Goal: Task Accomplishment & Management: Manage account settings

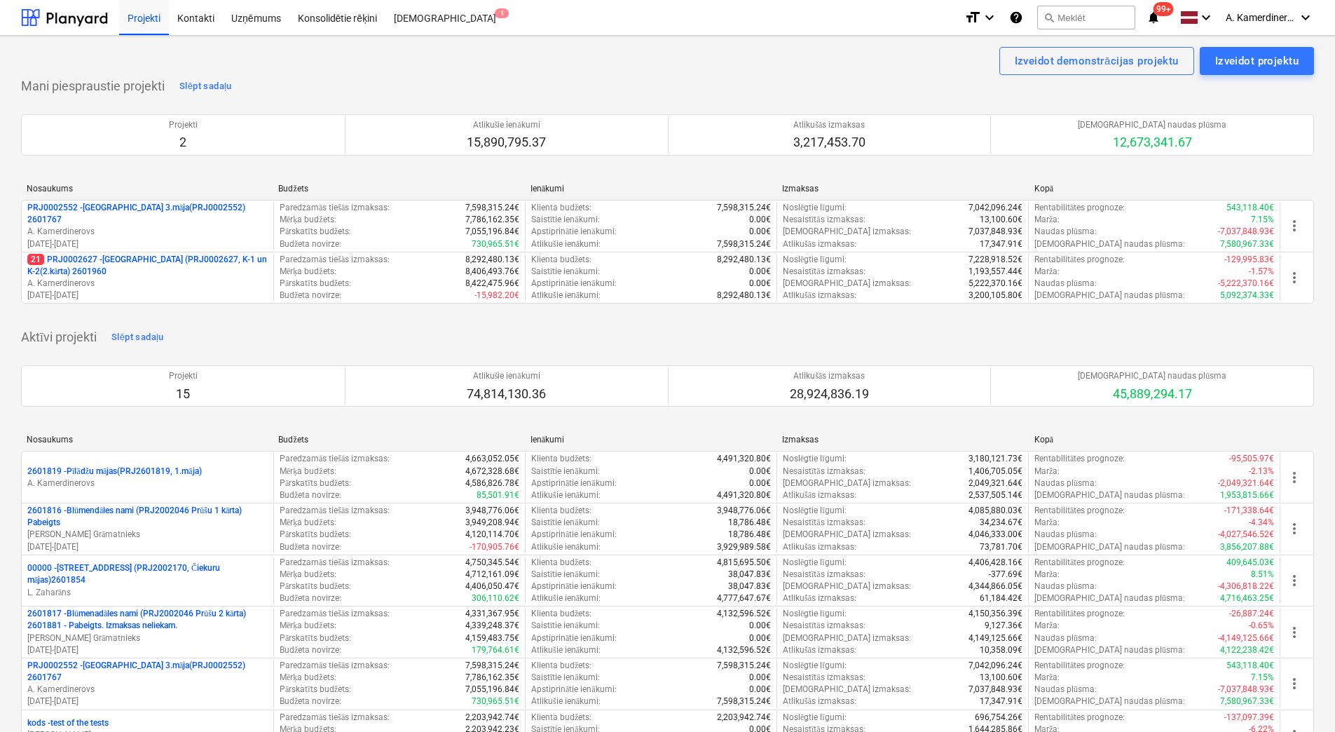
click at [145, 268] on p "21 PRJ0002627 - [GEOGRAPHIC_DATA] (PRJ0002627, K-1 un K-2(2.kārta) 2601960" at bounding box center [147, 266] width 240 height 24
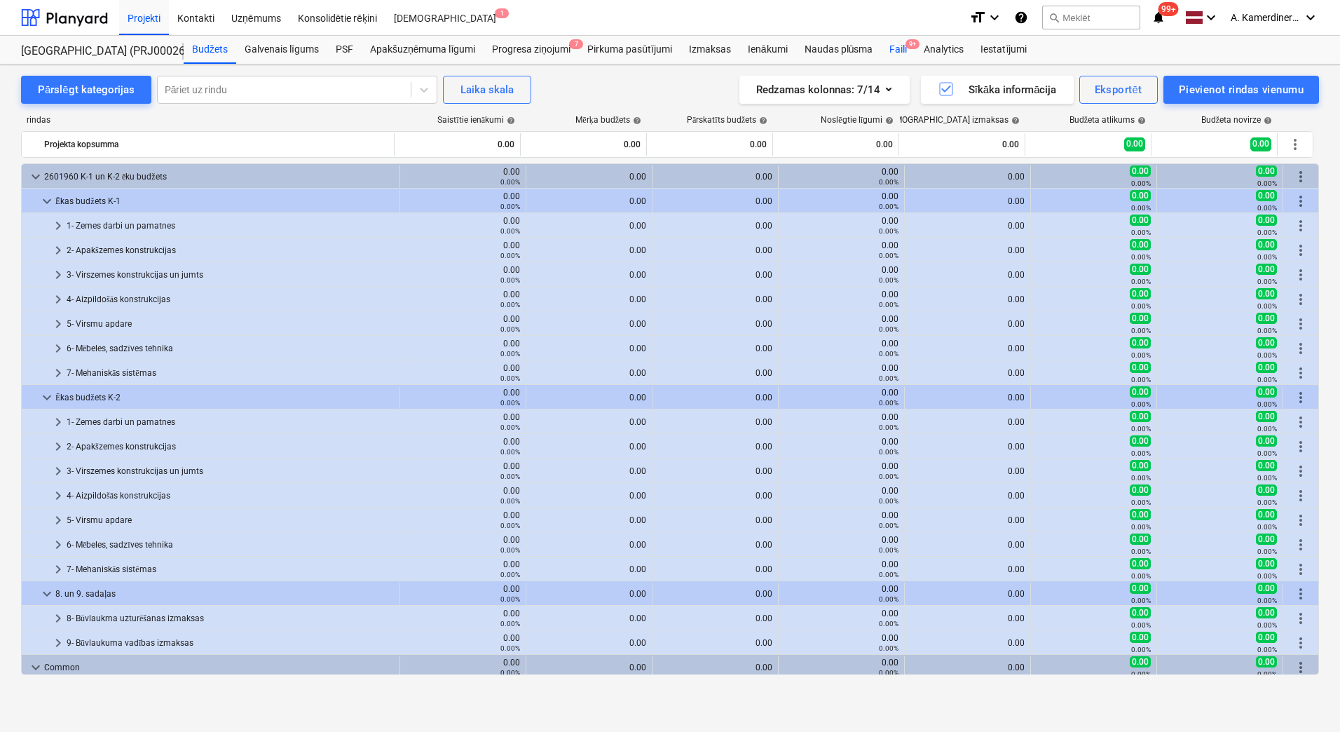
click at [894, 50] on div "Faili 9+" at bounding box center [898, 50] width 34 height 28
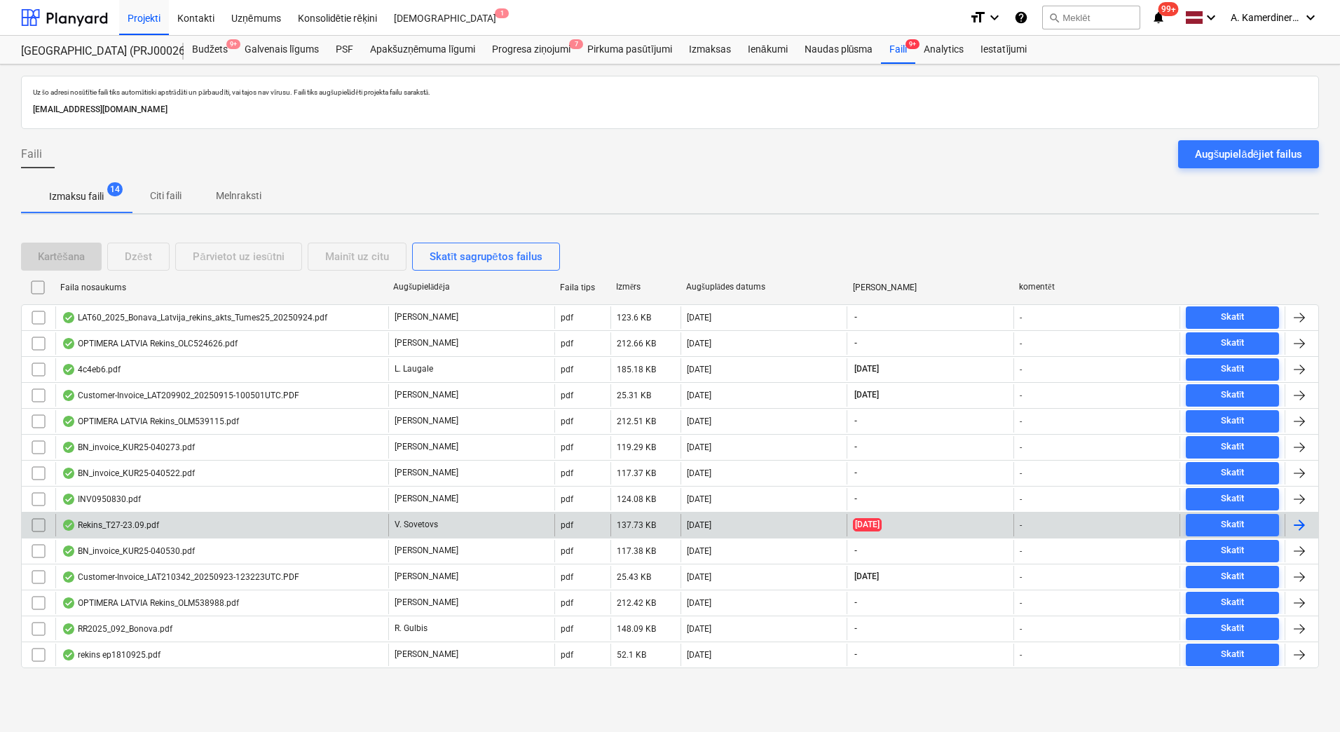
click at [196, 524] on div "Rekins_T27-23.09.pdf" at bounding box center [221, 525] width 333 height 22
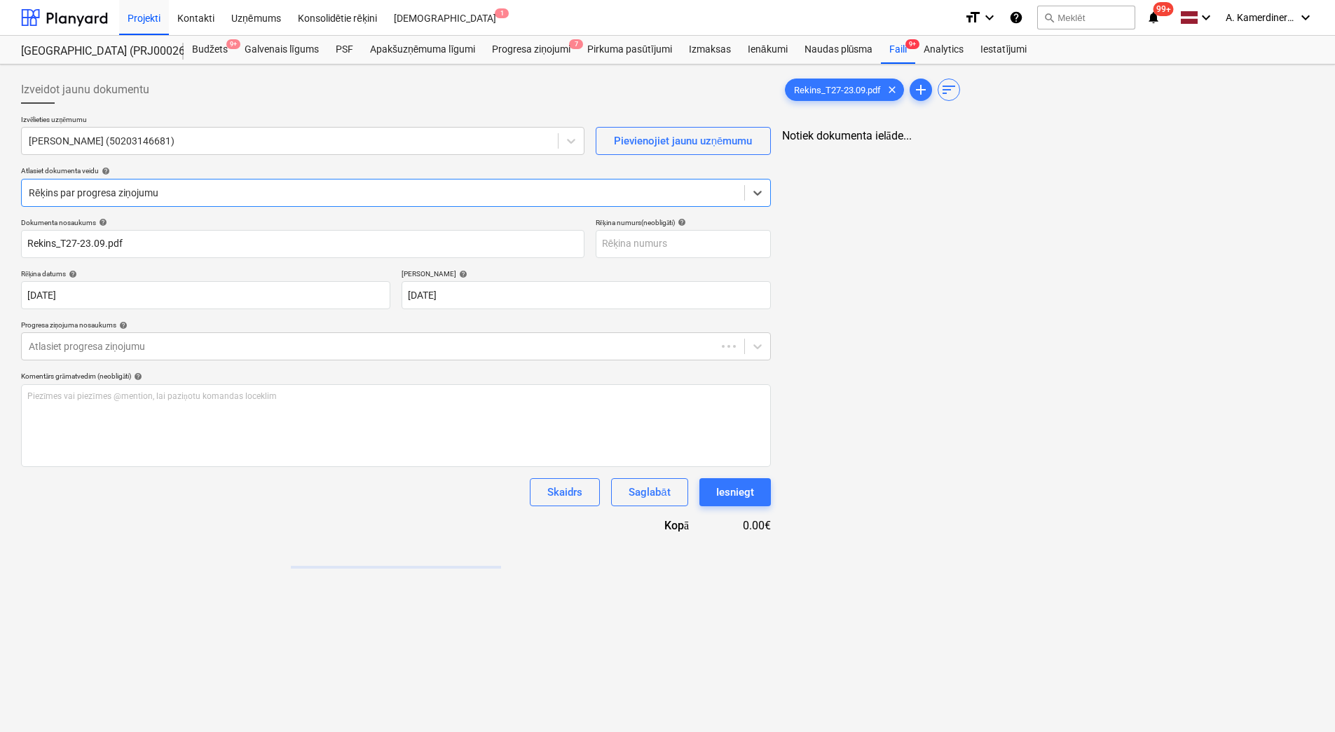
type input "Rekins_T27-23.09.pdf"
type input "[DATE]"
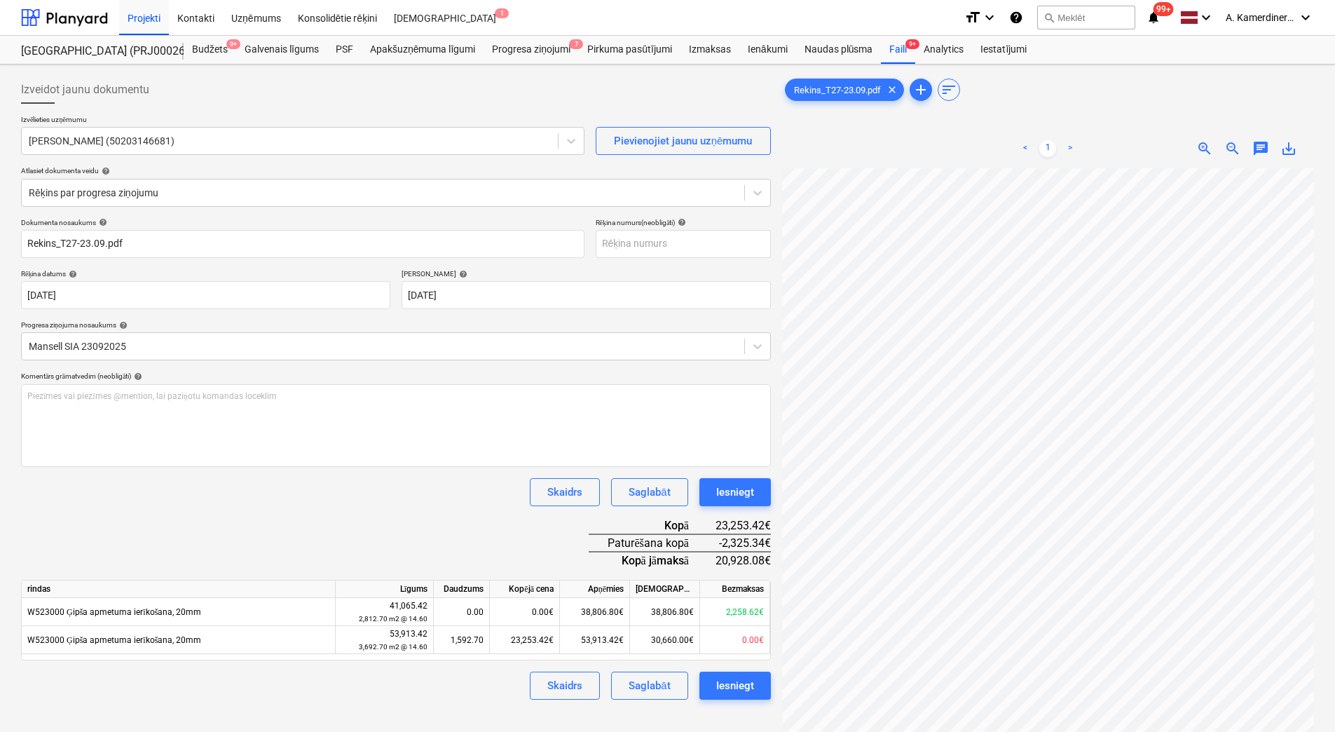
scroll to position [151, 119]
click at [734, 489] on div "Iesniegt" at bounding box center [735, 492] width 38 height 18
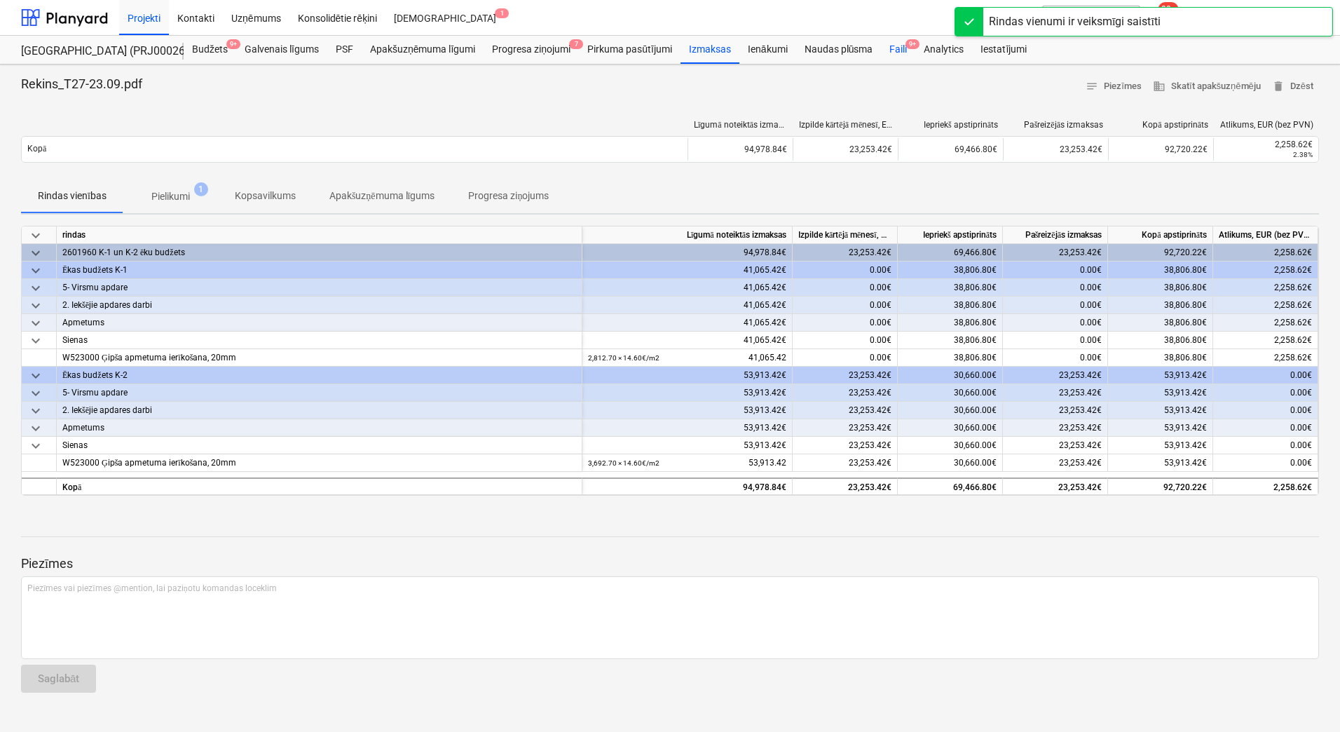
click at [896, 50] on div "Faili 9+" at bounding box center [898, 50] width 34 height 28
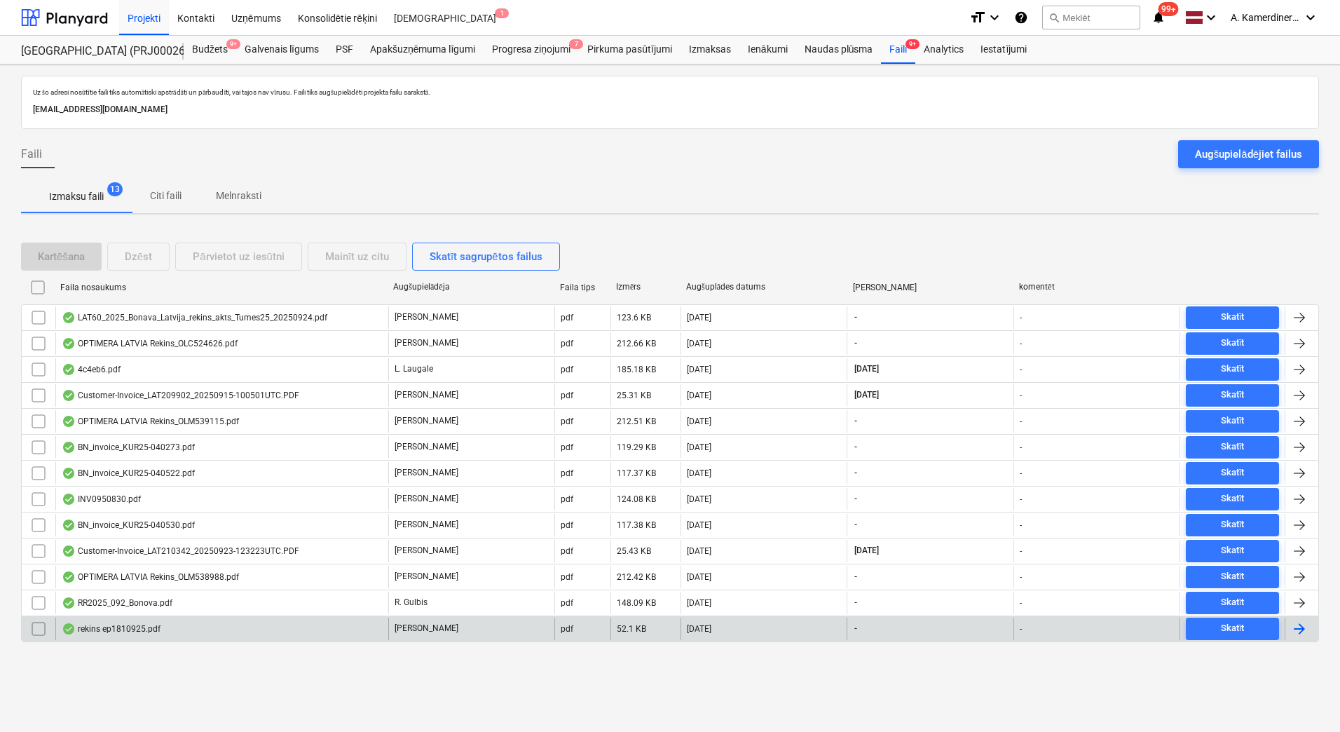
click at [207, 625] on div "rekins ep1810925.pdf" at bounding box center [221, 628] width 333 height 22
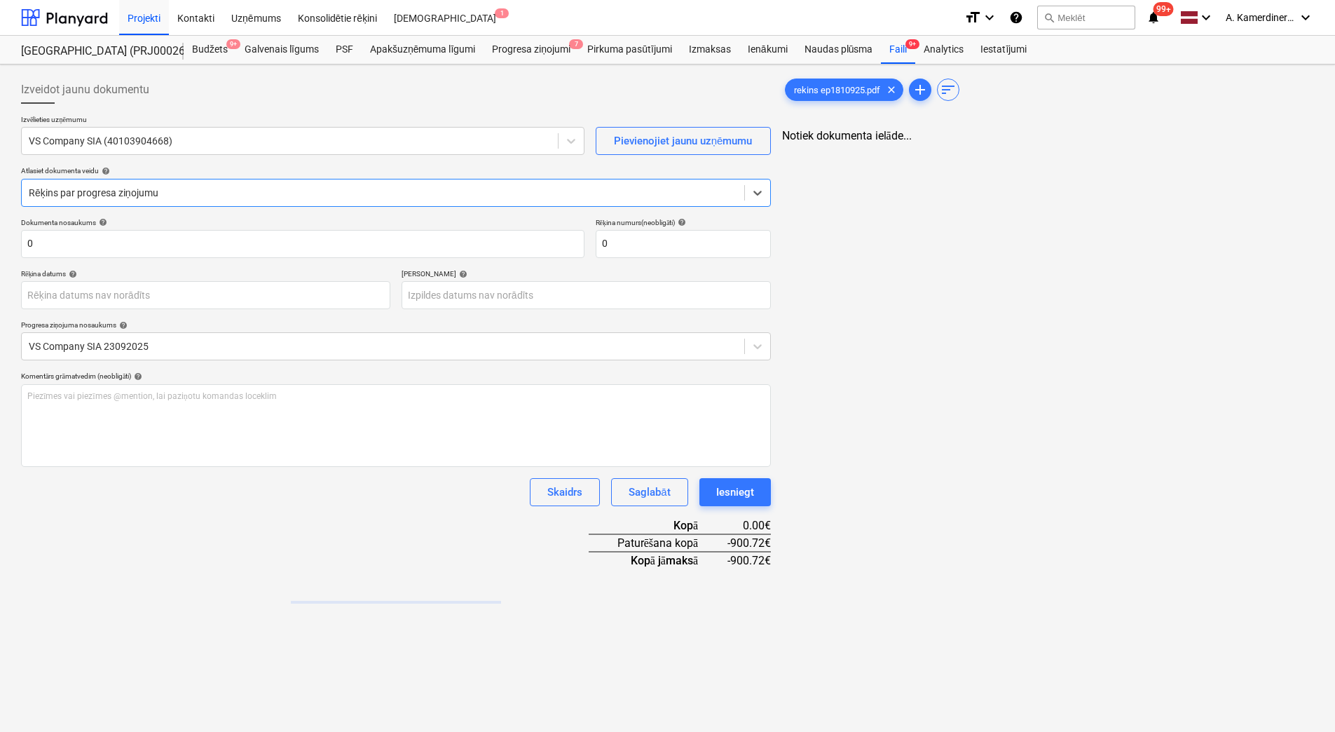
type input "0"
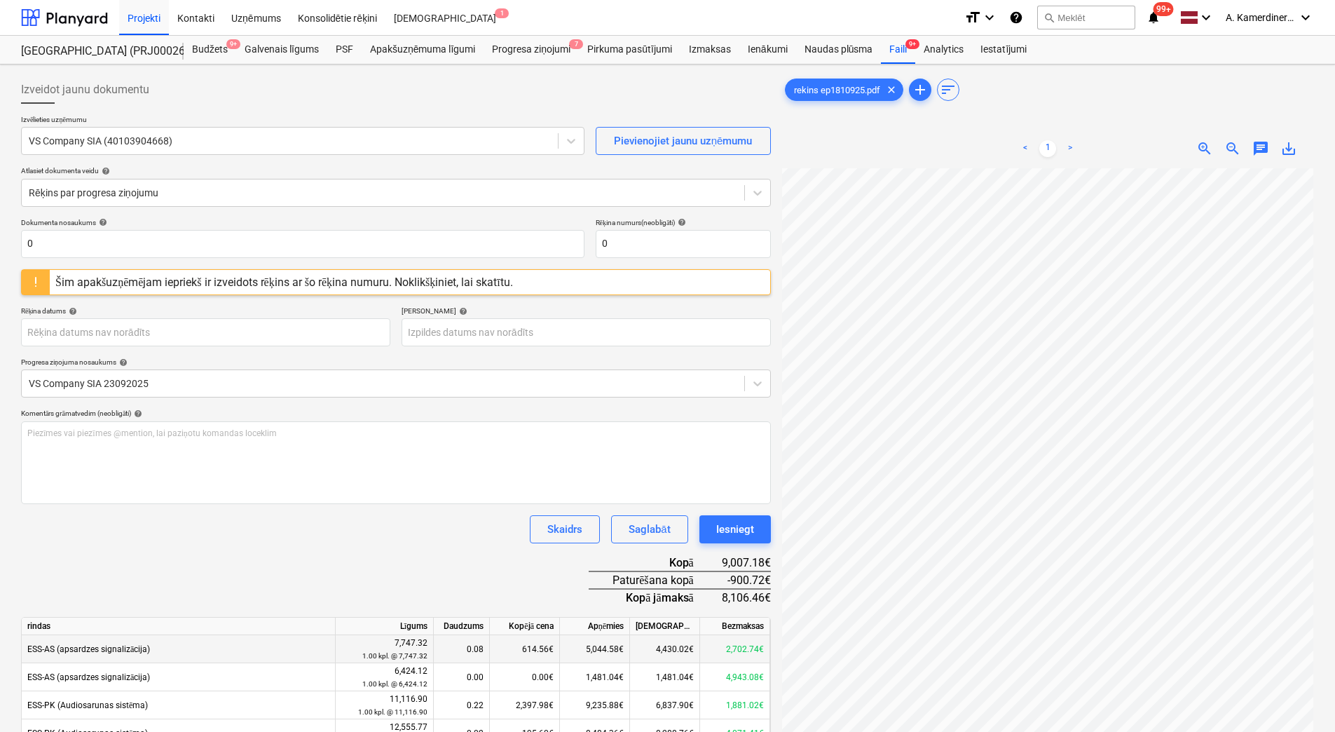
scroll to position [87, 102]
click at [747, 530] on div "Iesniegt" at bounding box center [735, 529] width 38 height 18
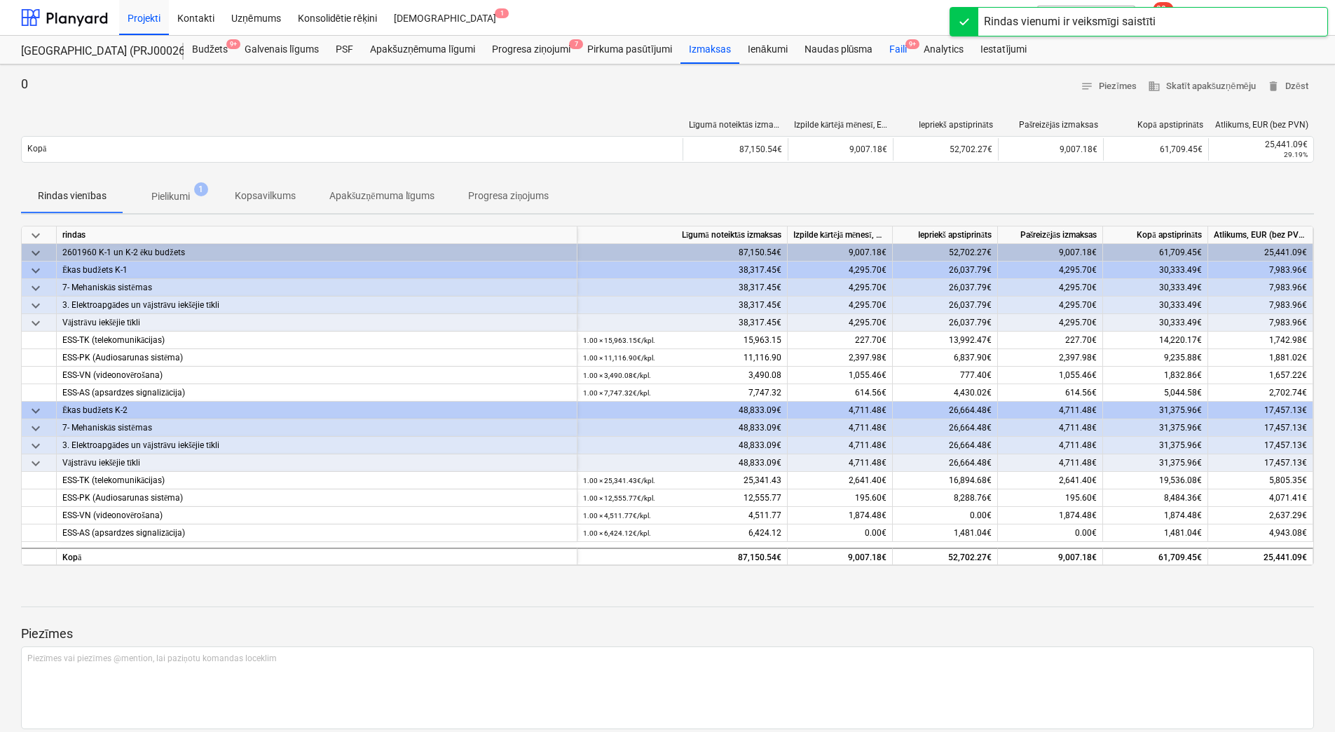
click at [897, 41] on div "Faili 9+" at bounding box center [898, 50] width 34 height 28
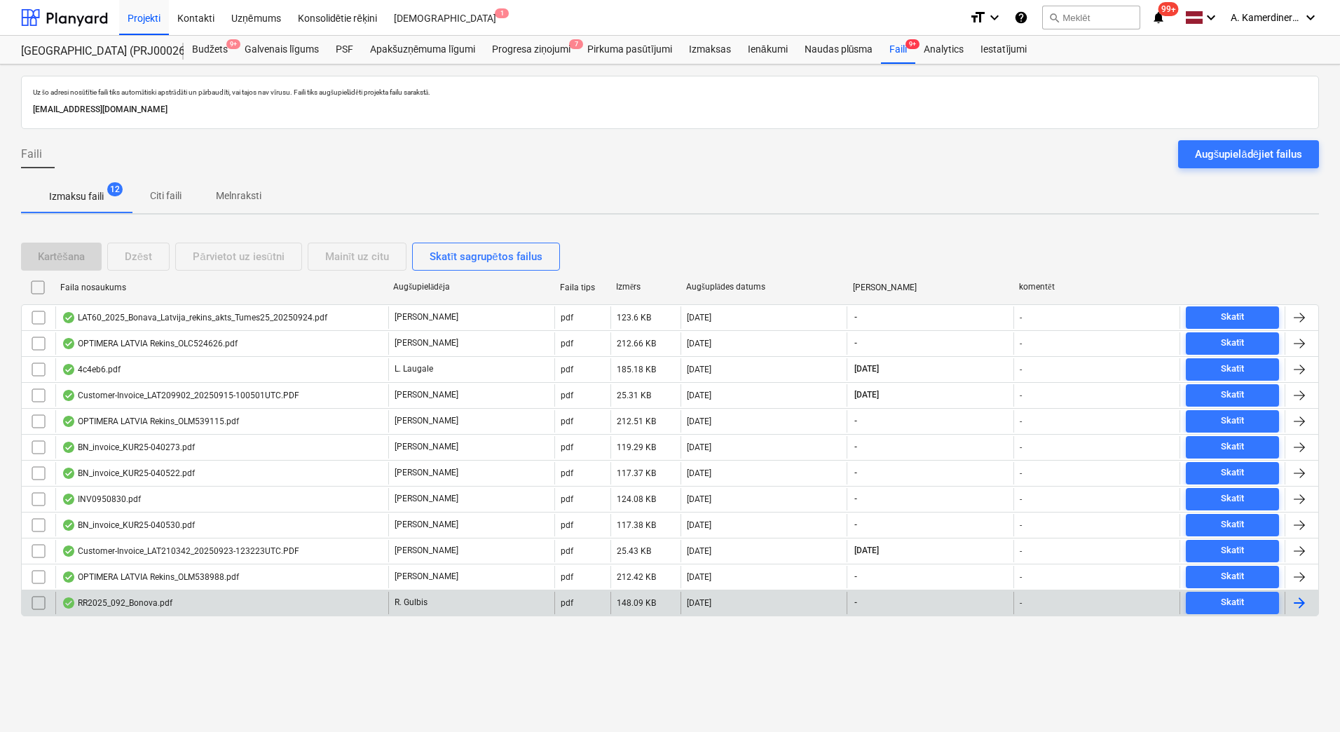
click at [149, 609] on div "RR2025_092_Bonova.pdf" at bounding box center [221, 602] width 333 height 22
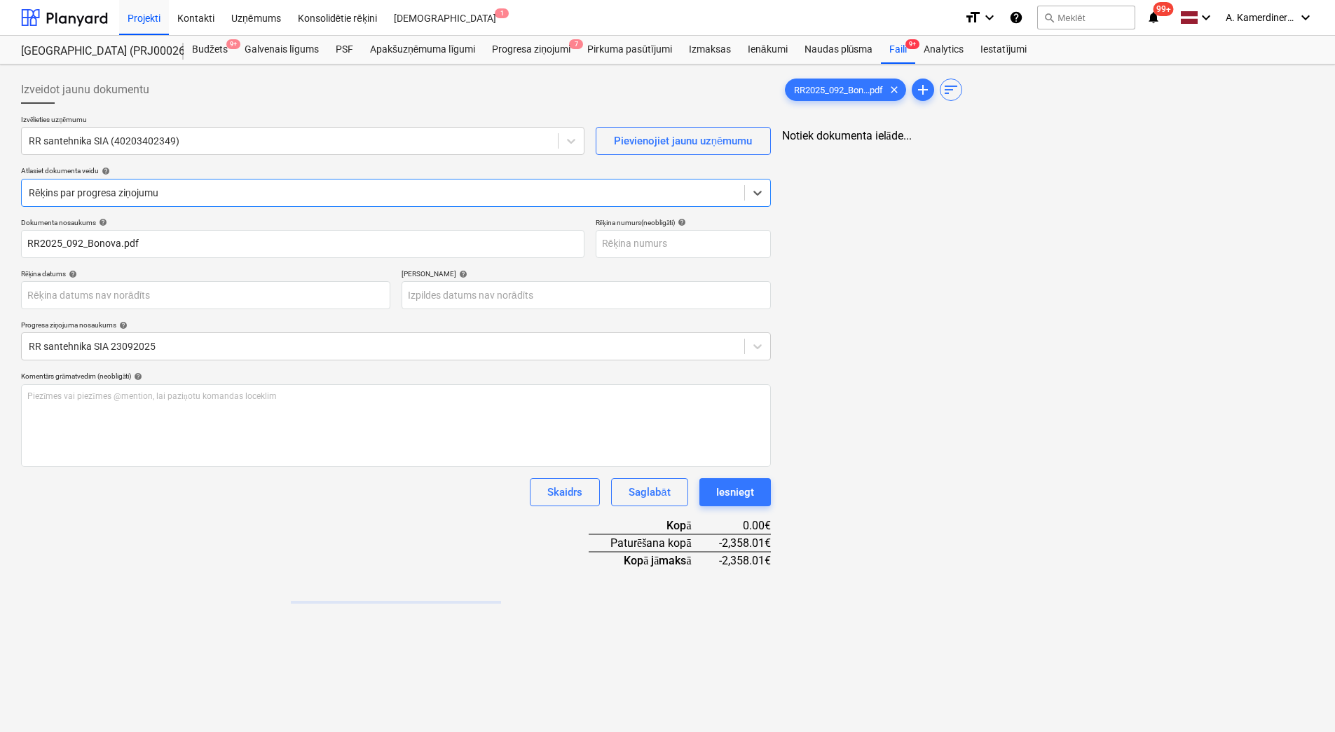
type input "RR2025_092_Bonova.pdf"
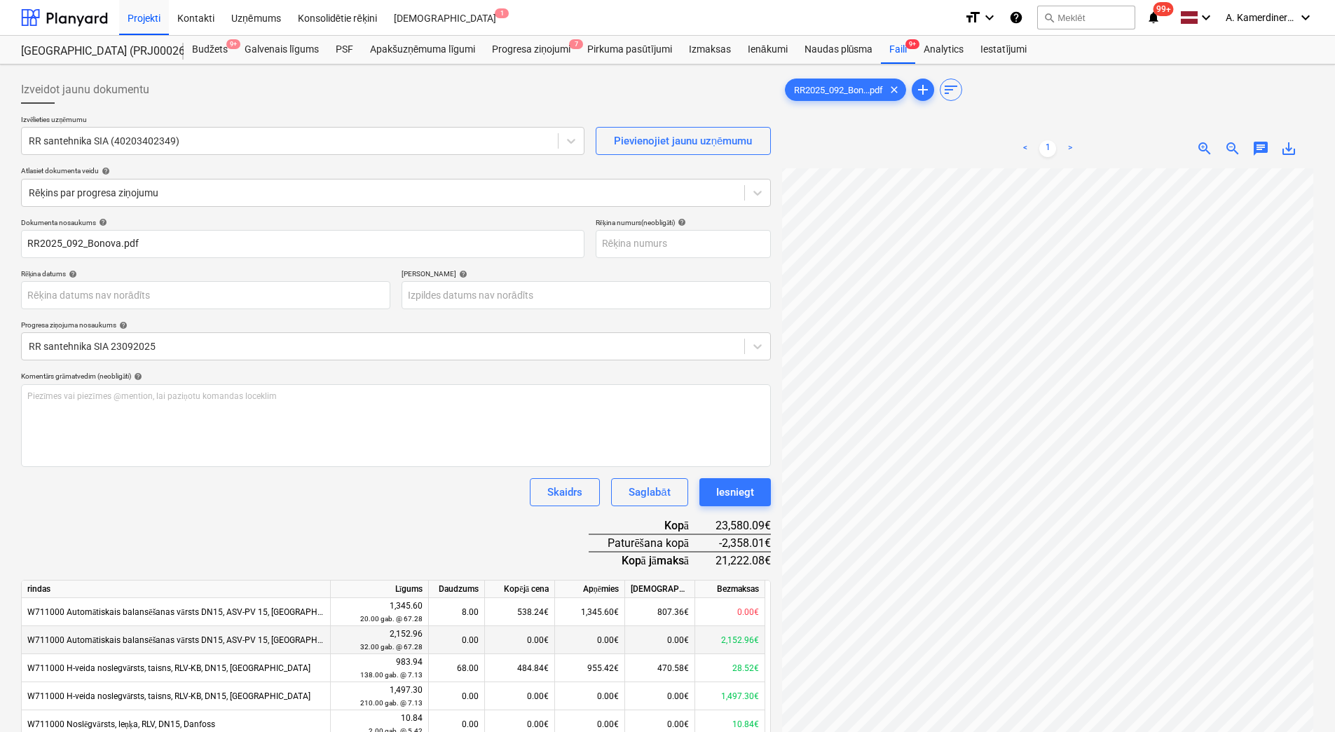
scroll to position [80, 102]
click at [743, 493] on div "Iesniegt" at bounding box center [735, 492] width 38 height 18
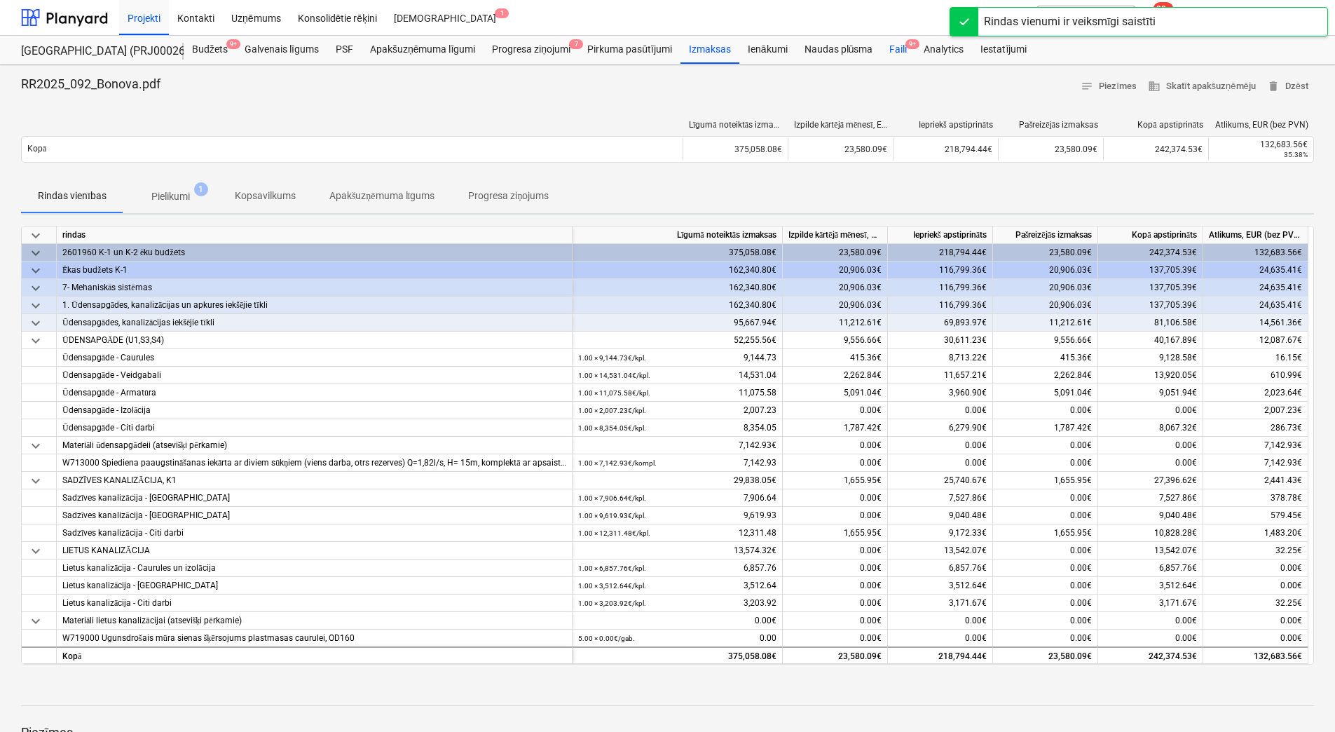
click at [894, 50] on div "Faili 9+" at bounding box center [898, 50] width 34 height 28
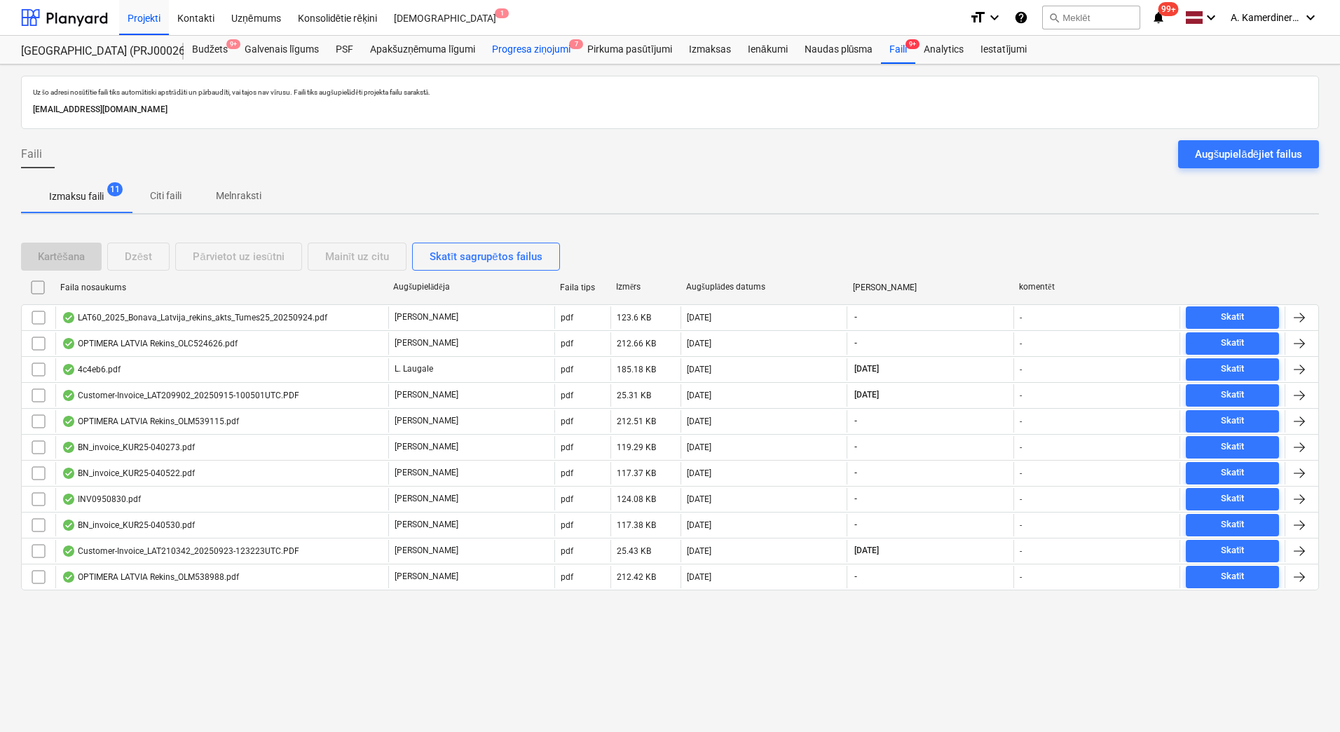
click at [546, 48] on div "Progresa ziņojumi 7" at bounding box center [531, 50] width 95 height 28
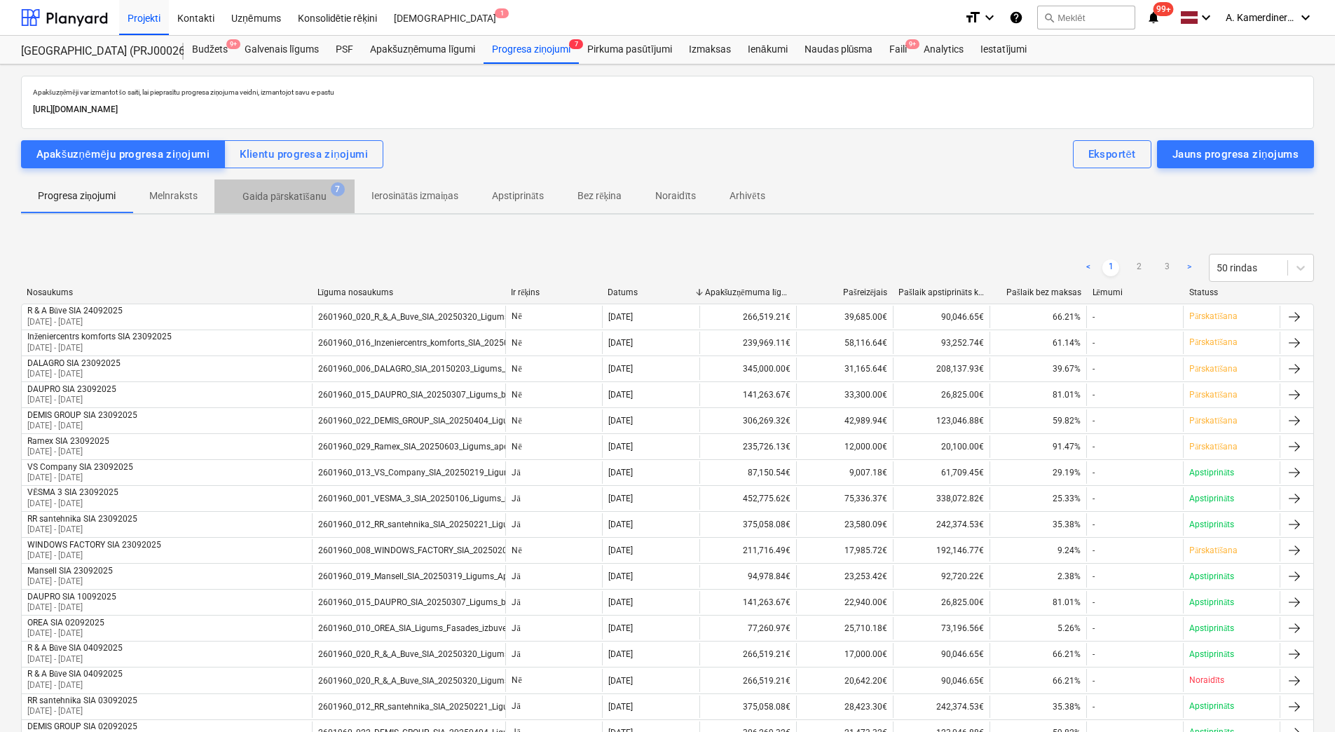
click at [319, 195] on p "Gaida pārskatīšanu" at bounding box center [284, 196] width 84 height 15
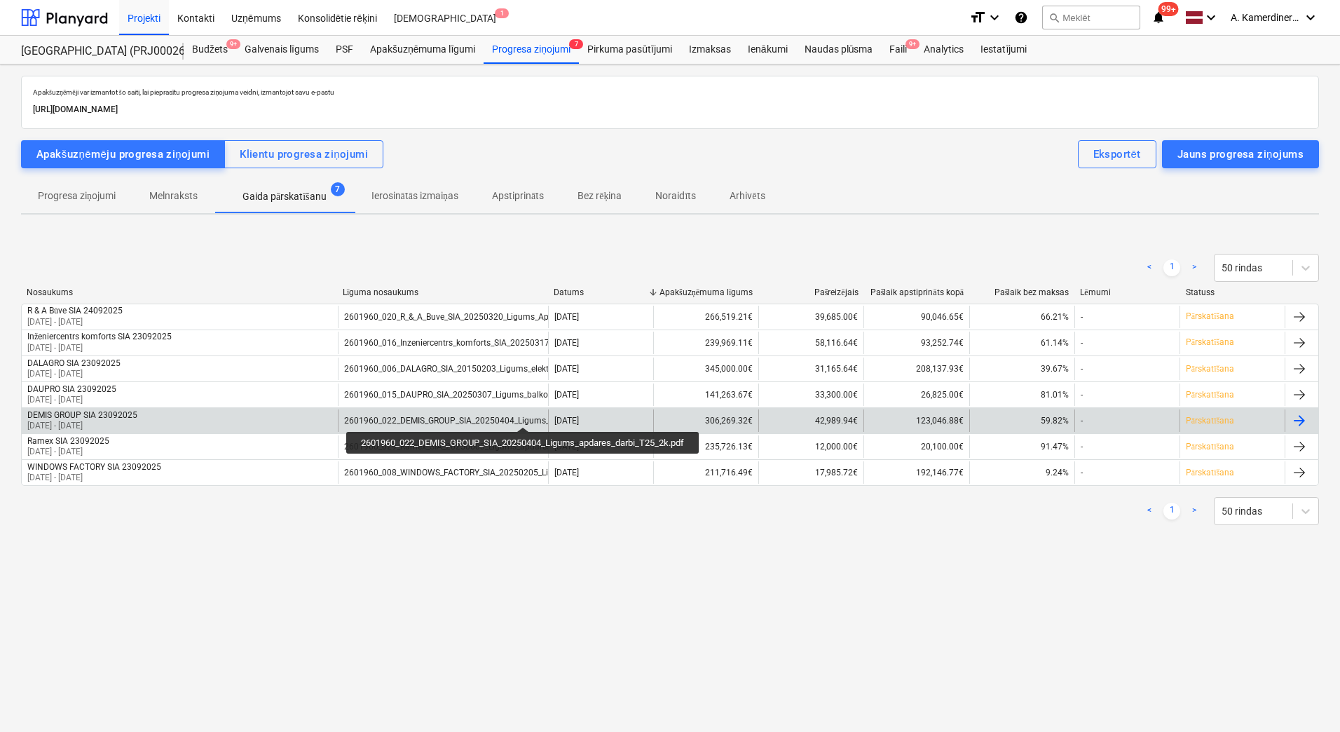
click at [525, 416] on div "2601960_022_DEMIS_GROUP_SIA_20250404_Ligums_apdares_darbi_T25_2k.pdf" at bounding box center [496, 421] width 305 height 10
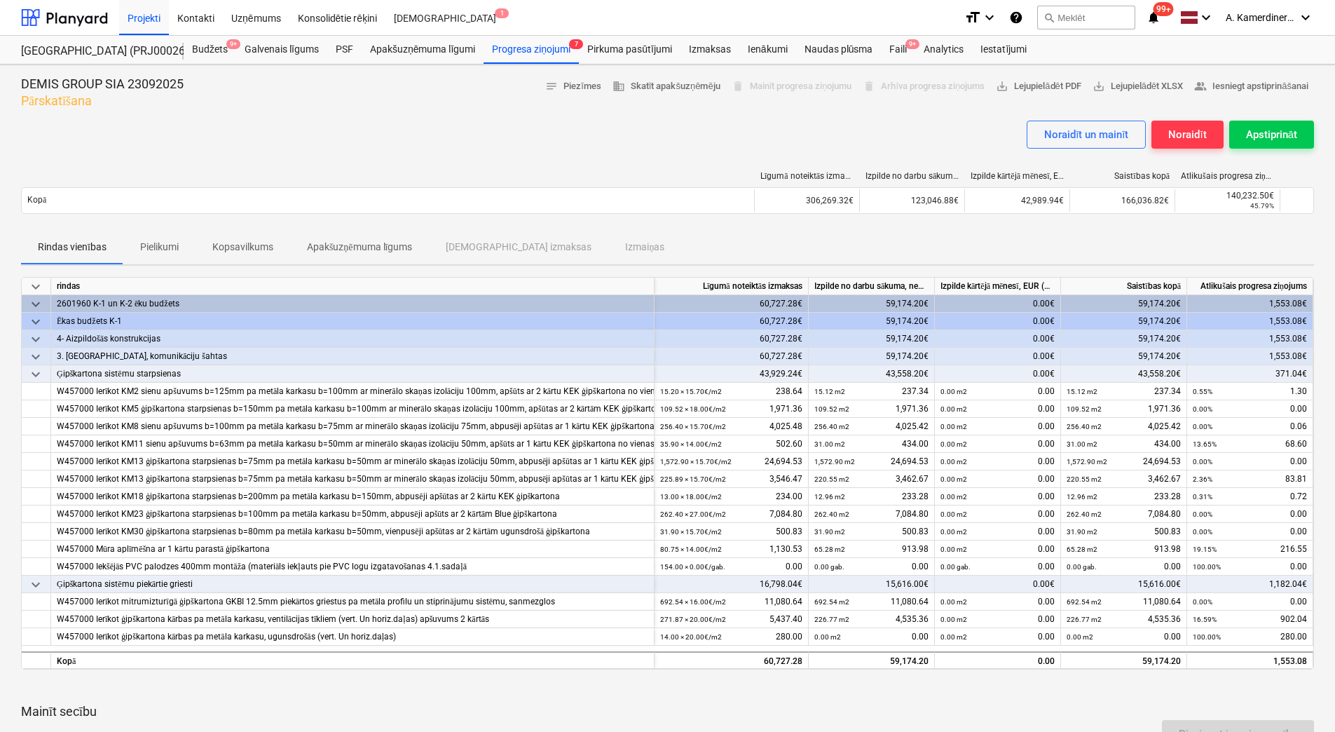
click at [234, 246] on p "Kopsavilkums" at bounding box center [242, 247] width 61 height 15
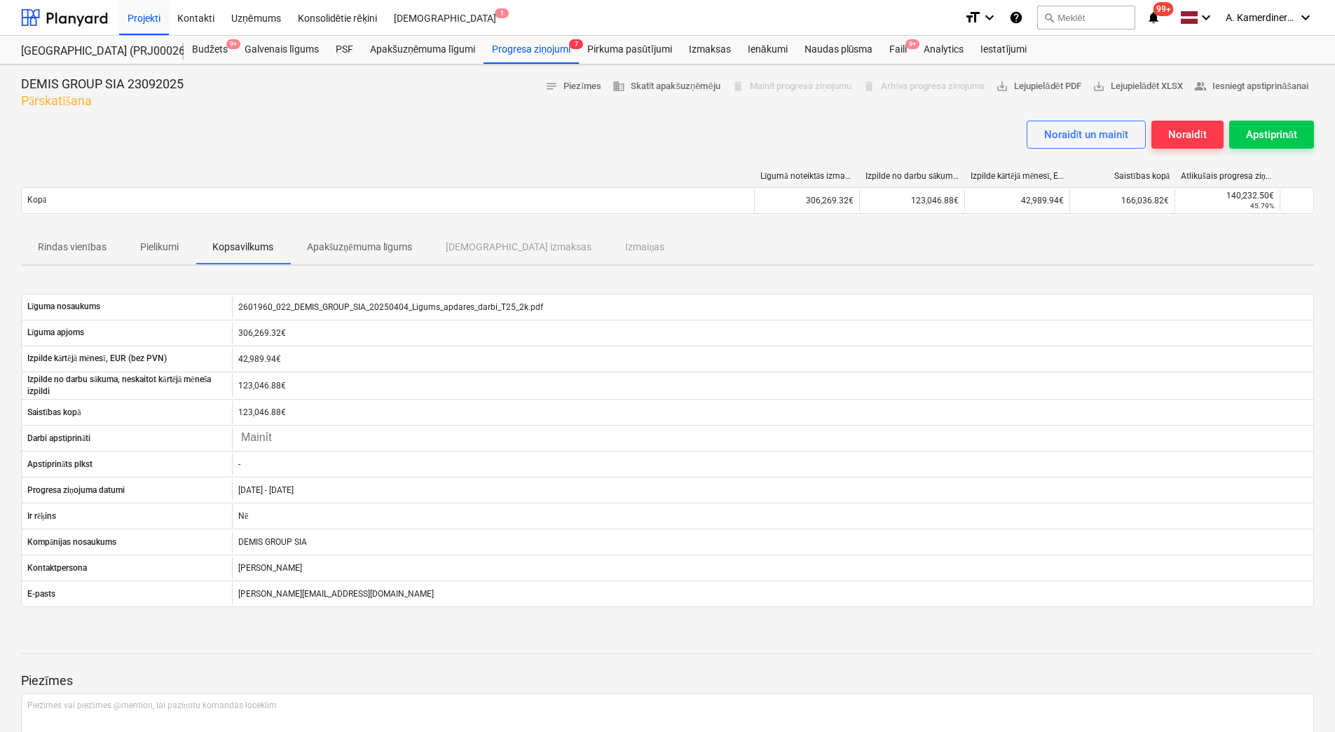
click at [167, 247] on p "Pielikumi" at bounding box center [159, 247] width 39 height 15
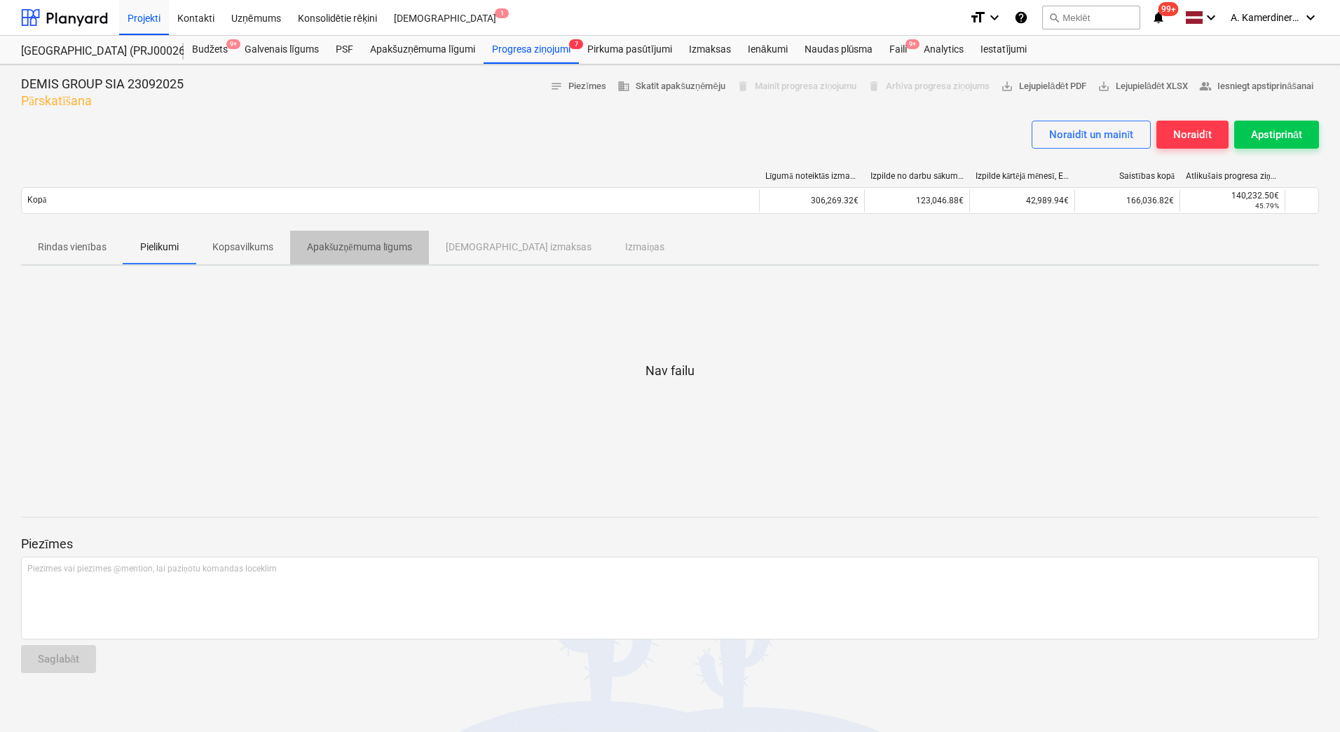
click at [311, 245] on p "Apakšuzņēmuma līgums" at bounding box center [360, 247] width 106 height 15
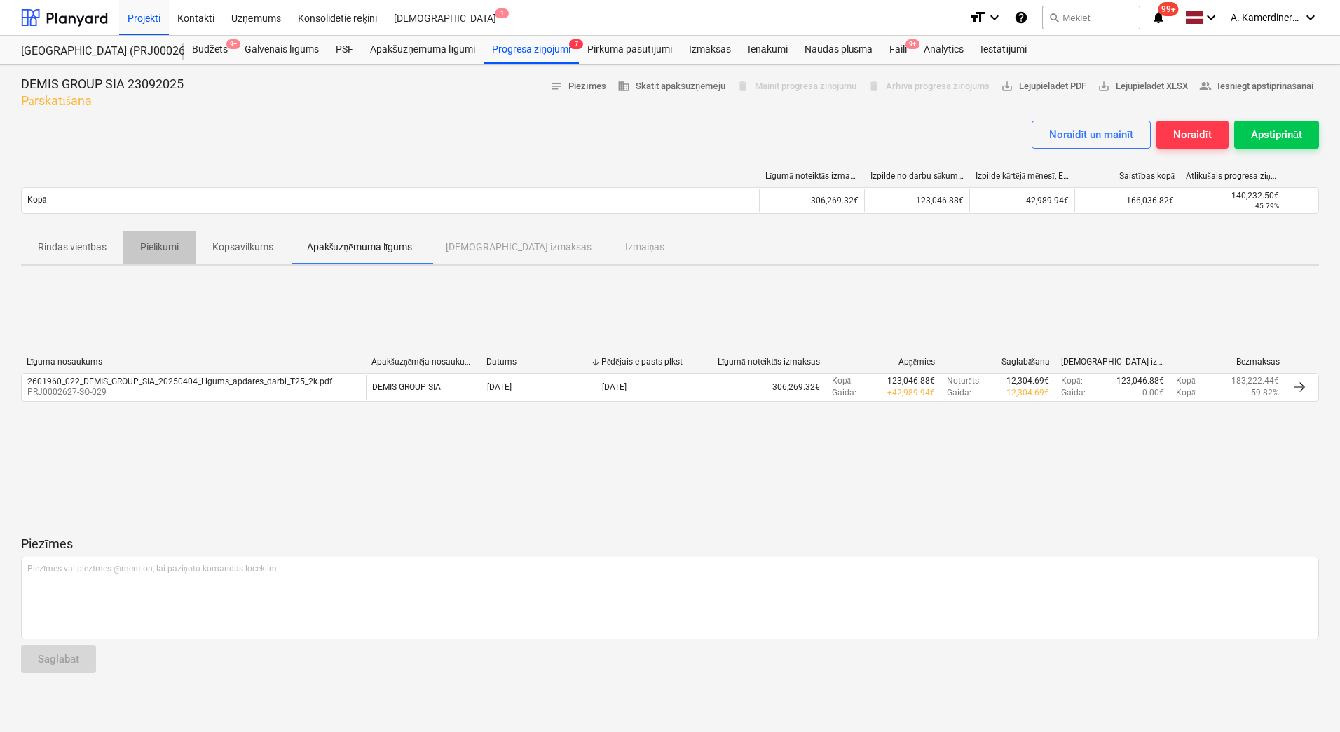
click at [181, 240] on span "Pielikumi" at bounding box center [159, 246] width 72 height 23
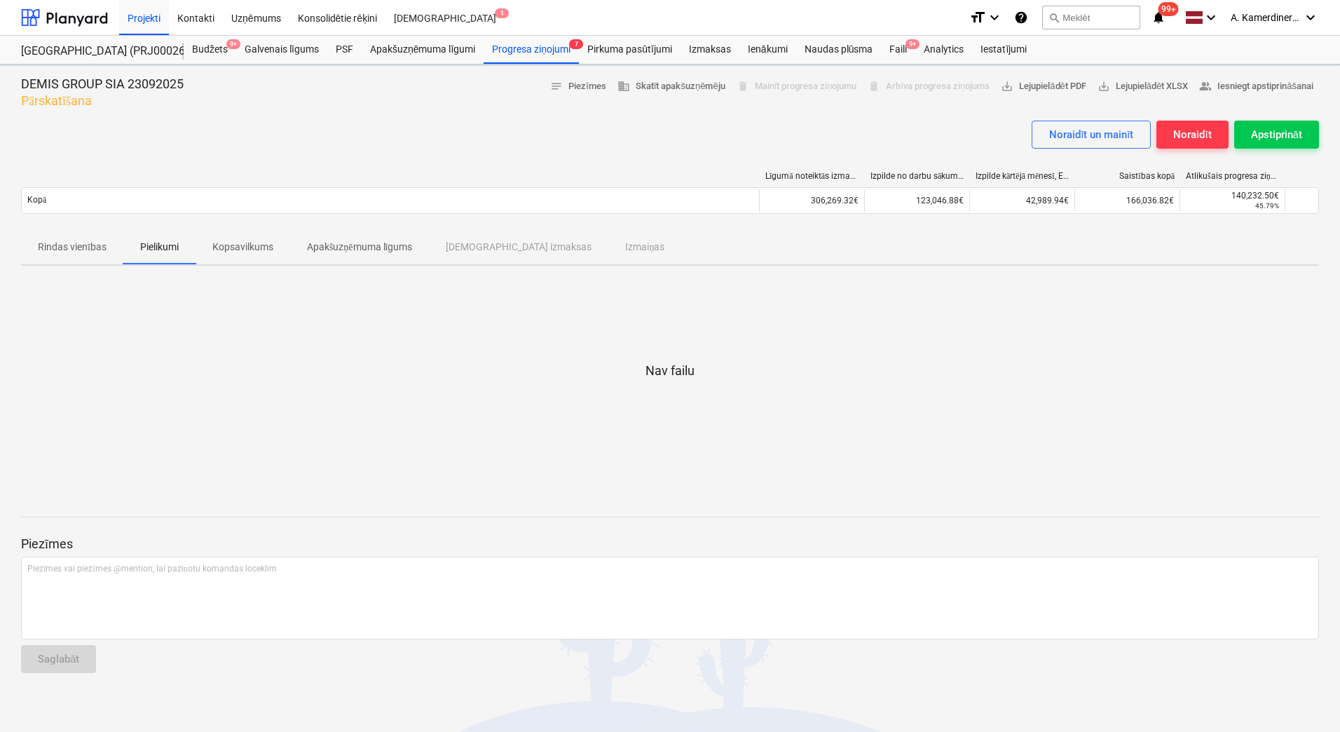
click at [229, 243] on p "Kopsavilkums" at bounding box center [242, 247] width 61 height 15
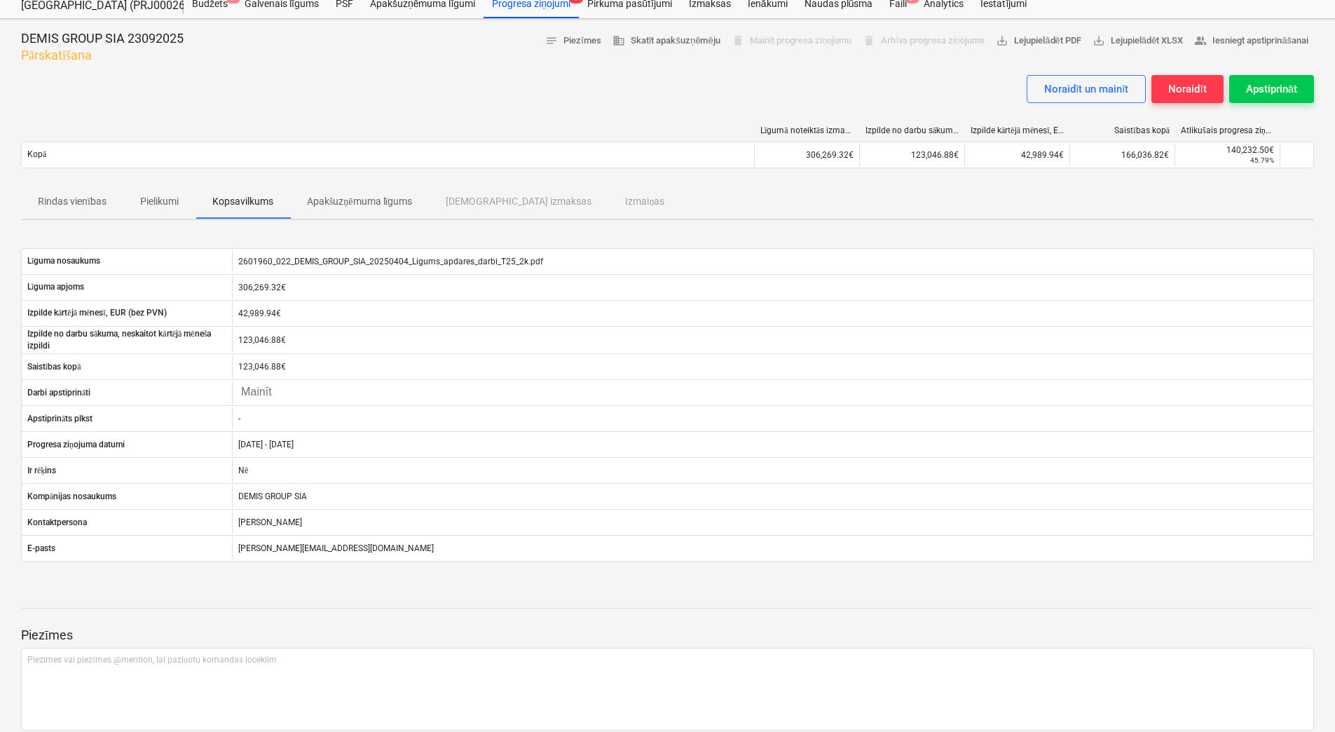
scroll to position [100, 0]
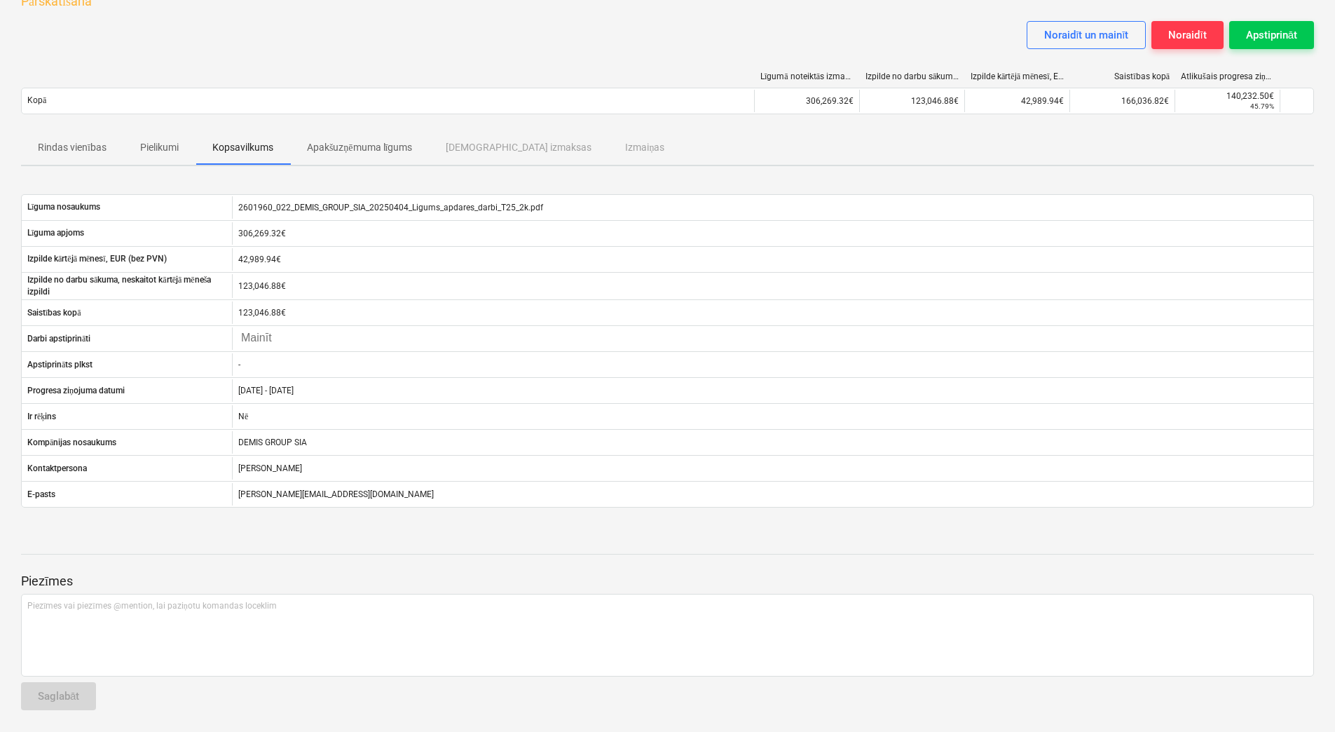
click at [87, 151] on p "Rindas vienības" at bounding box center [72, 147] width 69 height 15
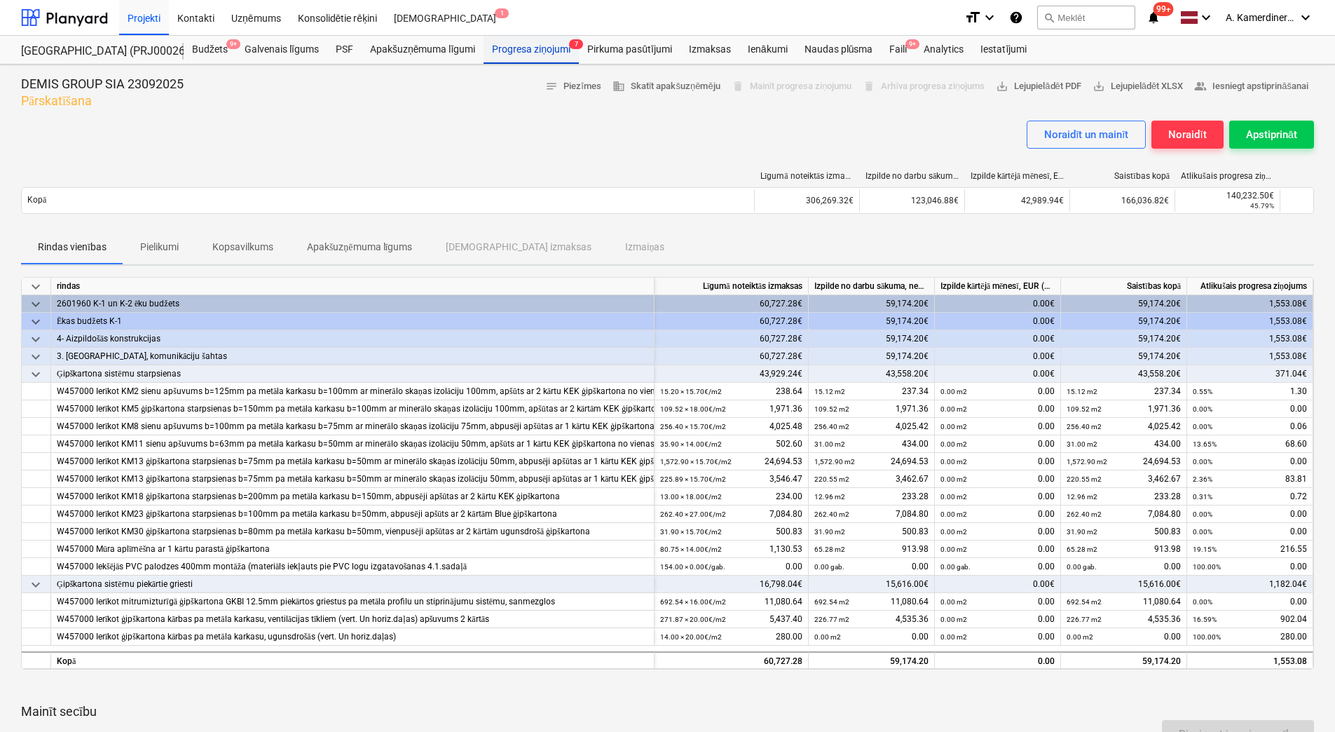
click at [505, 46] on div "Progresa ziņojumi 7" at bounding box center [531, 50] width 95 height 28
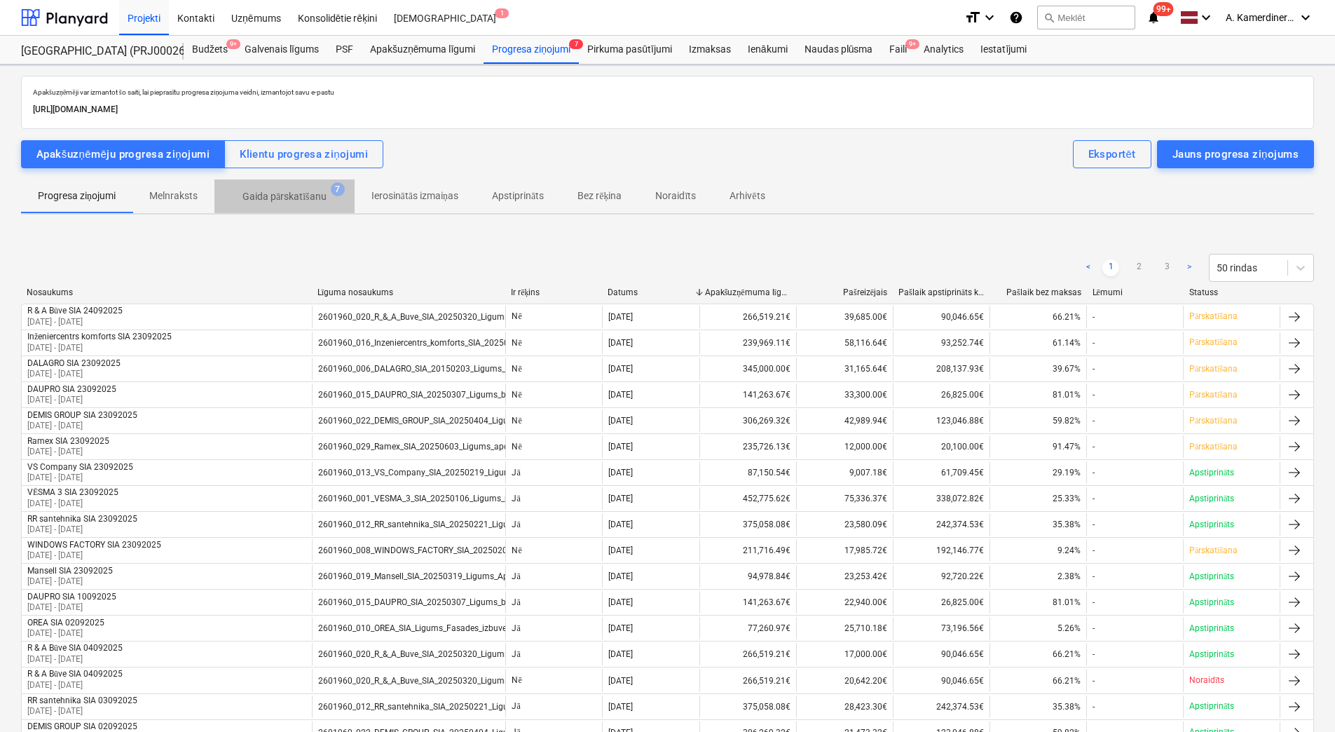
click at [285, 194] on p "Gaida pārskatīšanu" at bounding box center [284, 196] width 84 height 15
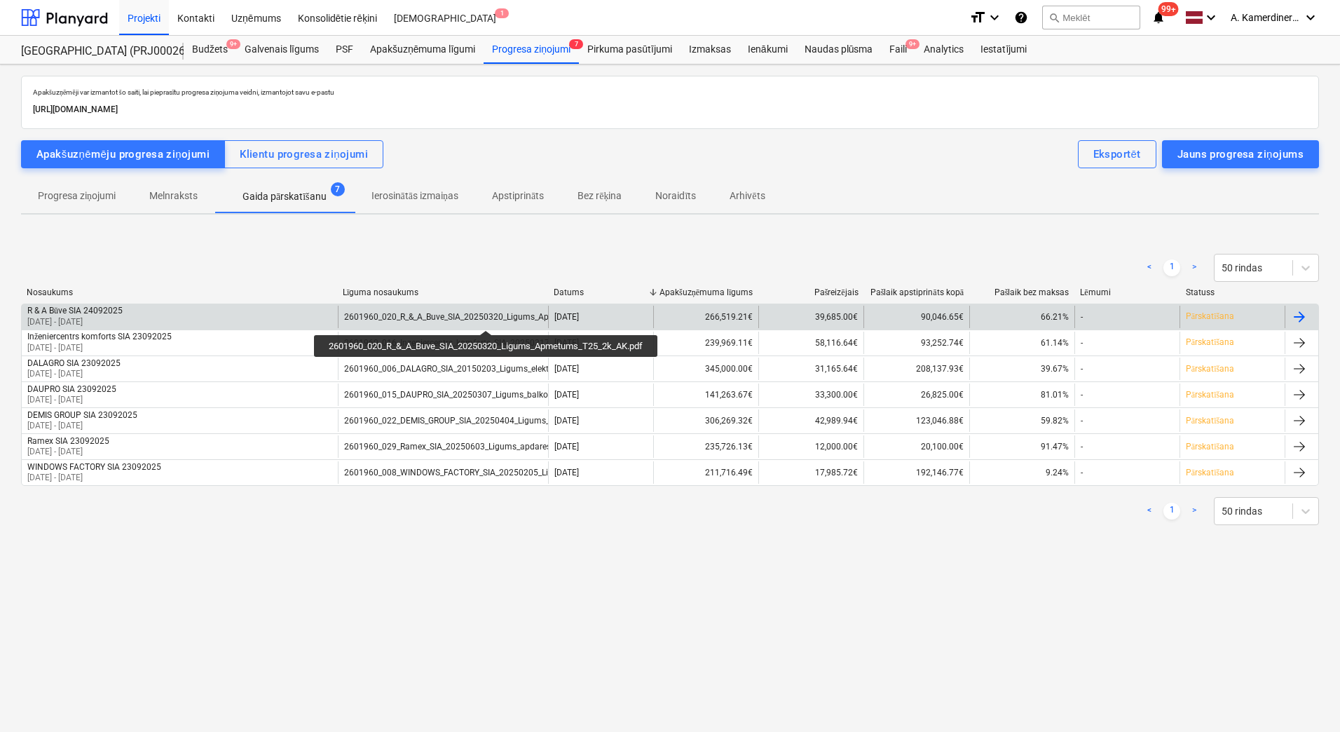
click at [488, 317] on div "2601960_020_R_&_A_Buve_SIA_20250320_Ligums_Apmetums_T25_2k_AK.pdf" at bounding box center [492, 317] width 296 height 10
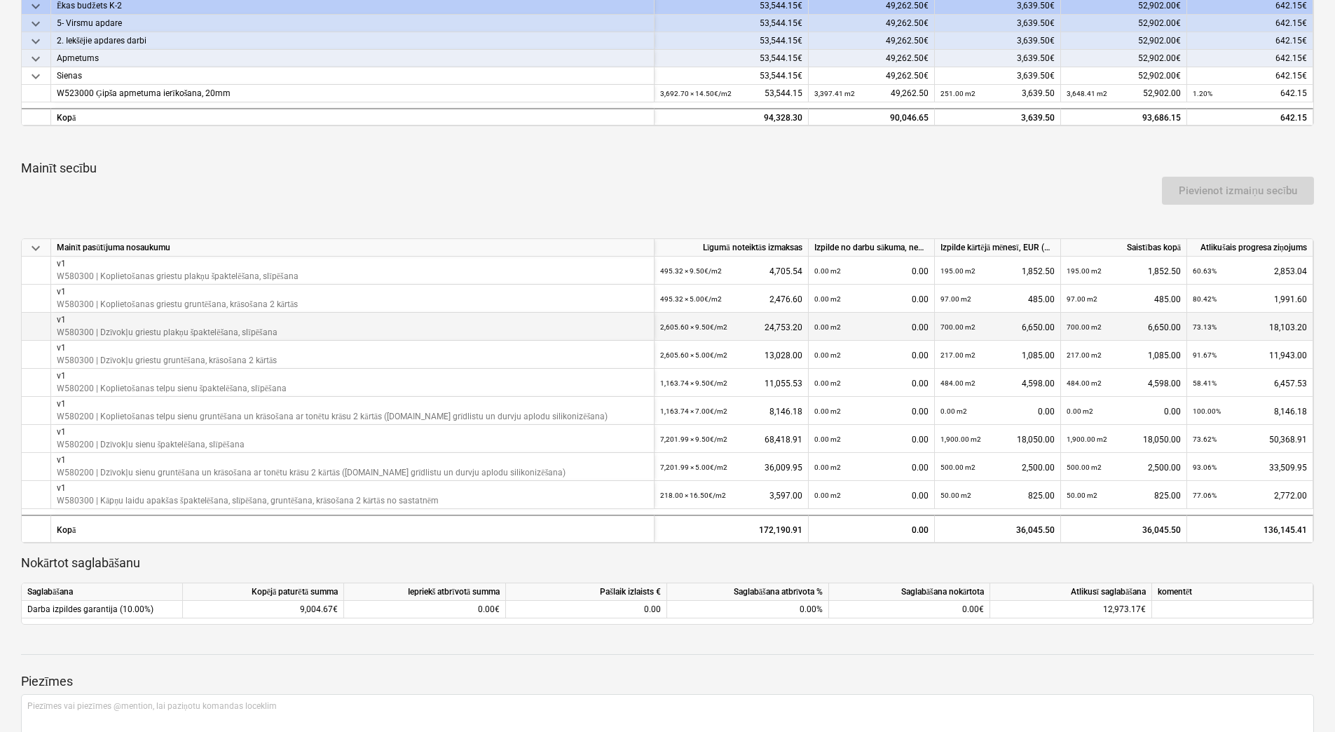
scroll to position [350, 0]
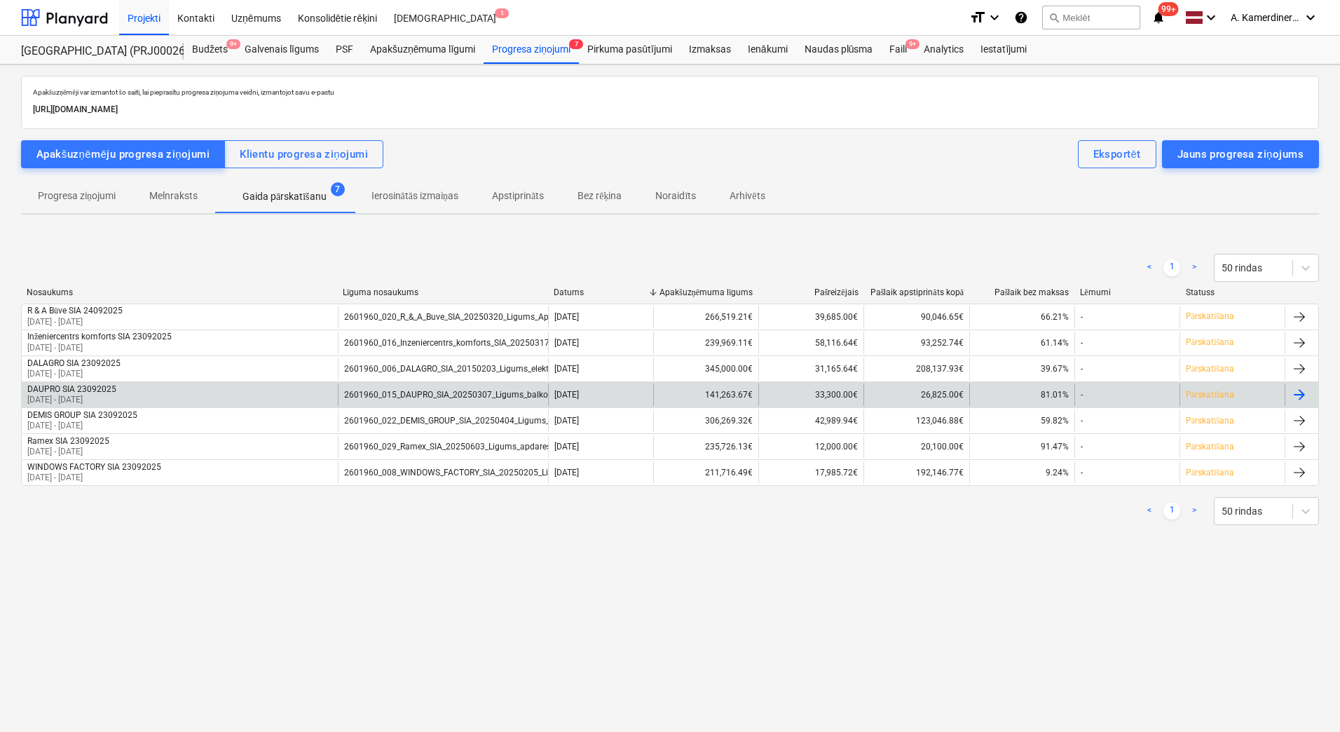
click at [446, 386] on div "2601960_015_DAUPRO_SIA_20250307_Ligums_balkonu_ieksejo_margu_izgatavos_T25_2kar…" at bounding box center [443, 394] width 210 height 22
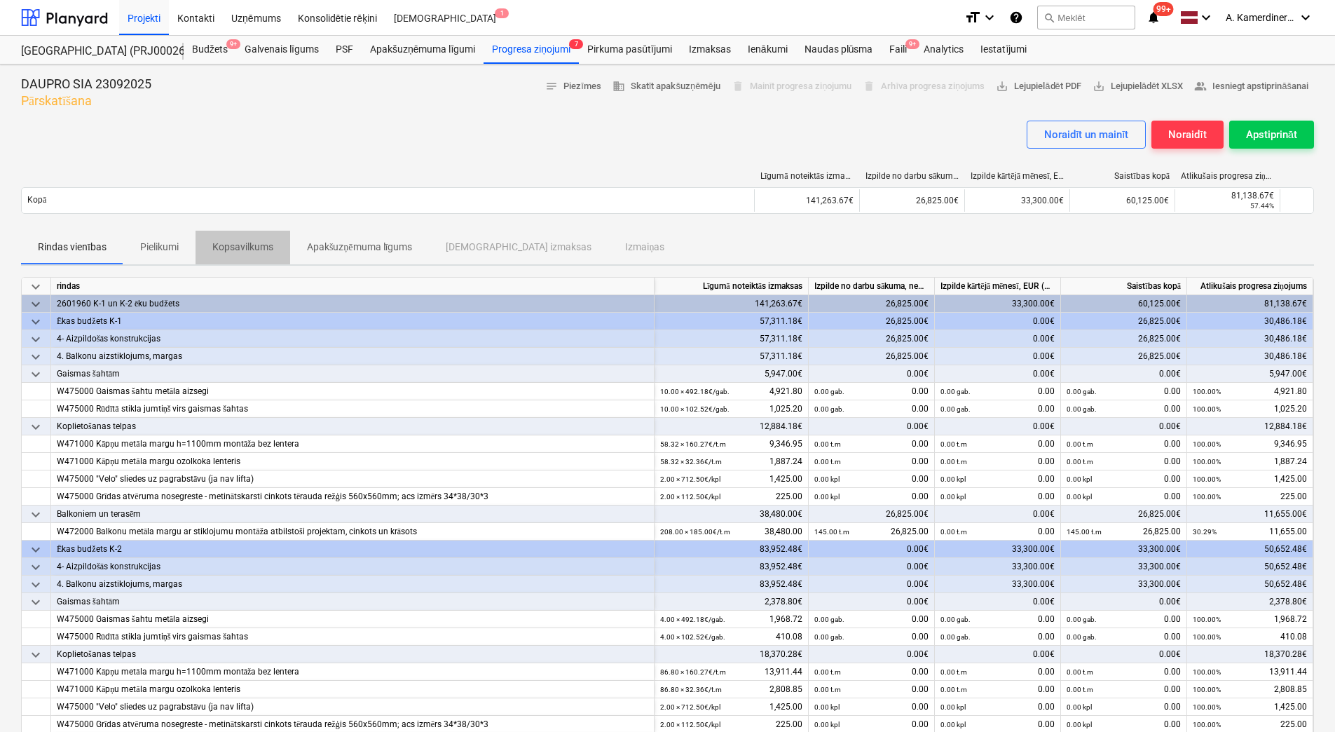
click at [232, 246] on p "Kopsavilkums" at bounding box center [242, 247] width 61 height 15
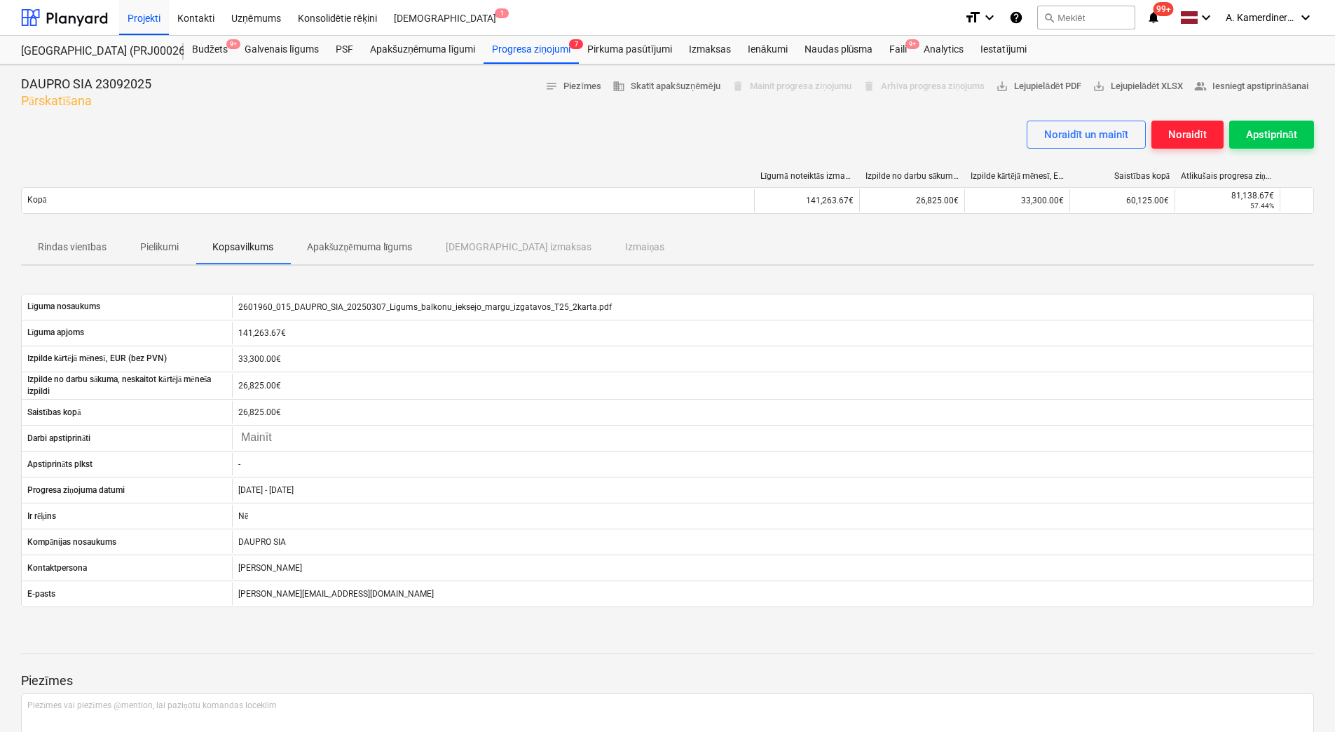
click at [1181, 136] on div "Noraidīt" at bounding box center [1187, 134] width 38 height 18
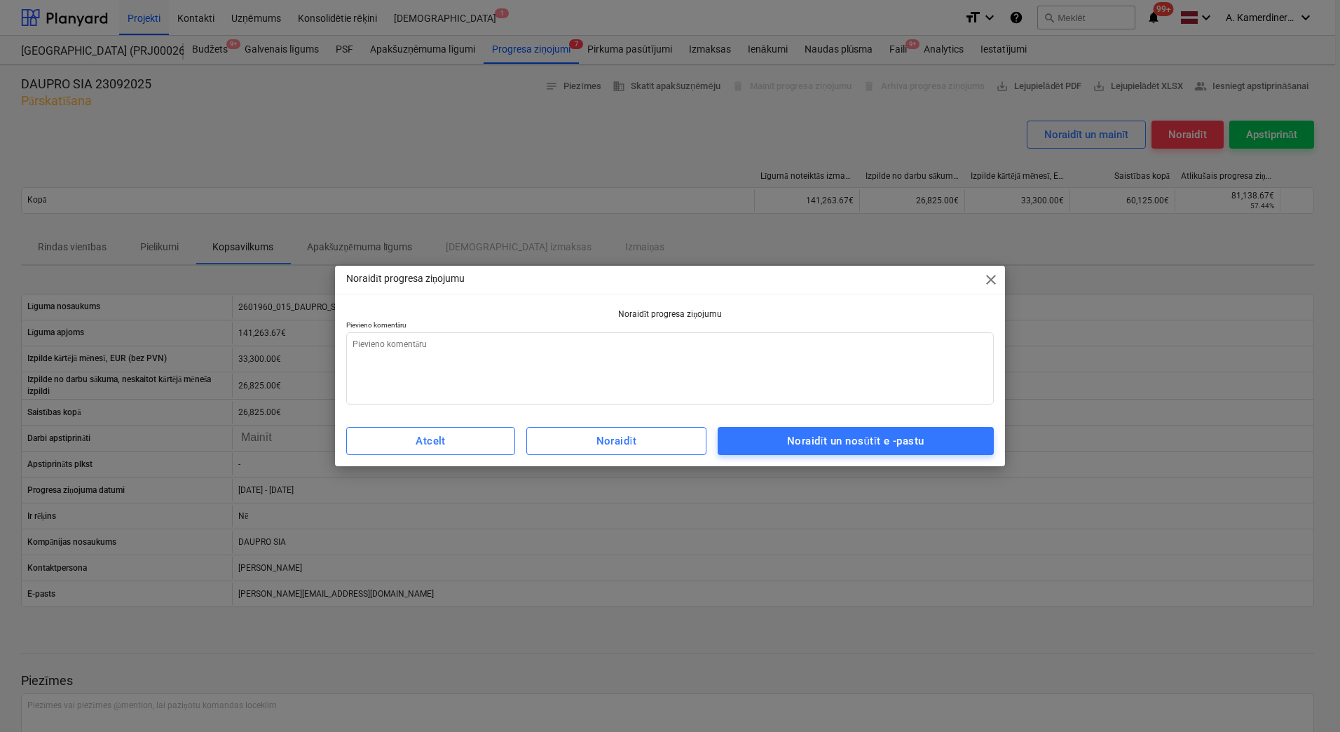
type textarea "x"
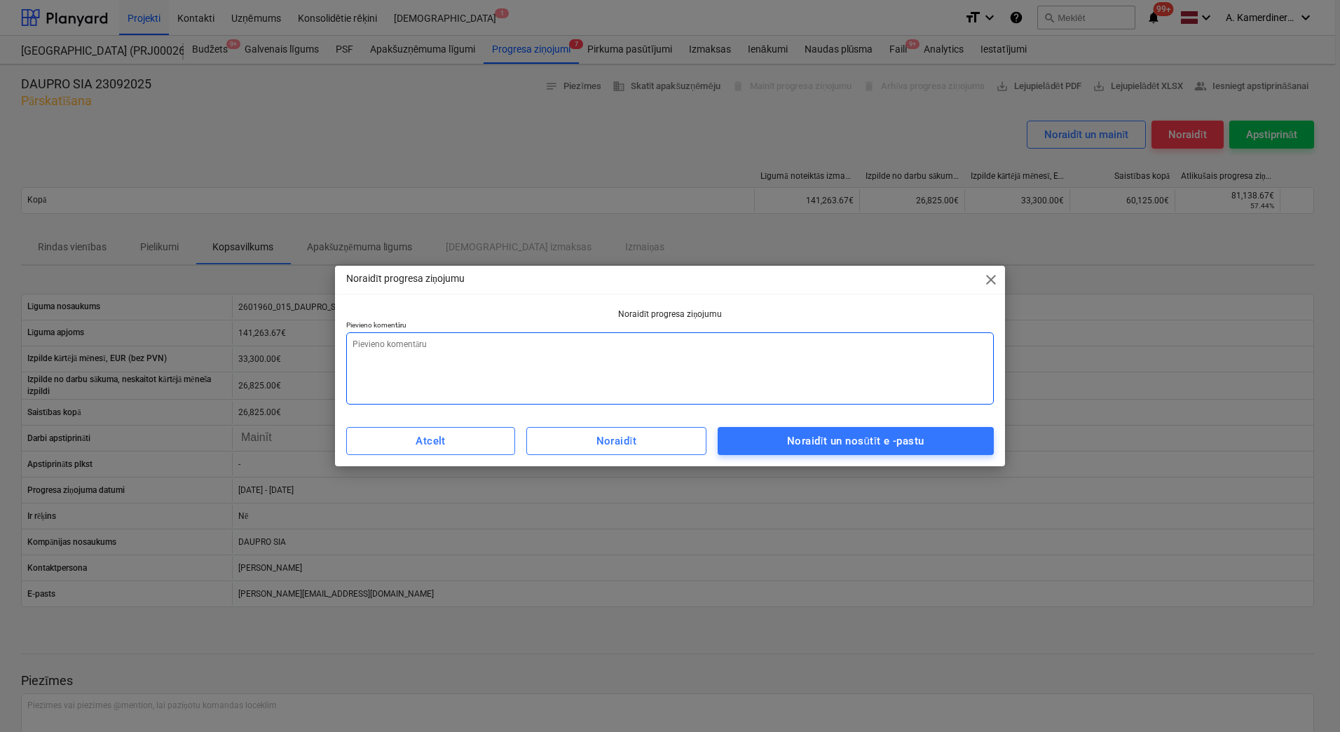
click at [762, 379] on textarea at bounding box center [670, 368] width 648 height 72
type textarea "p"
type textarea "x"
type textarea "pr"
type textarea "x"
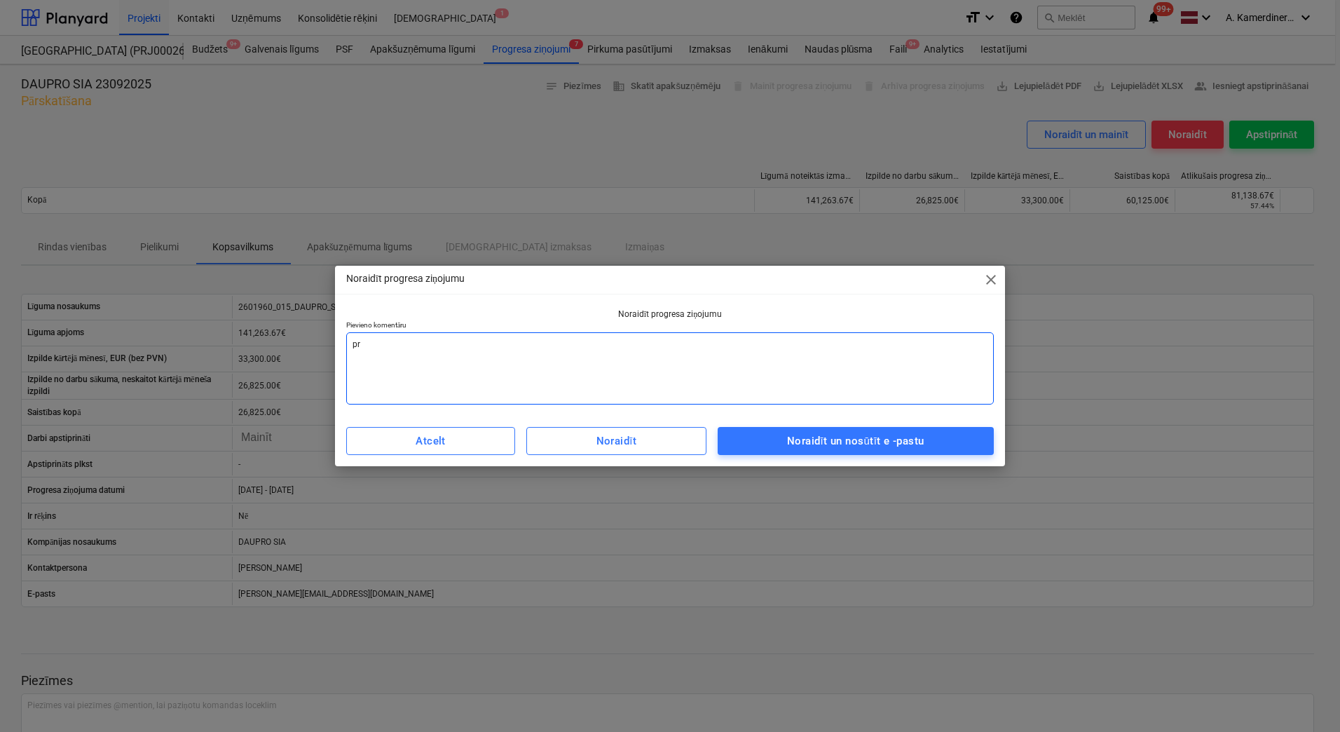
type textarea "pro"
type textarea "x"
type textarea "prog"
type textarea "x"
type textarea "progr"
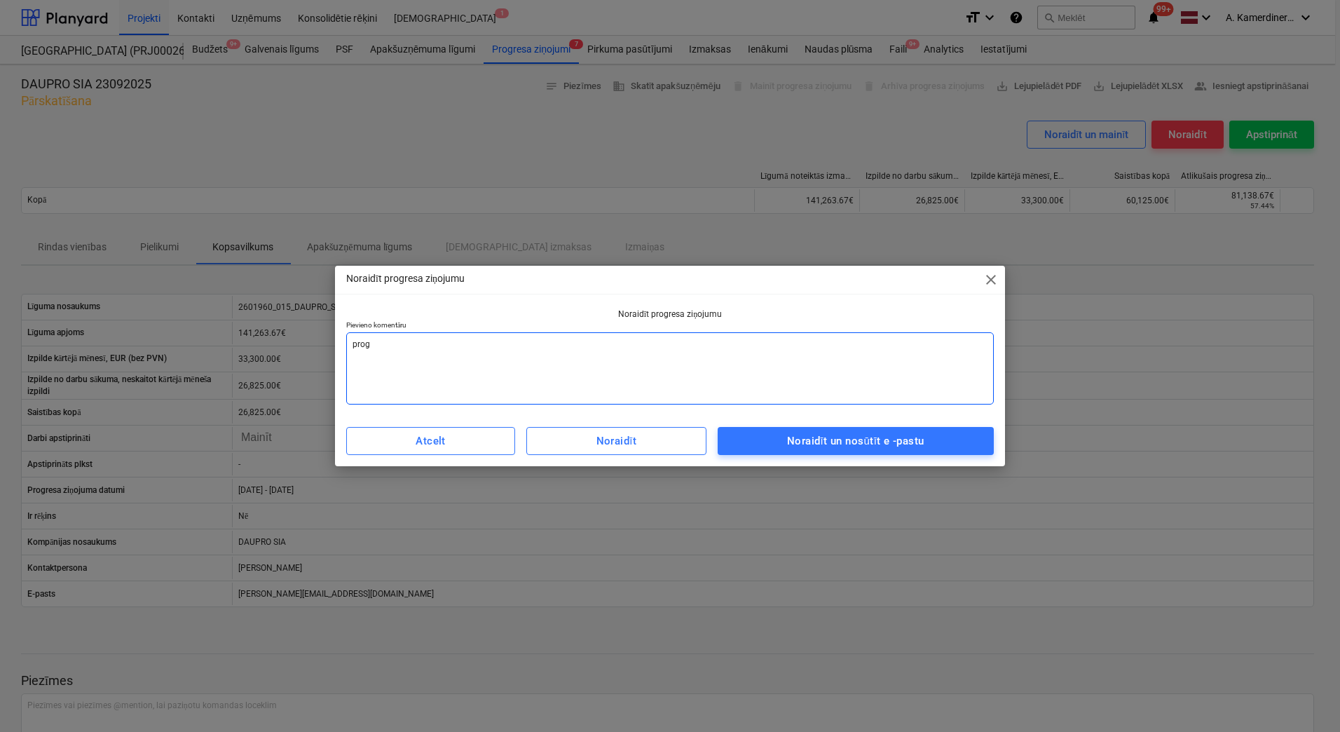
type textarea "x"
type textarea "progre"
type textarea "x"
type textarea "progres"
type textarea "x"
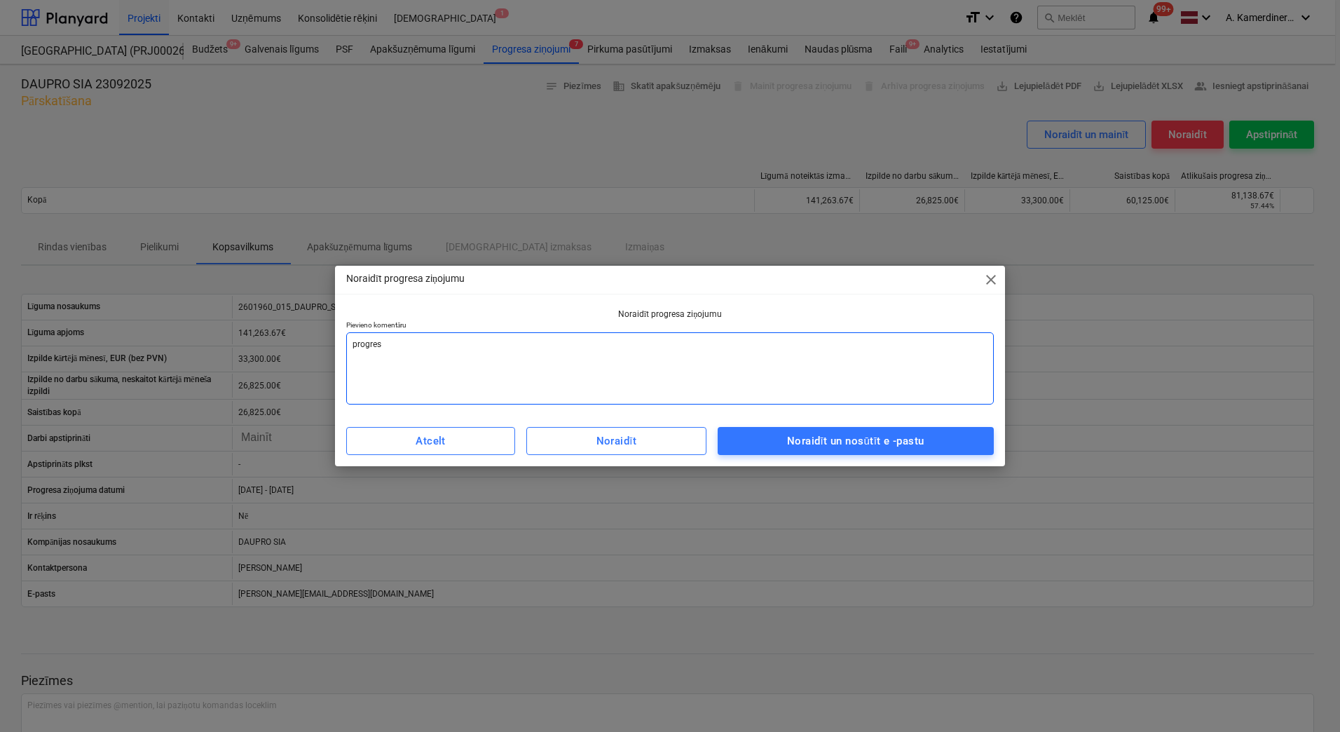
type textarea "progresa"
type textarea "x"
type textarea "progresa"
type textarea "x"
type textarea "progresa z"
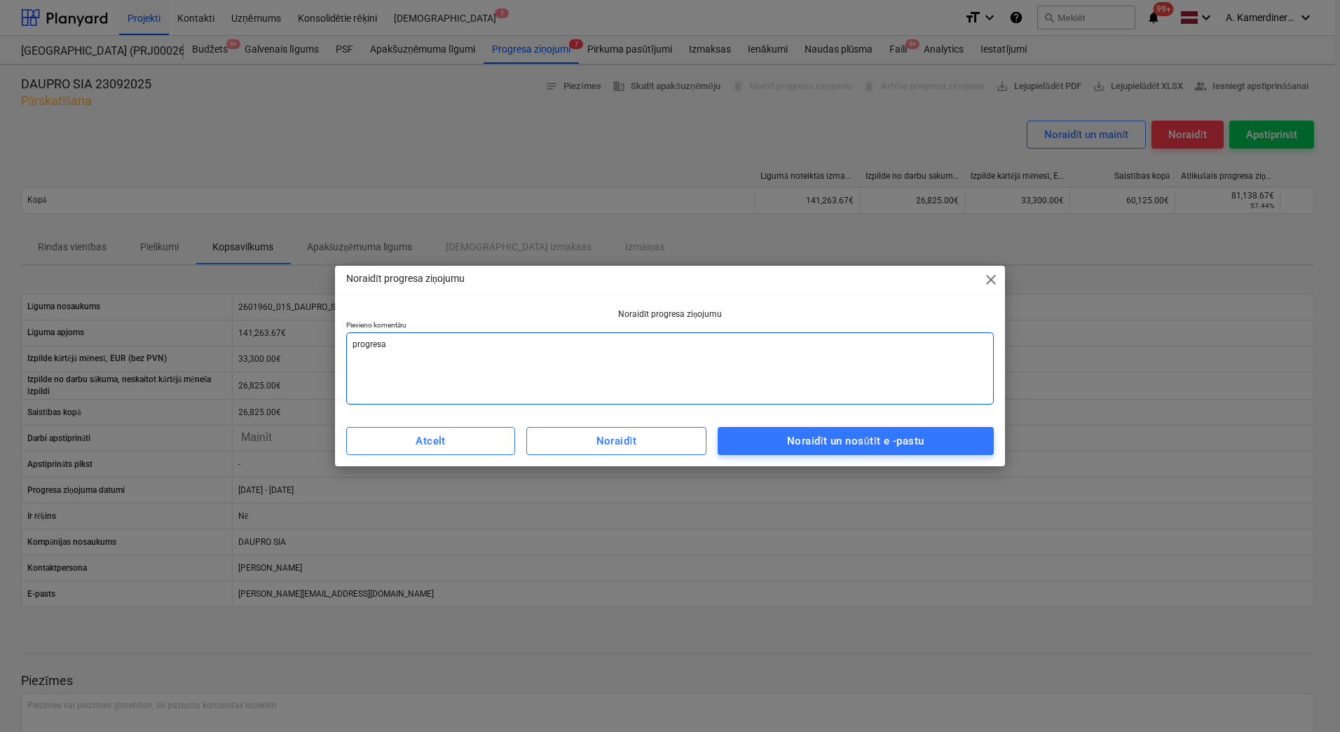
type textarea "x"
type textarea "progresa zi"
type textarea "x"
type textarea "progresa ziņ"
type textarea "x"
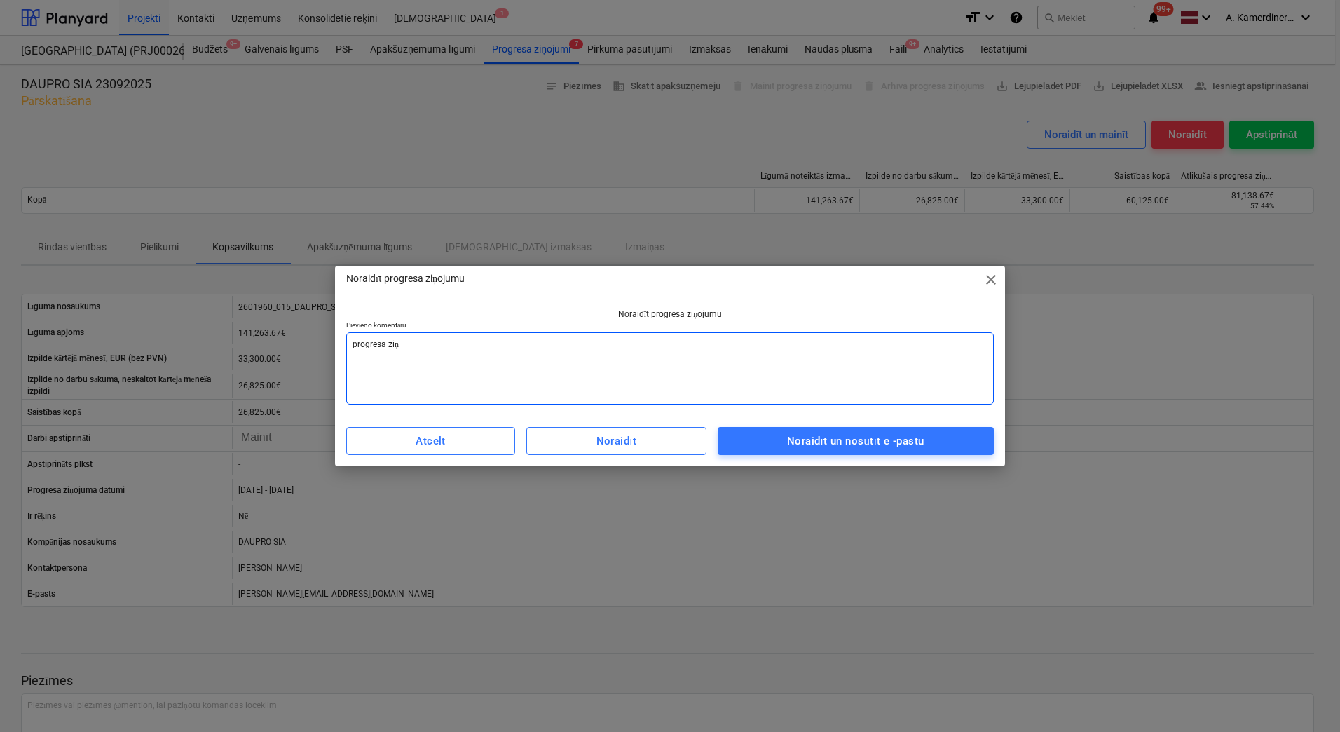
type textarea "progresa ziņo"
type textarea "x"
type textarea "progresa ziņoj"
type textarea "x"
type textarea "progresa ziņojm"
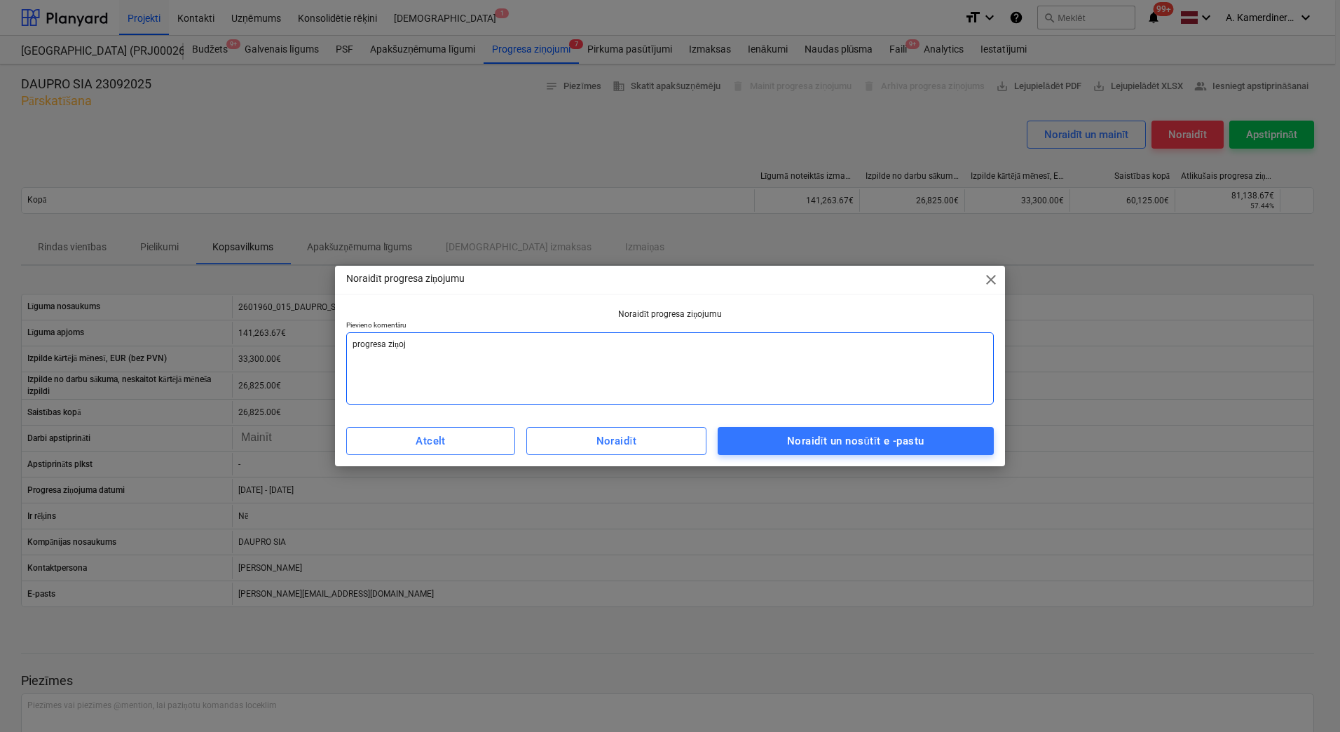
type textarea "x"
type textarea "progresa ziņojma"
type textarea "x"
type textarea "progresa ziņojma"
type textarea "x"
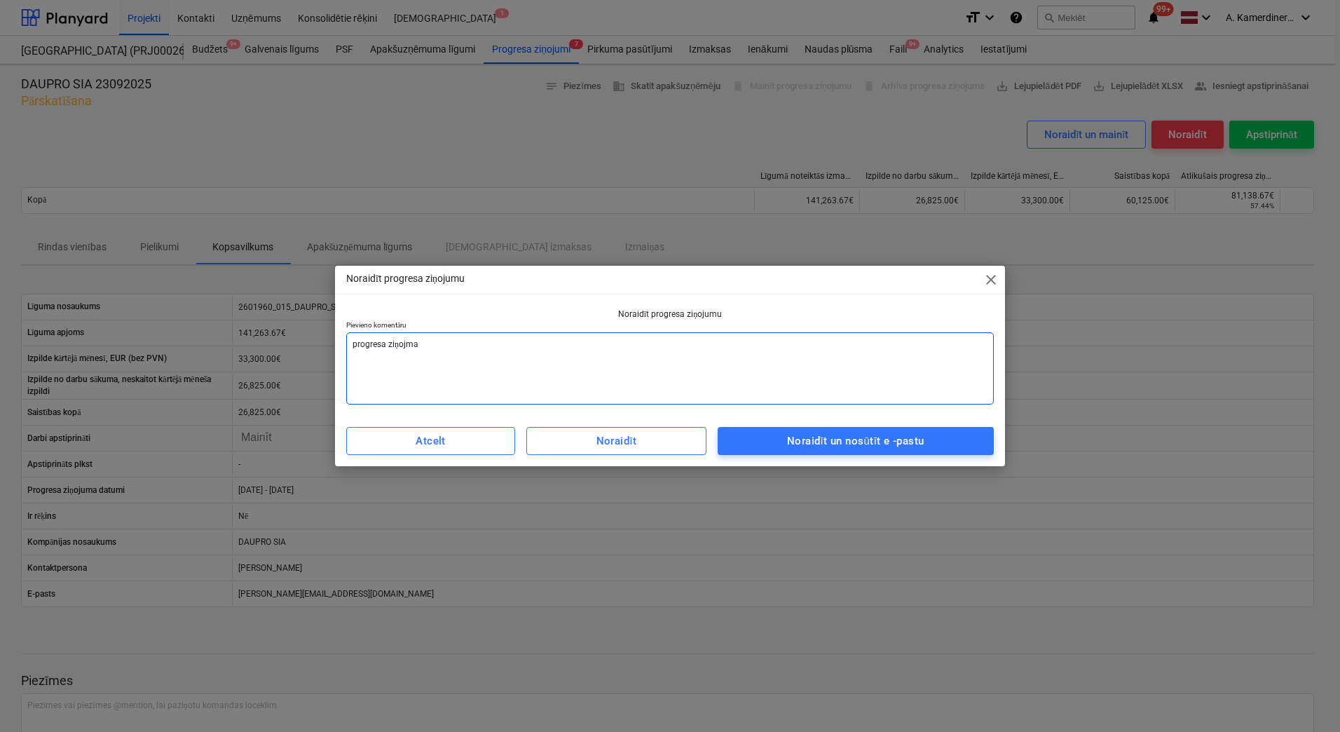
type textarea "progresa ziņojma d"
type textarea "x"
type textarea "progresa ziņojma da"
type textarea "x"
type textarea "progresa ziņojma dat"
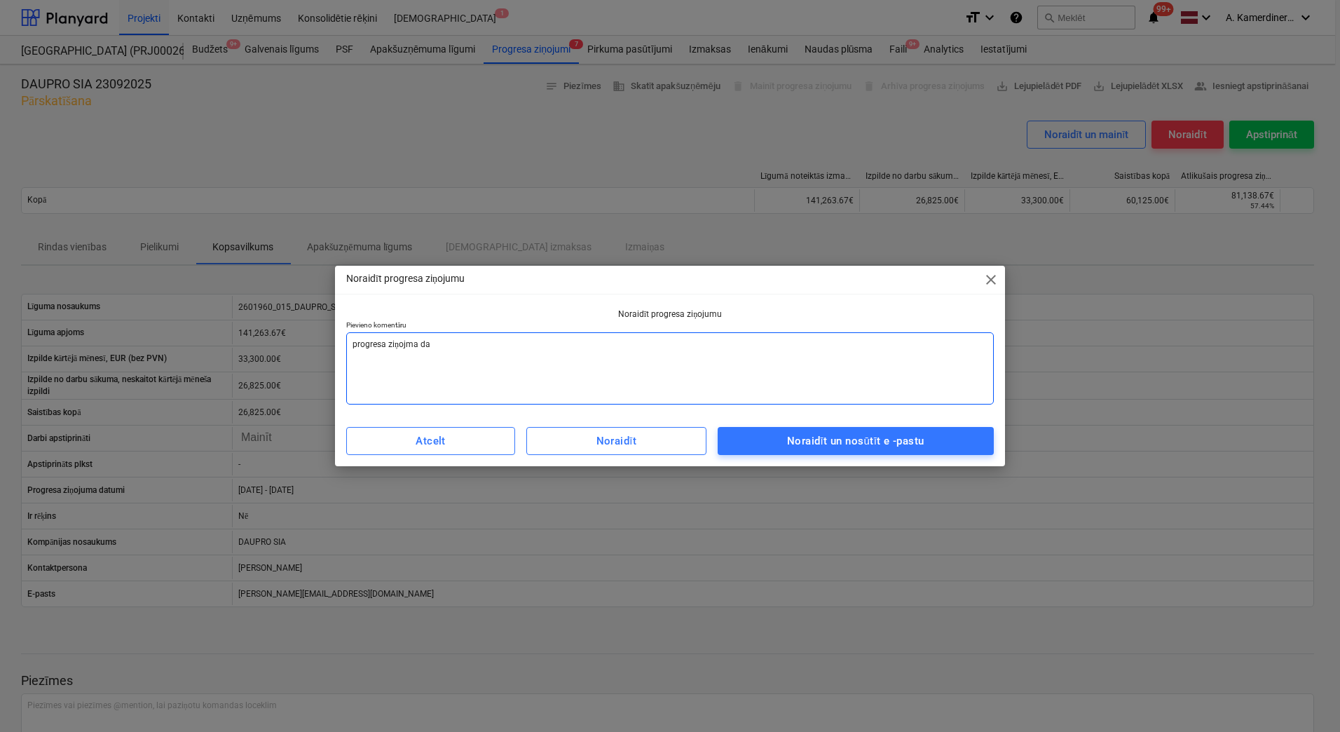
type textarea "x"
type textarea "progresa ziņojma datu"
type textarea "x"
type textarea "progresa ziņojma datum"
type textarea "x"
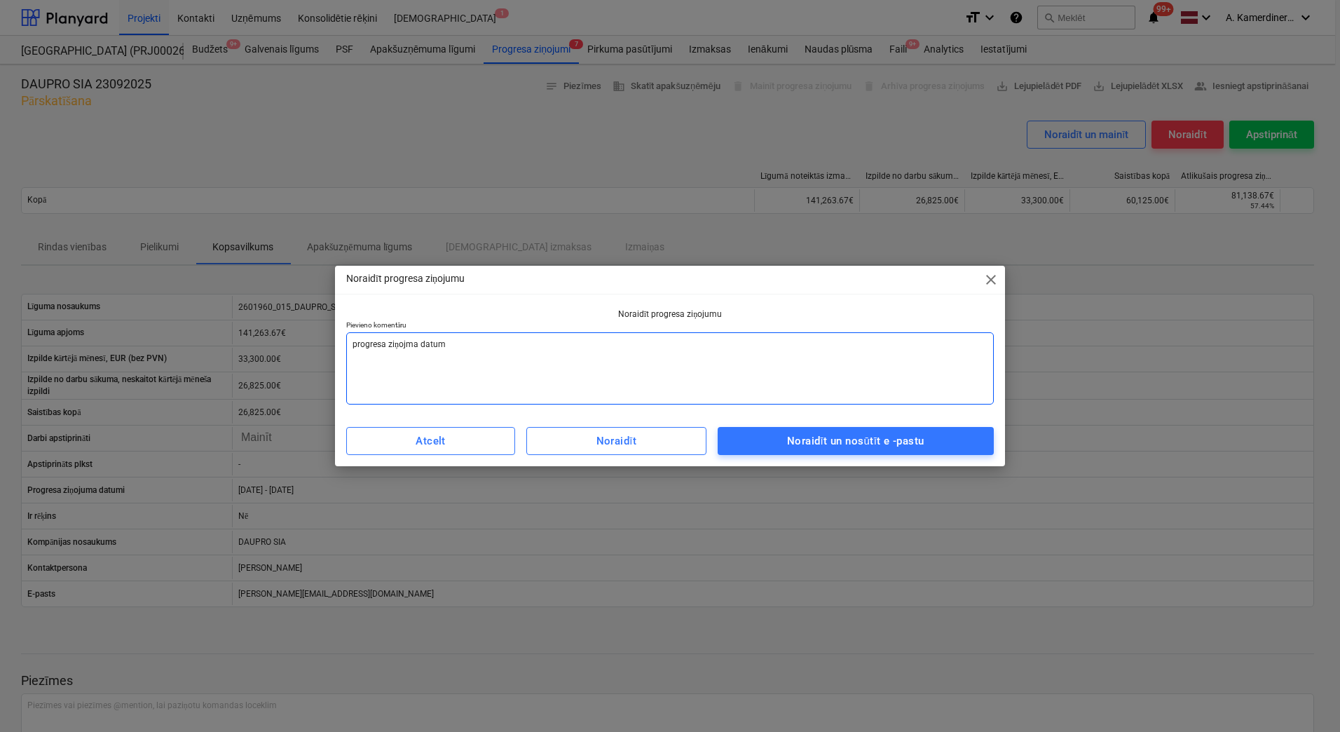
type textarea "progresa ziņojma datumi"
type textarea "x"
type textarea "progresa ziņojma datumi"
type textarea "x"
type textarea "progresa ziņojma datumi n"
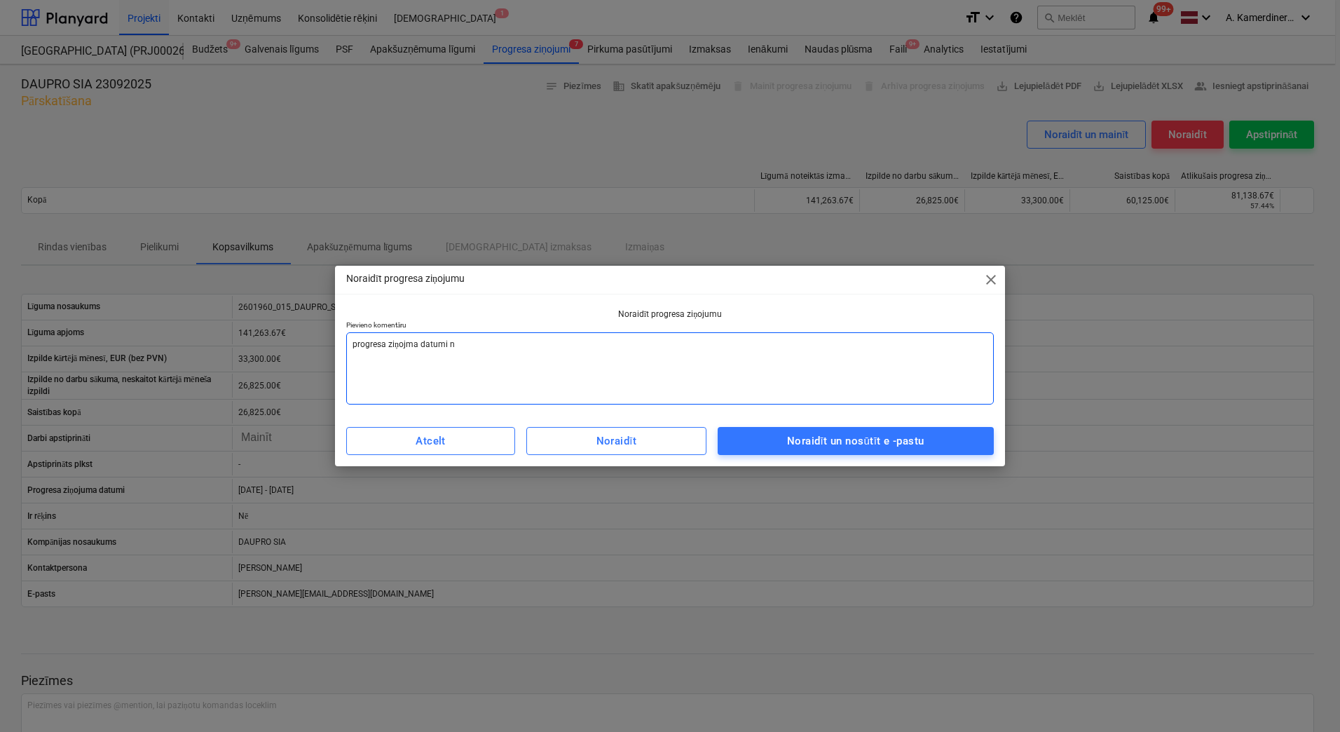
type textarea "x"
type textarea "progresa ziņojma datumi ne"
type textarea "x"
type textarea "progresa ziņojma datumi ned"
type textarea "x"
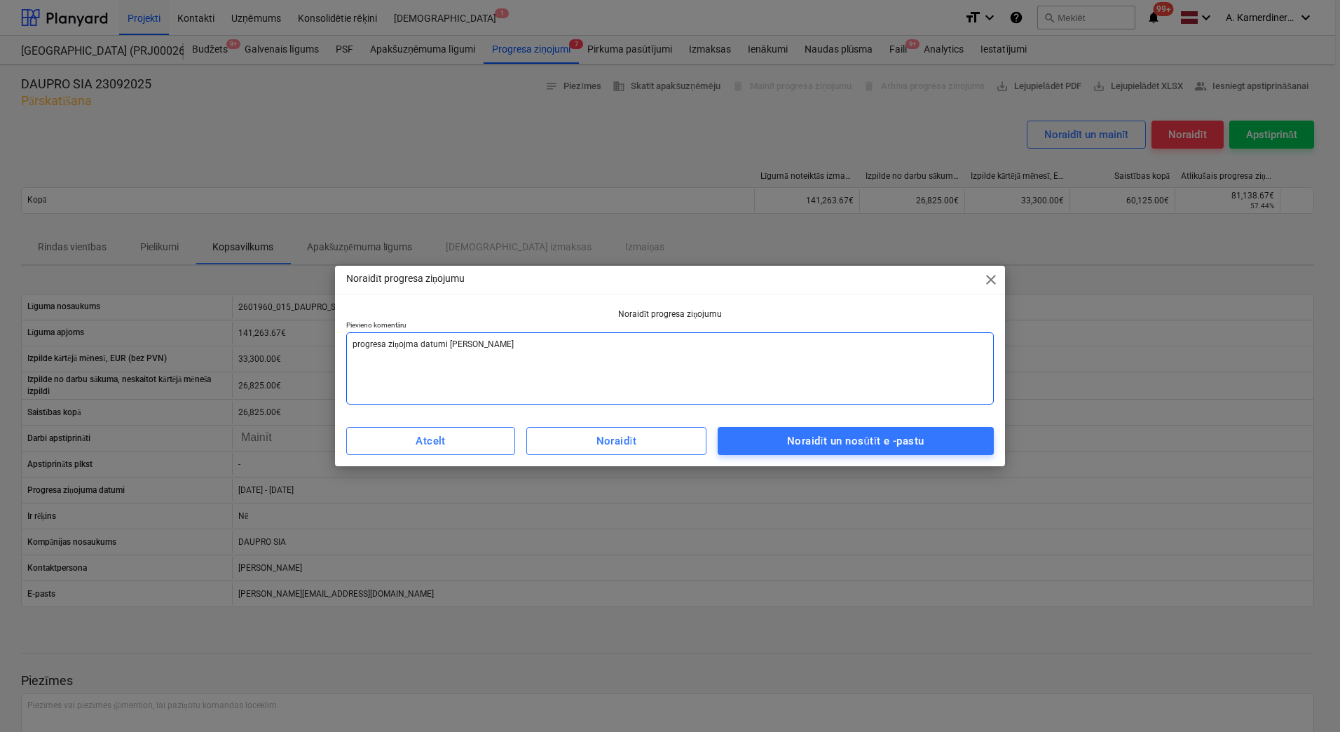
type textarea "progresa ziņojma datumi nedr"
type textarea "x"
type textarea "progresa ziņojma datumi nedri"
type textarea "x"
type textarea "progresa ziņojma datumi nedr"
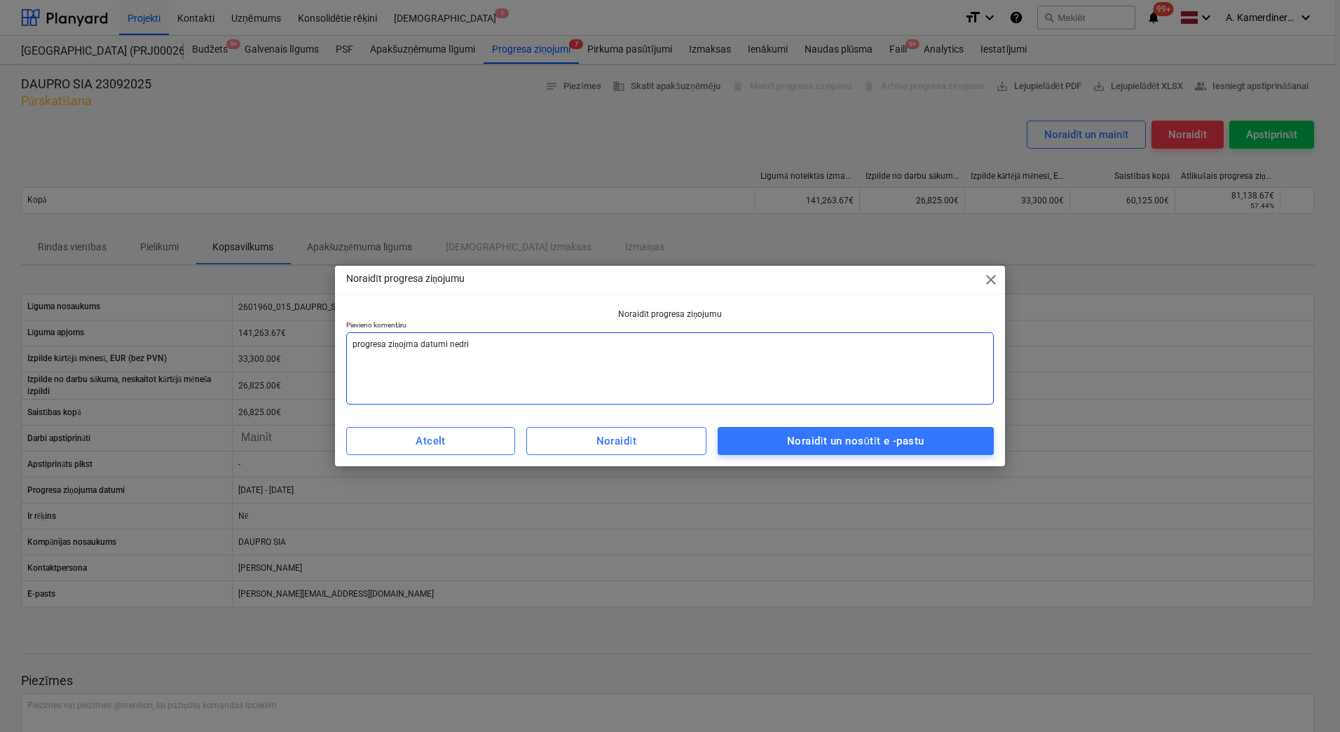
type textarea "x"
type textarea "progresa ziņojma datumi nedrī"
type textarea "x"
type textarea "progresa ziņojma datumi nedrīk"
type textarea "x"
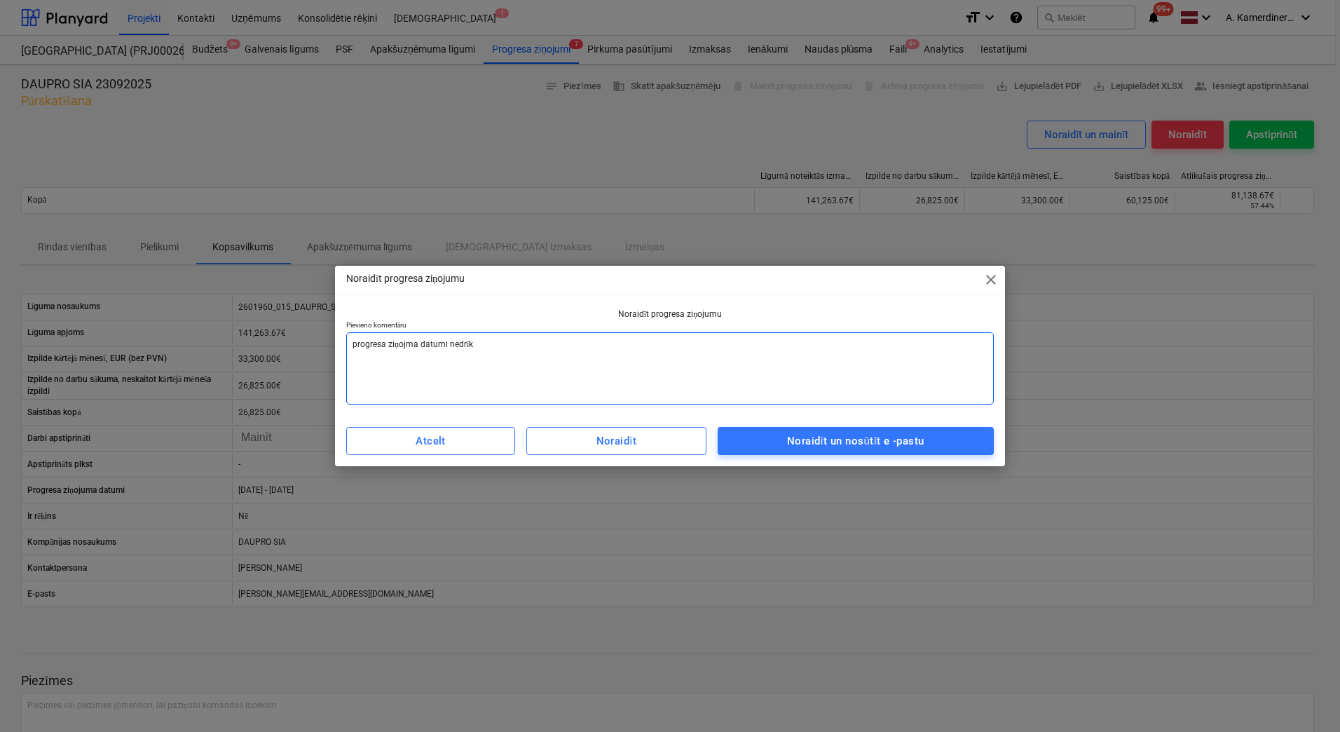
type textarea "progresa ziņojma datumi nedrīks"
type textarea "x"
type textarea "progresa ziņojma datumi nedrīkst"
type textarea "x"
type textarea "progresa ziņojma datumi nedrīkst"
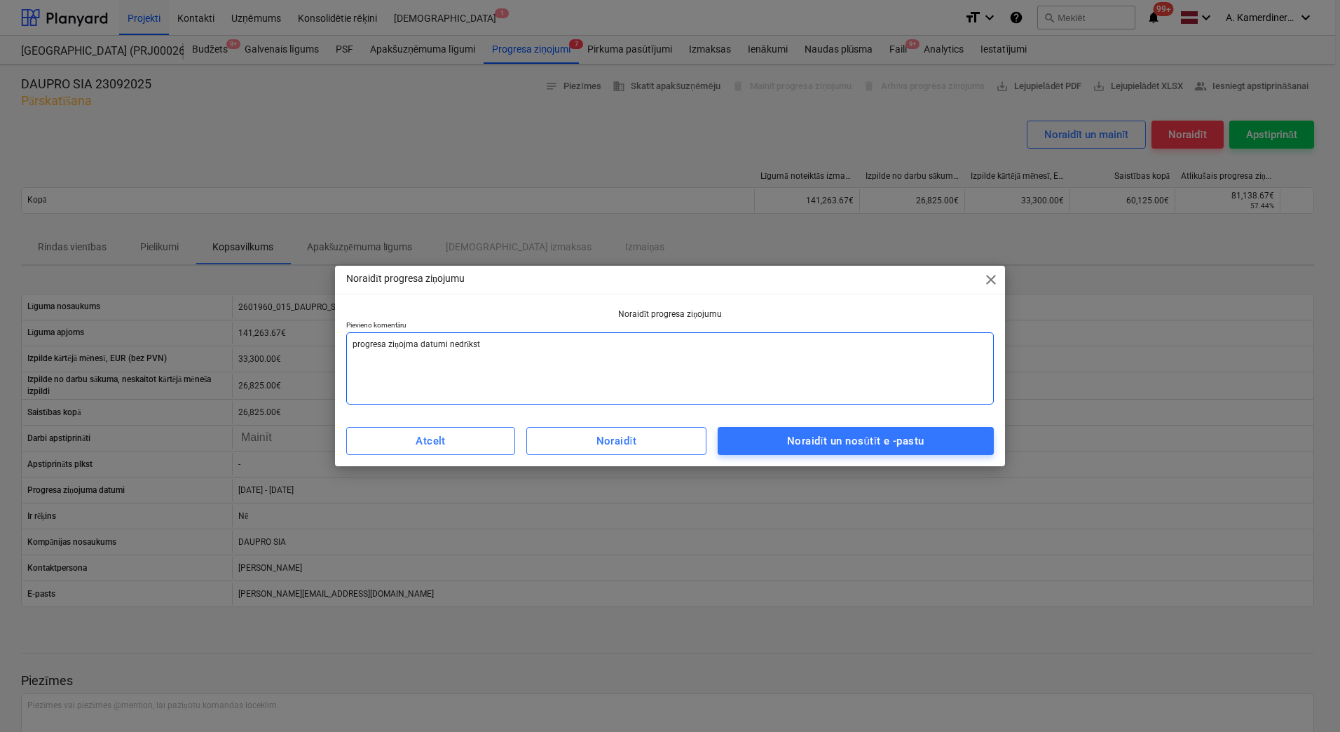
type textarea "x"
type textarea "progresa ziņojma datumi nedrīkst b"
type textarea "x"
type textarea "progresa ziņojma datumi nedrīkst bū"
type textarea "x"
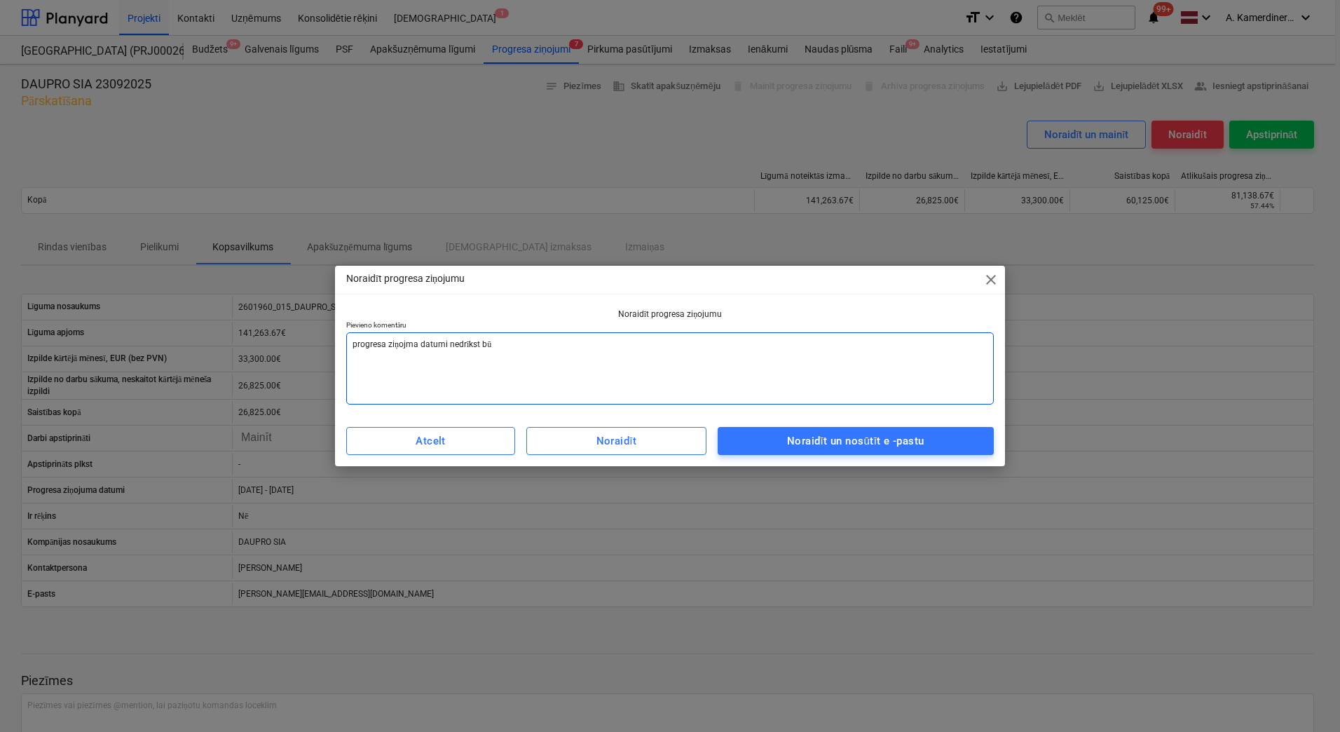
type textarea "progresa ziņojma datumi nedrīkst bū"
type textarea "x"
type textarea "progresa ziņojma datumi nedrīkst bū"
type textarea "x"
type textarea "progresa ziņojma datumi nedrīkst būr"
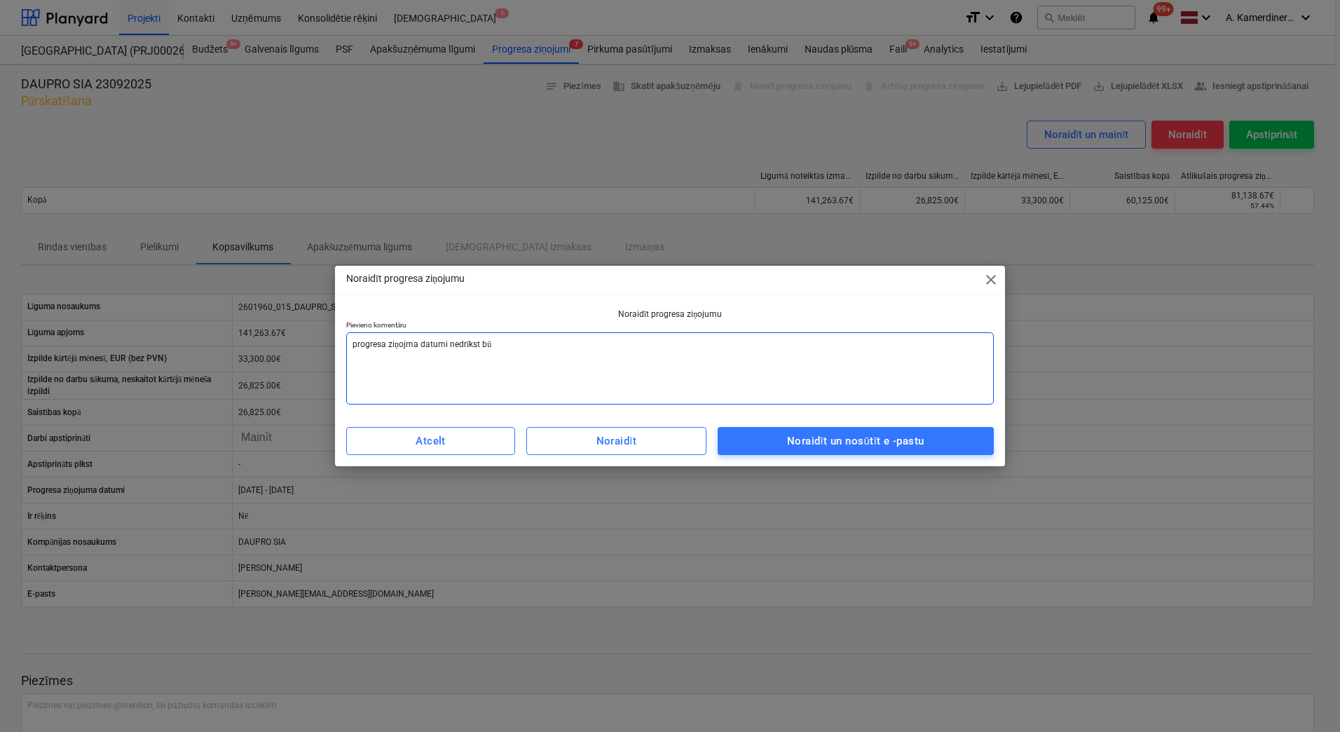
type textarea "x"
type textarea "progresa ziņojma datumi nedrīkst būr"
type textarea "x"
type textarea "progresa ziņojma datumi nedrīkst būr"
type textarea "x"
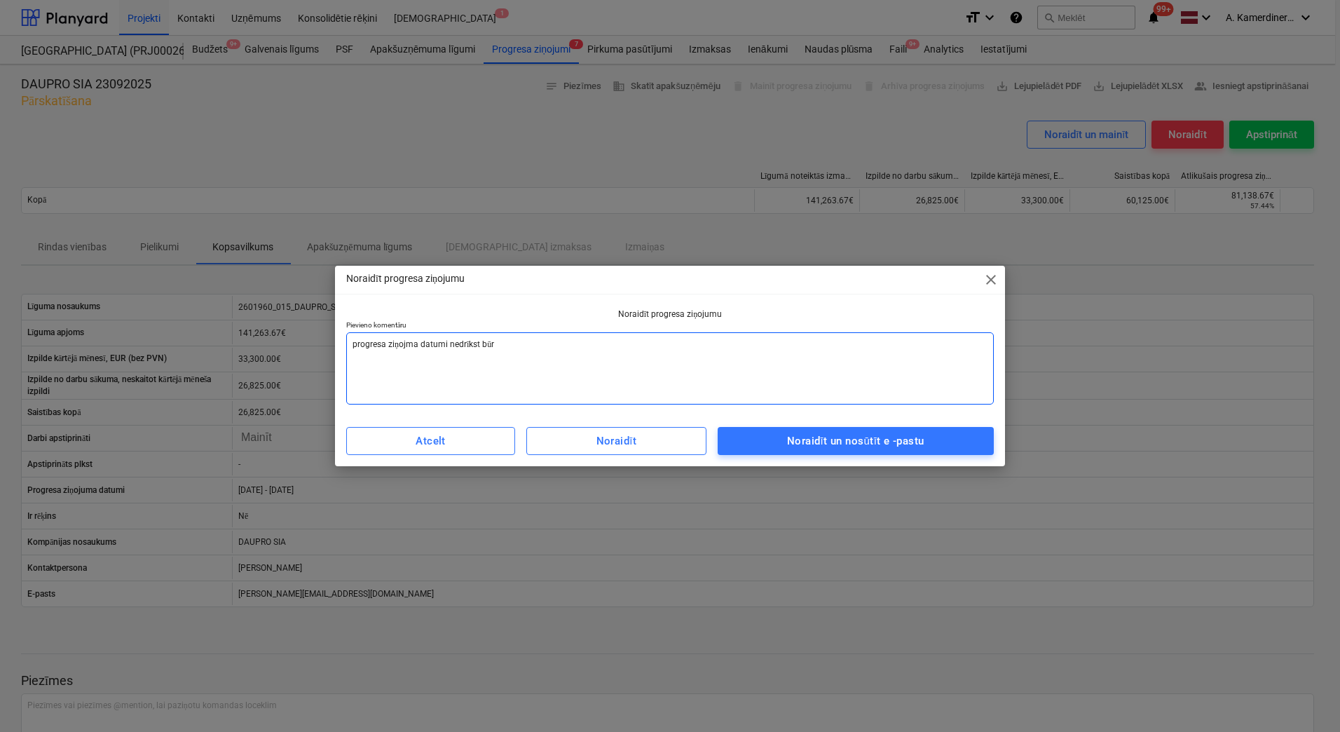
type textarea "progresa ziņojma datumi nedrīkst bū"
type textarea "x"
type textarea "progresa ziņojma datumi nedrīkst būt"
type textarea "x"
type textarea "progresa ziņojma datumi nedrīkst būt"
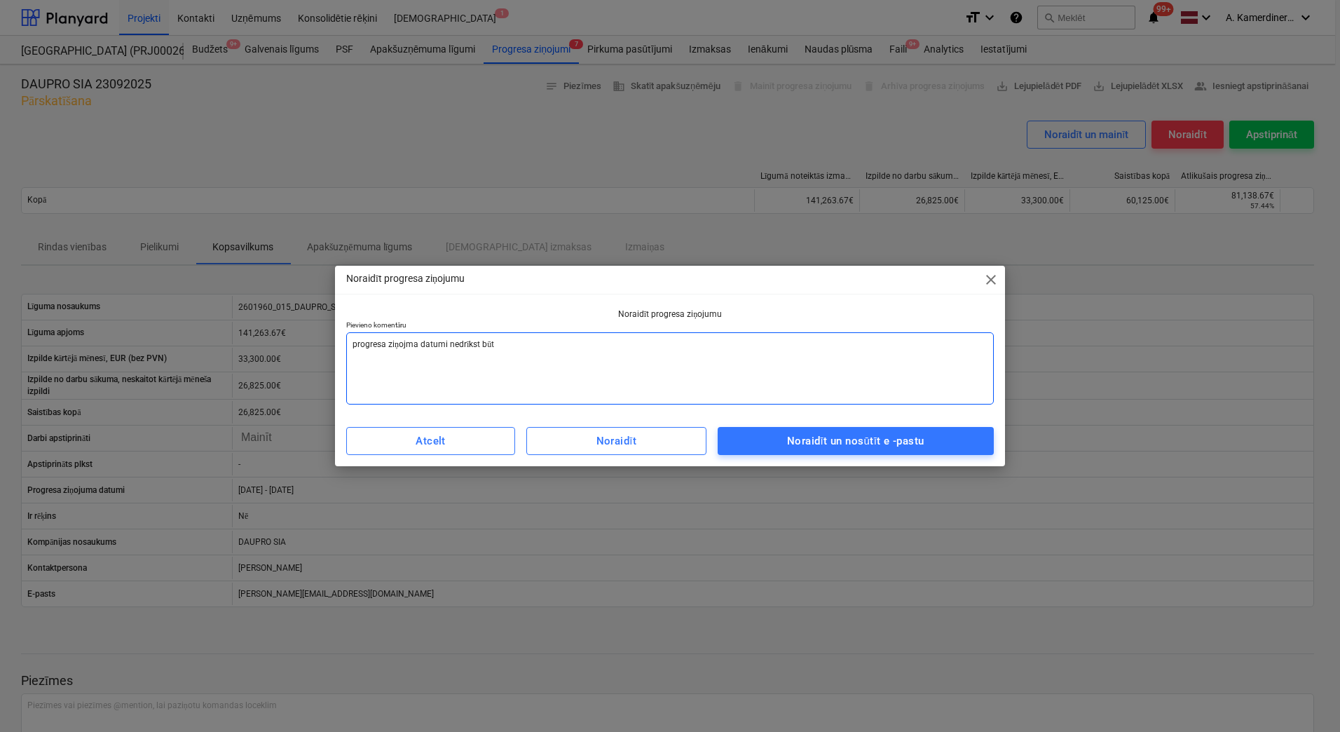
type textarea "x"
type textarea "progresa ziņojma datumi nedrīkst būt n"
type textarea "x"
type textarea "progresa ziņojma datumi nedrīkst būt nā"
type textarea "x"
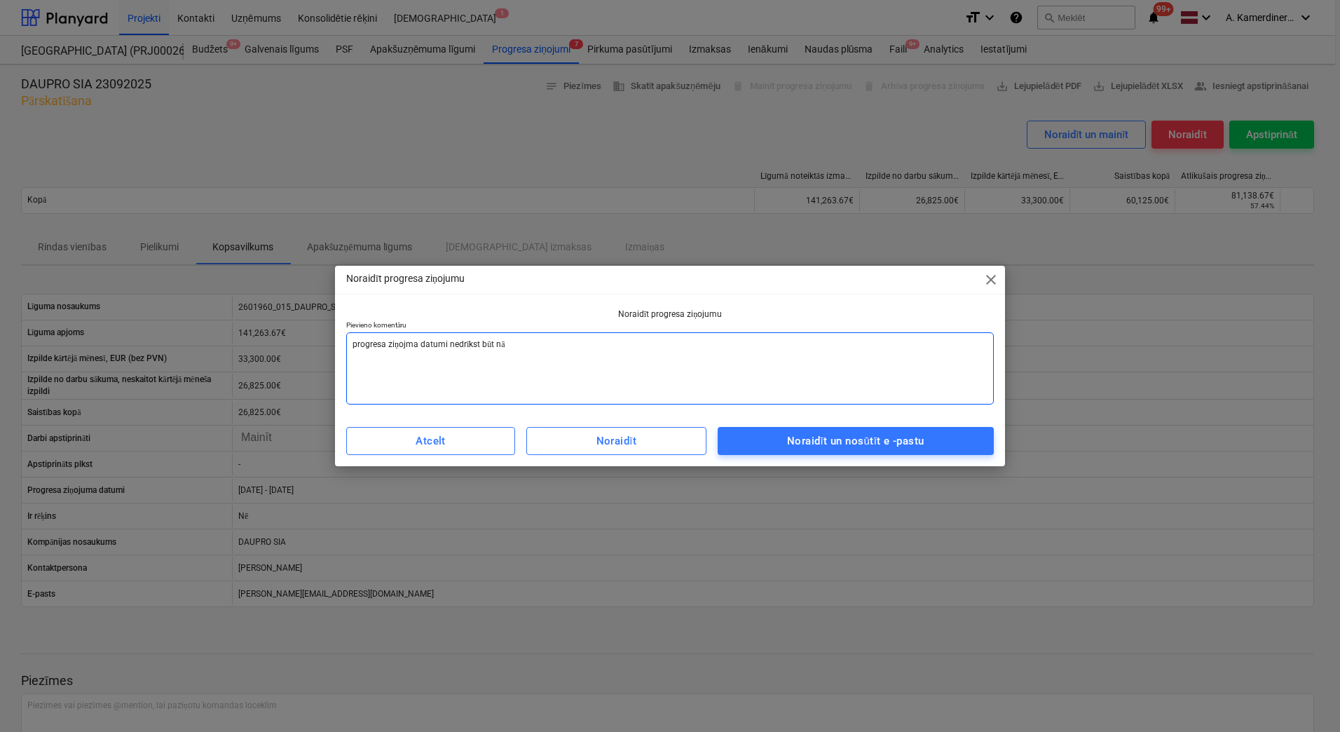
type textarea "progresa ziņojma datumi nedrīkst būt nāk"
type textarea "x"
type textarea "progresa ziņojma datumi nedrīkst būt nāko"
type textarea "x"
type textarea "progresa ziņojma datumi nedrīkst būt nākot"
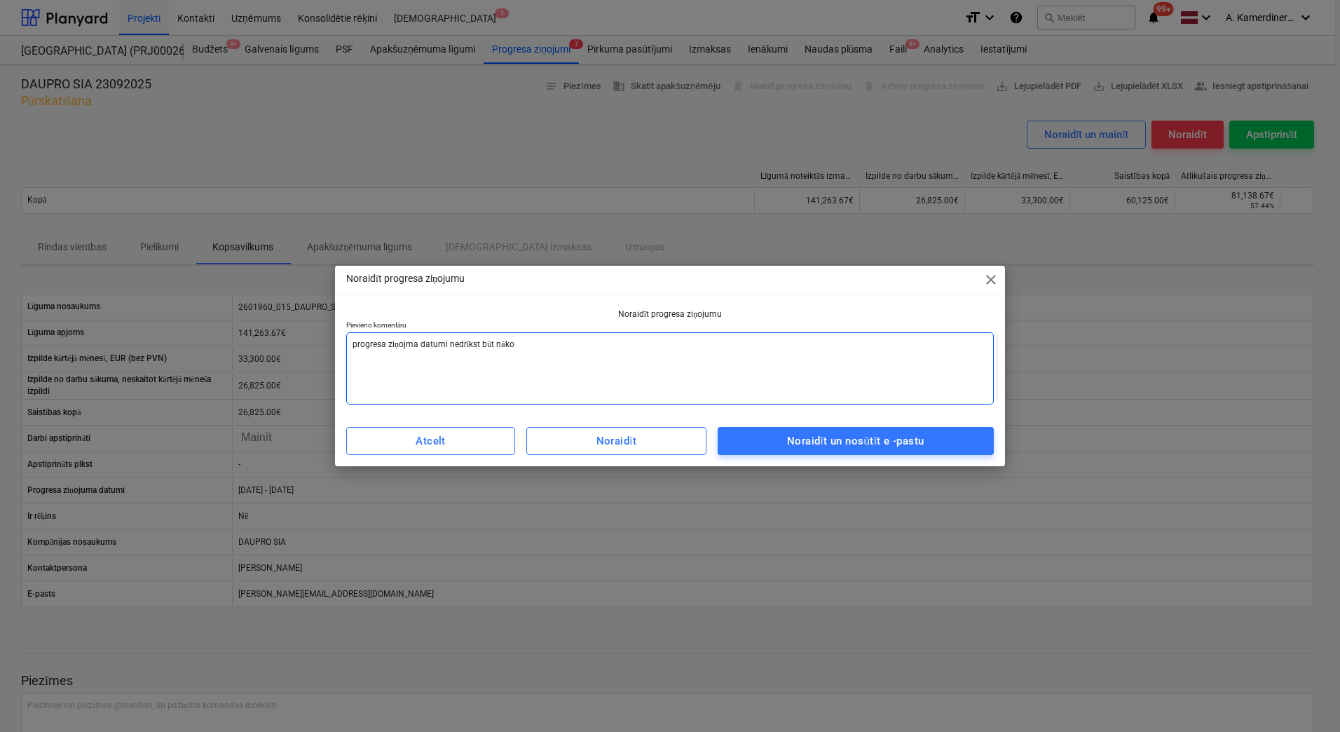
type textarea "x"
type textarea "progresa ziņojma datumi nedrīkst būt nākotn"
type textarea "x"
type textarea "progresa ziņojma datumi nedrīkst būt nākotne"
type textarea "x"
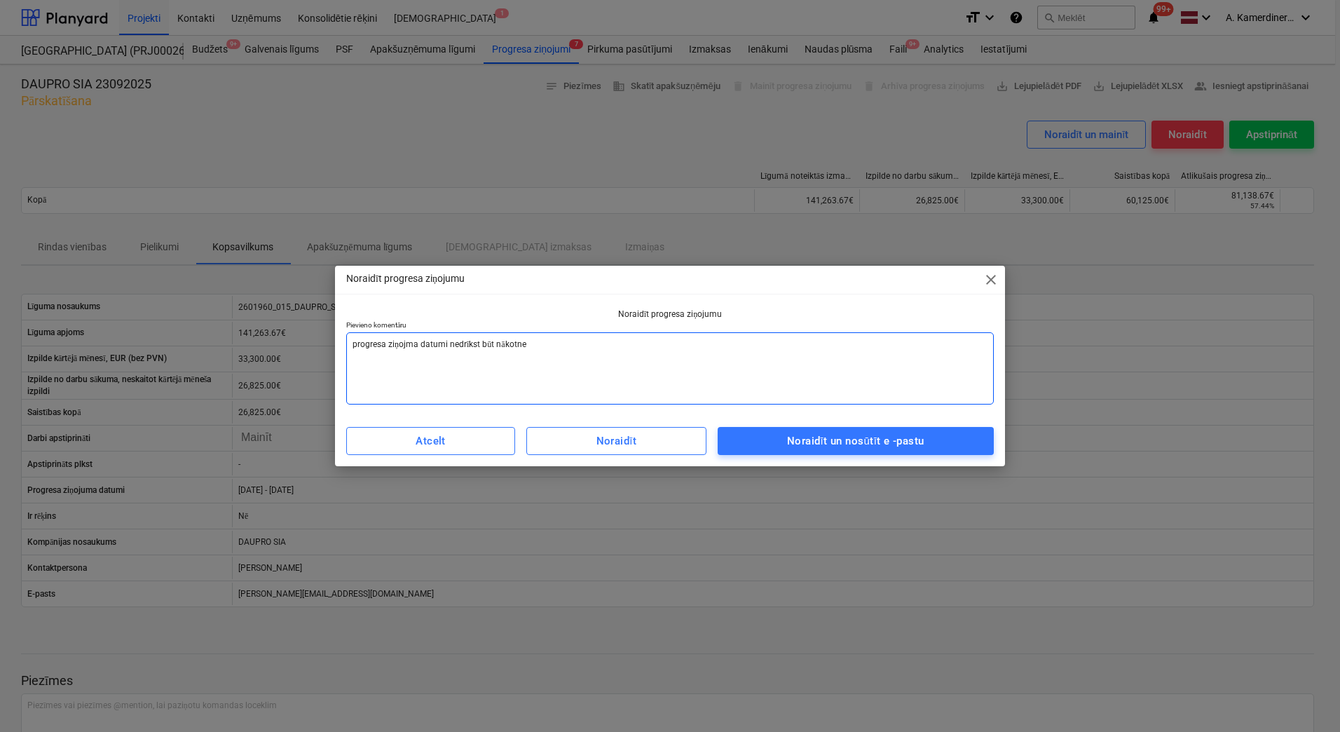
type textarea "progresa ziņojma datumi nedrīkst būt nākotnes"
type textarea "x"
type textarea "progresa ziņojma datumi nedrīkst būt nākotnes"
type textarea "x"
type textarea "progresa ziņojma datumi nedrīkst būt nākotnes d"
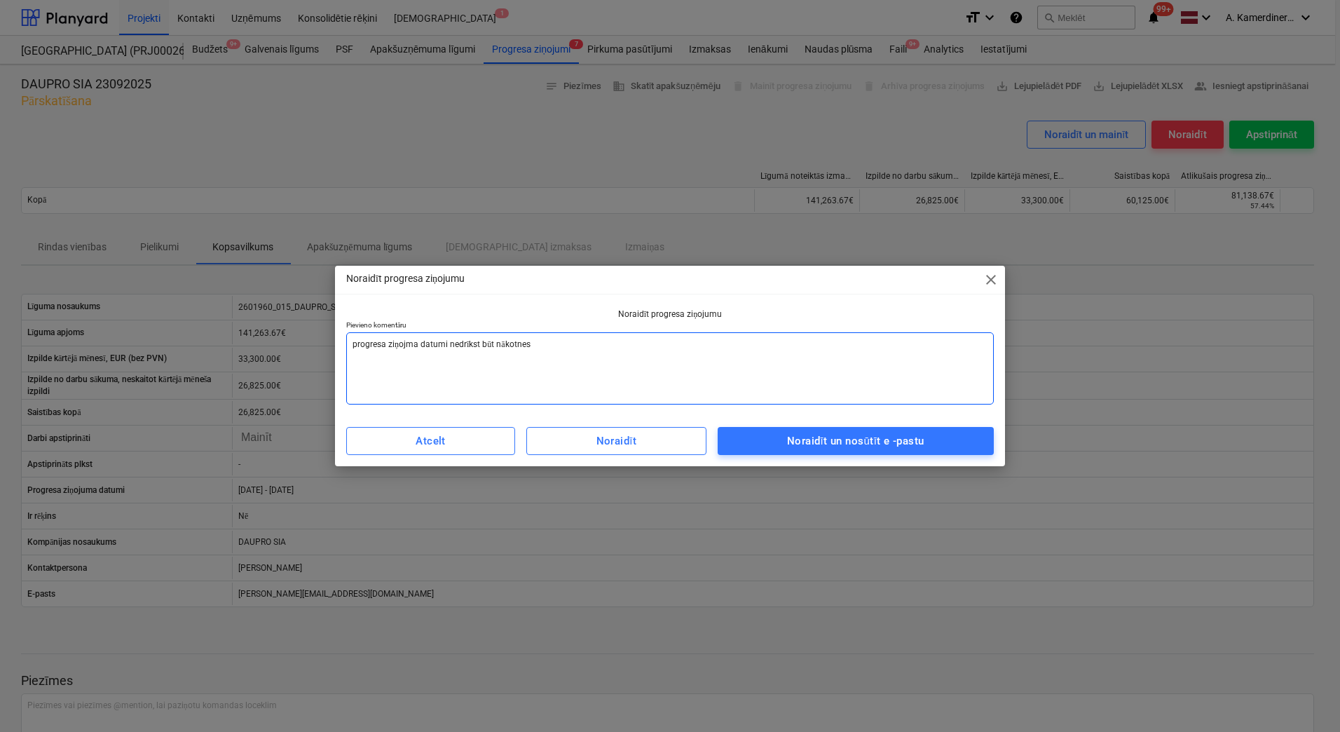
type textarea "x"
type textarea "progresa ziņojma datumi nedrīkst būt nākotnes da"
type textarea "x"
type textarea "progresa ziņojma datumi nedrīkst būt nākotnes dat"
type textarea "x"
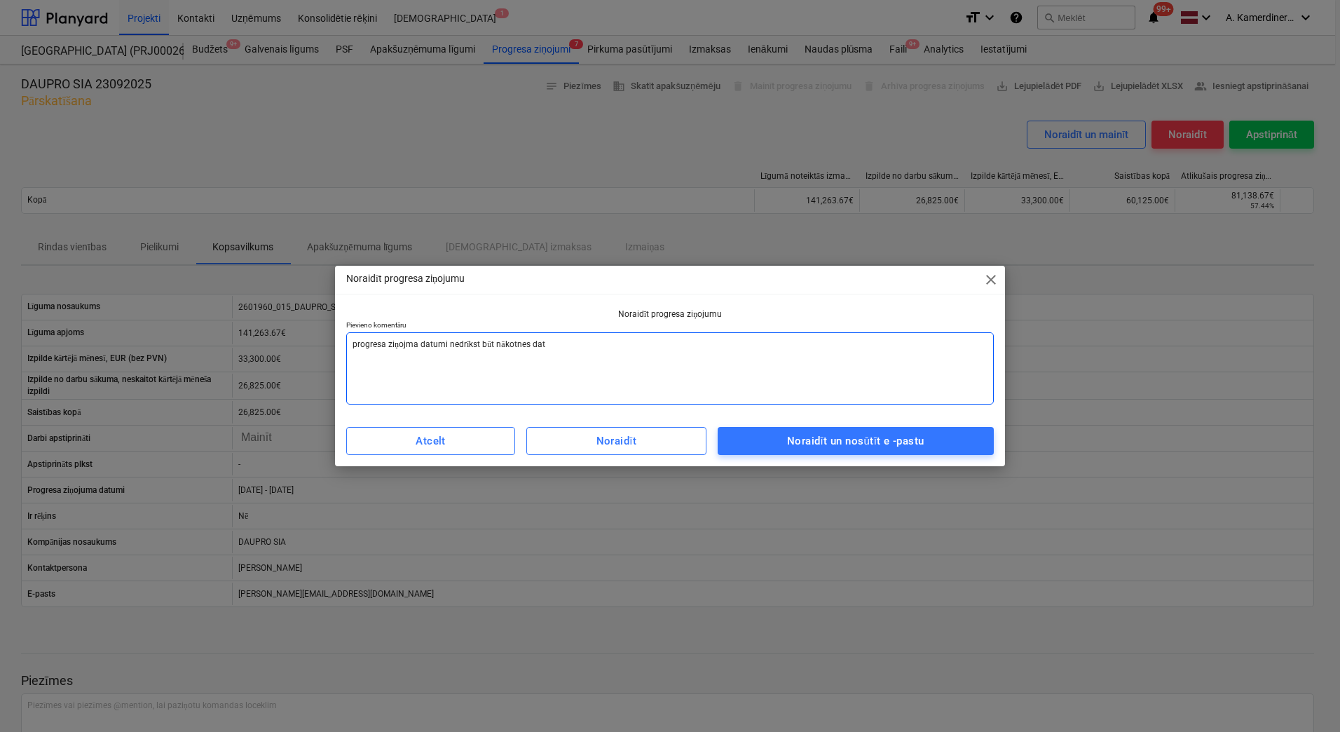
type textarea "progresa ziņojma datumi nedrīkst būt nākotnes dato"
type textarea "x"
type textarea "progresa ziņojma datumi nedrīkst būt nākotnes dat"
type textarea "x"
type textarea "progresa ziņojma datumi nedrīkst būt nākotnes datu"
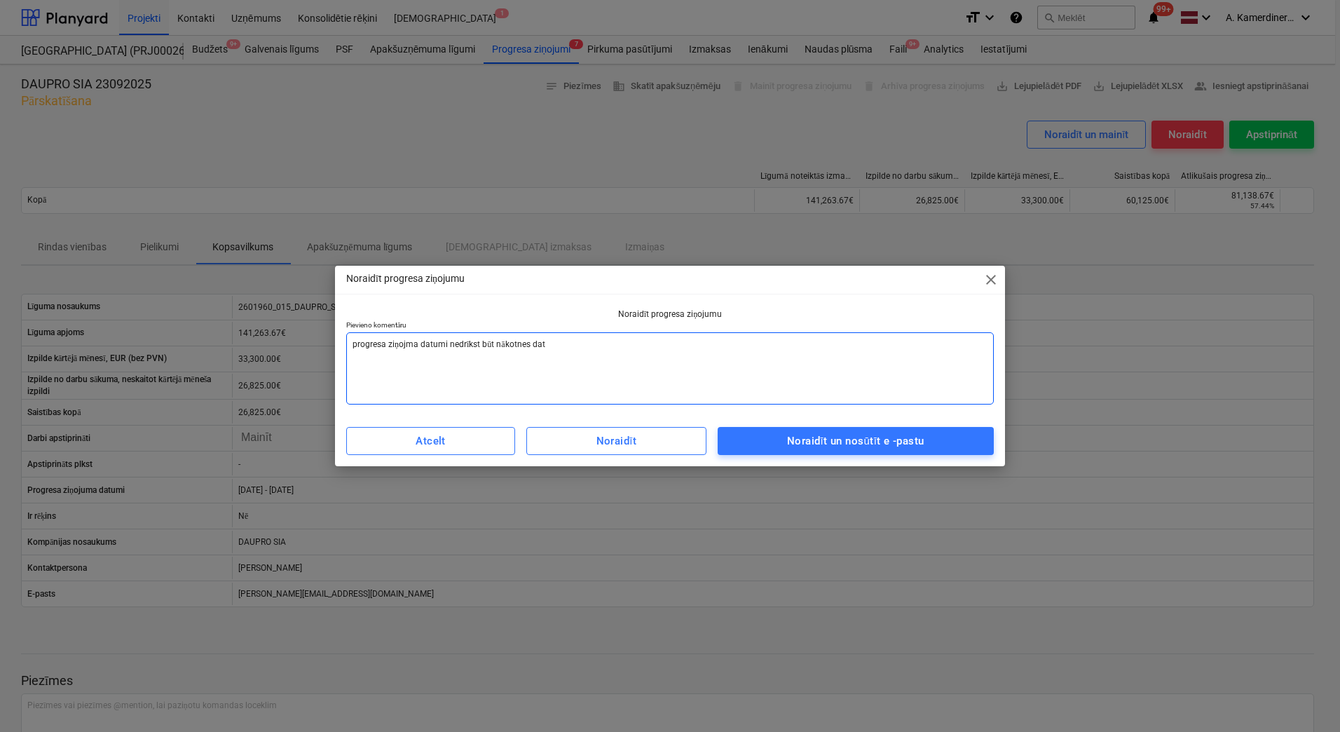
type textarea "x"
type textarea "progresa ziņojma datumi nedrīkst būt nākotnes datum"
type textarea "x"
type textarea "progresa ziņojma datumi nedrīkst būt nākotnes datumi"
type textarea "x"
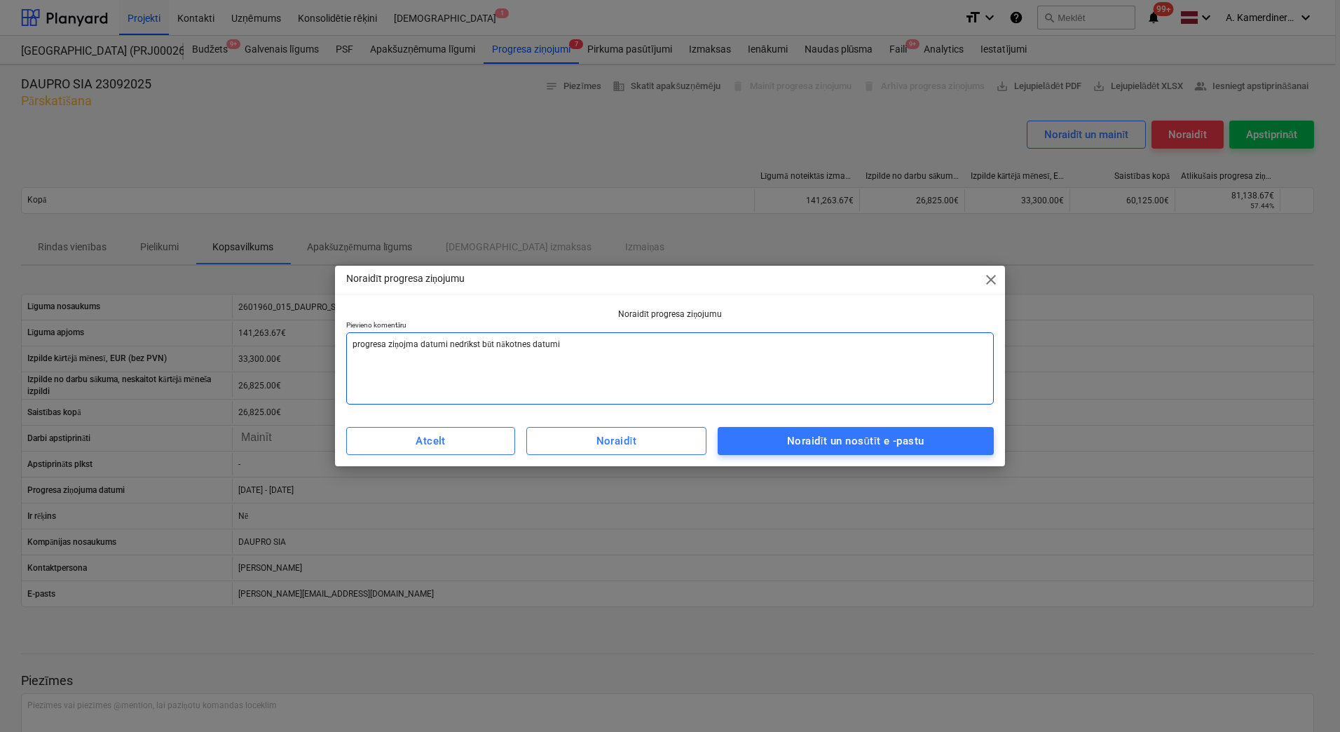
click at [418, 343] on textarea "progresa ziņojma datumi nedrīkst būt nākotnes datumi" at bounding box center [670, 368] width 648 height 72
type textarea "progresa ziņojma datumi nedrīkst būt nākotnes datumi"
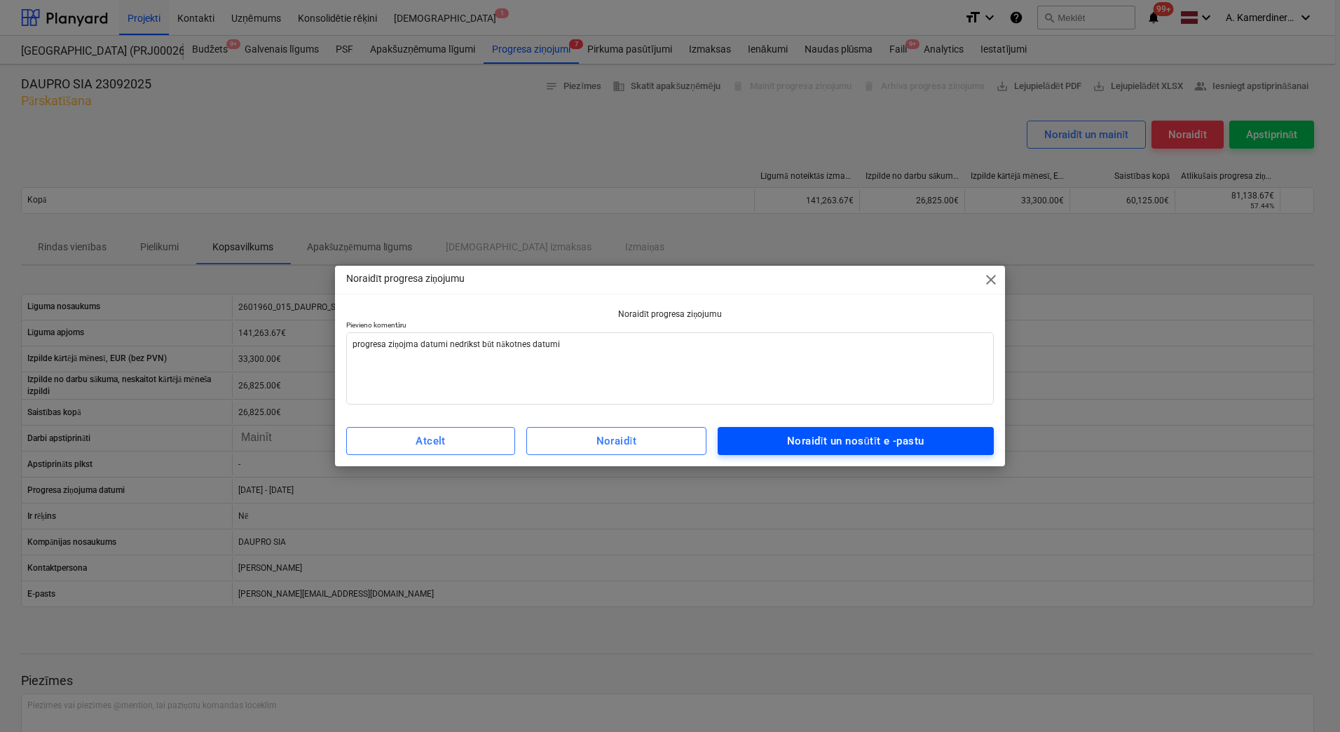
click at [831, 440] on div "Noraidīt un nosūtīt e -pastu" at bounding box center [855, 441] width 137 height 18
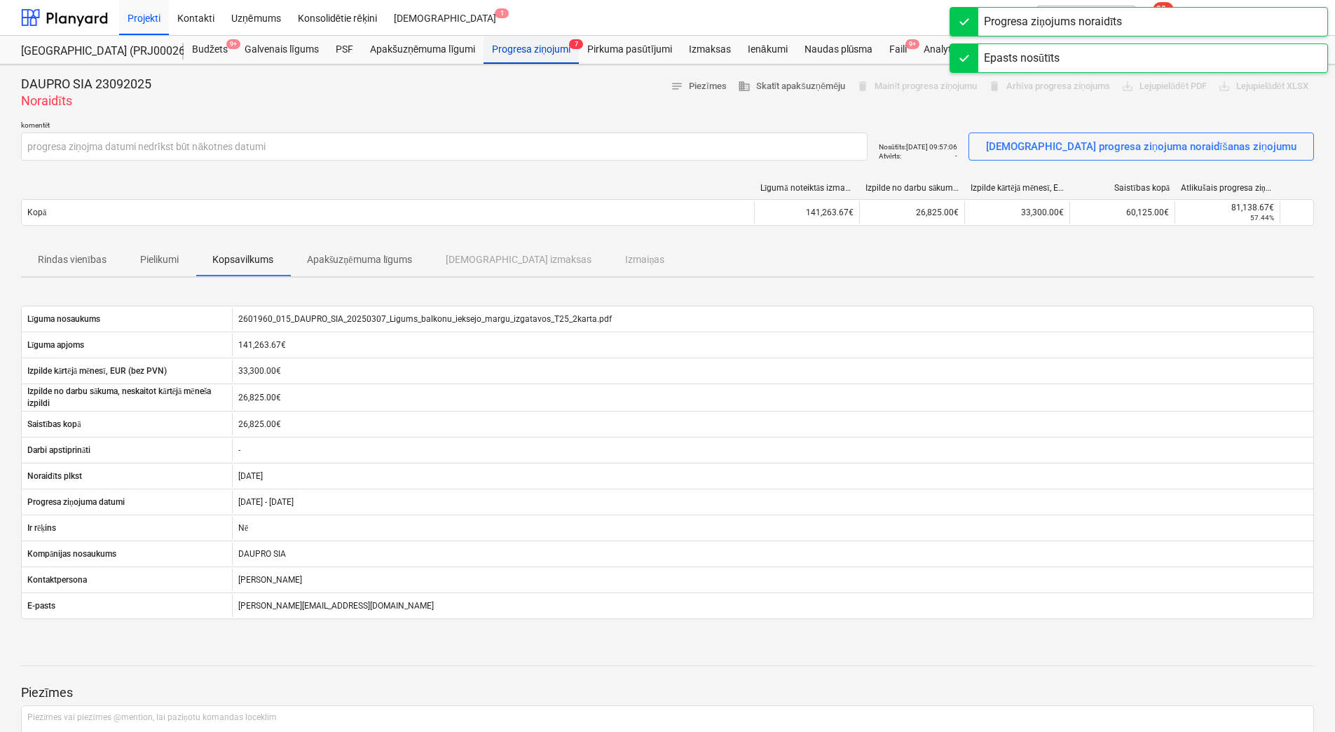
click at [539, 55] on div "Progresa ziņojumi 7" at bounding box center [531, 50] width 95 height 28
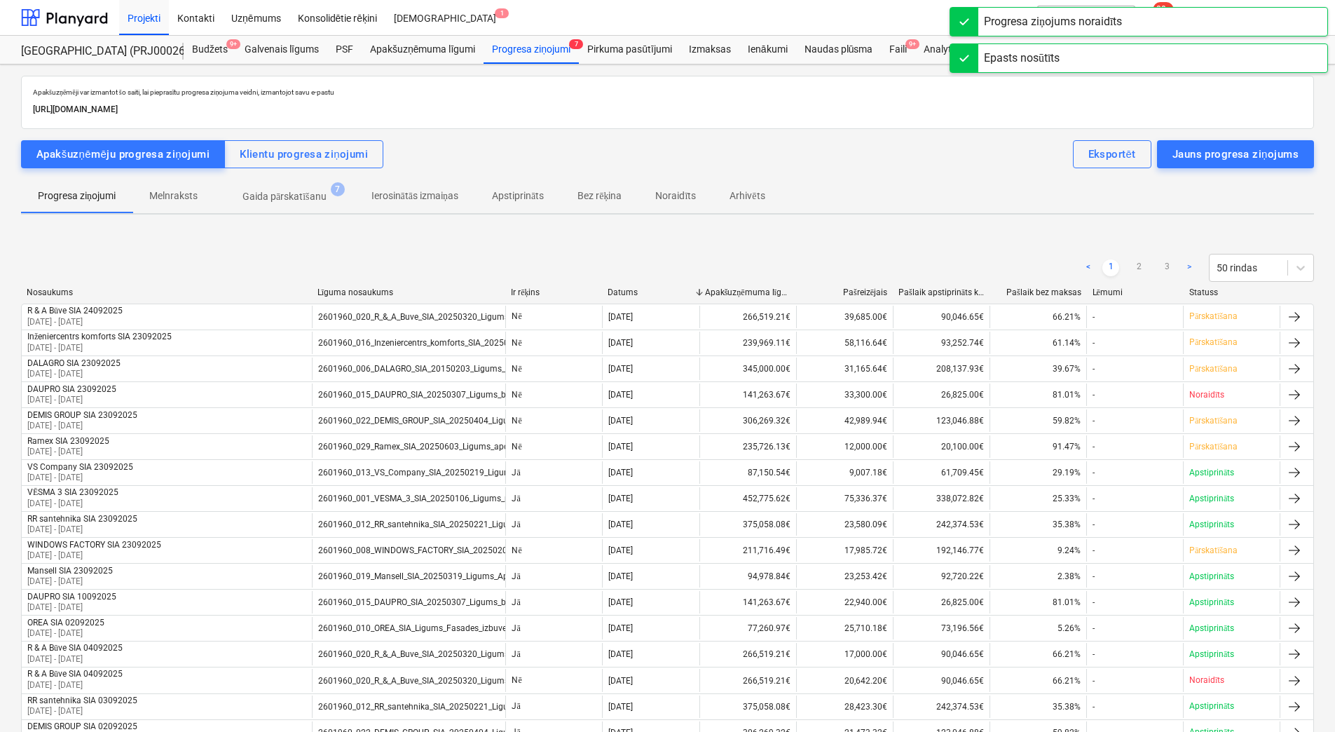
click at [285, 199] on p "Gaida pārskatīšanu" at bounding box center [284, 196] width 84 height 15
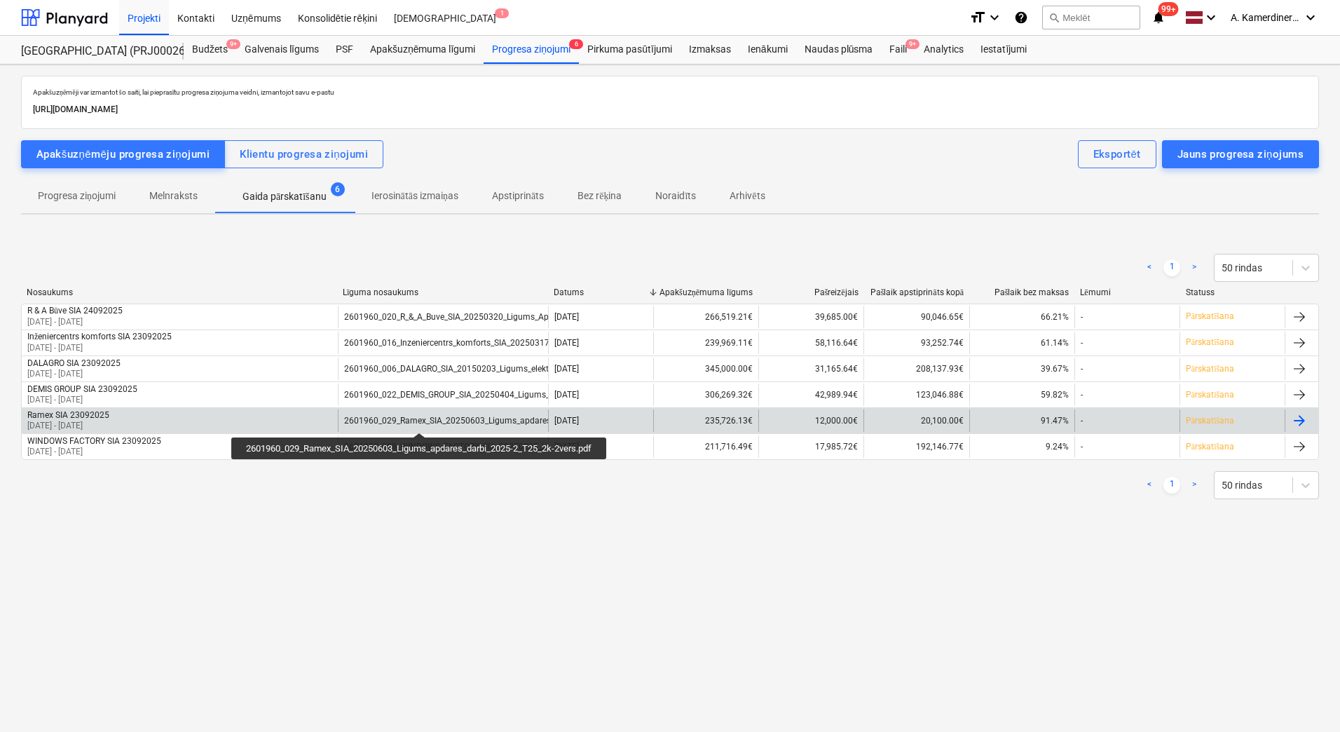
click at [421, 420] on div "2601960_029_Ramex_SIA_20250603_Ligums_apdares_darbi_2025-2_T25_2k-2vers.pdf" at bounding box center [508, 421] width 328 height 10
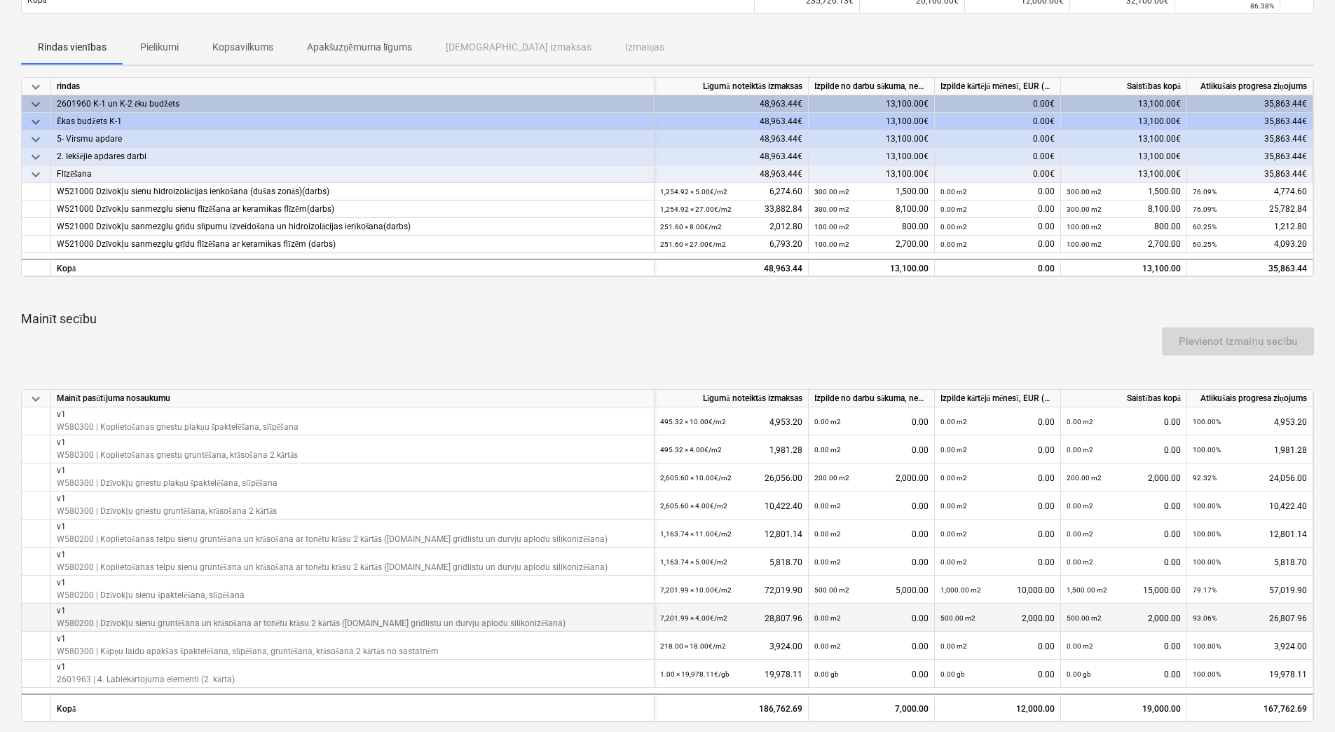
scroll to position [140, 0]
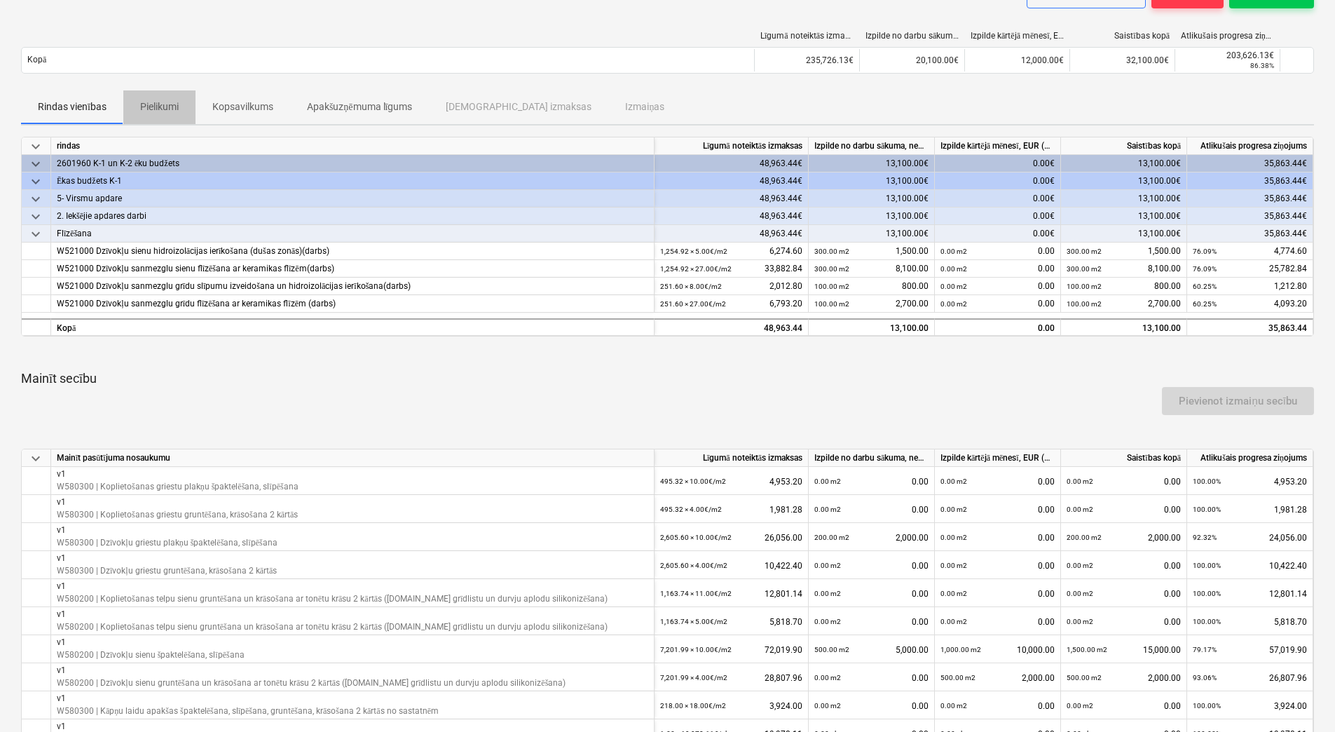
click at [164, 108] on p "Pielikumi" at bounding box center [159, 107] width 39 height 15
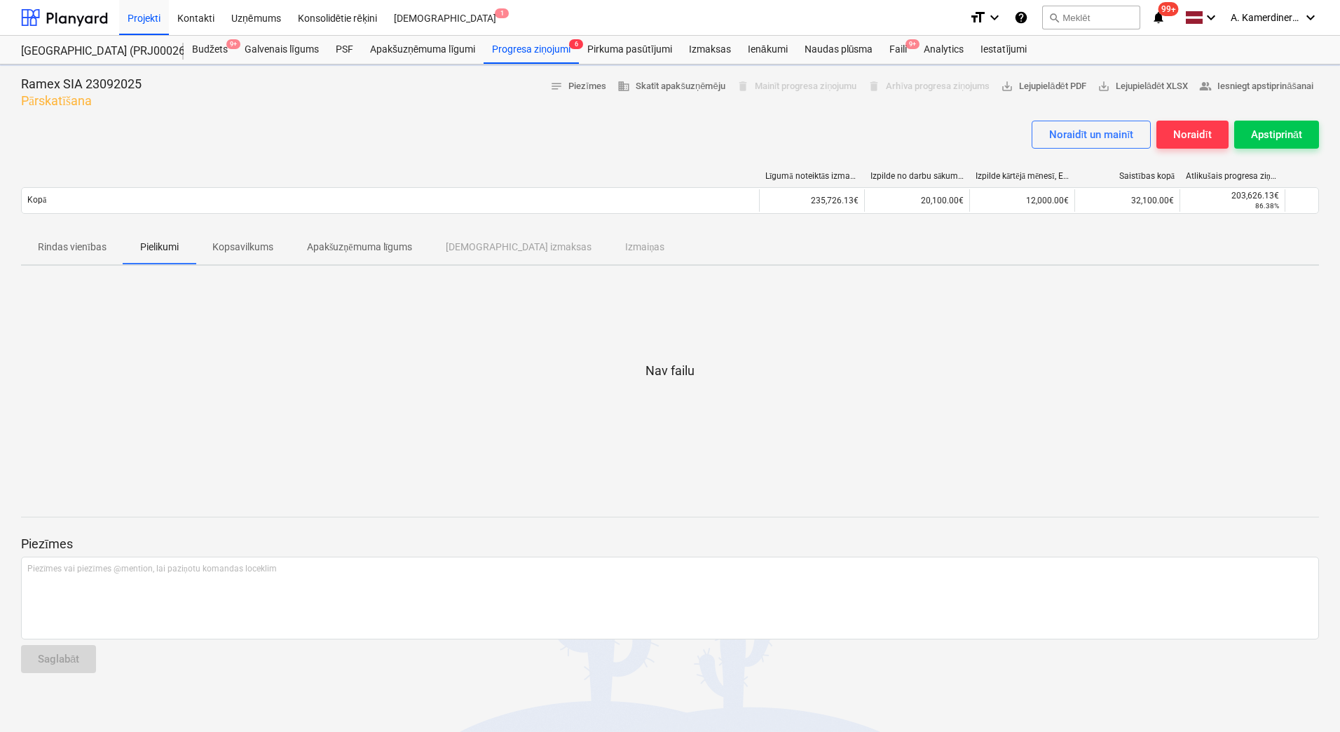
click at [255, 247] on p "Kopsavilkums" at bounding box center [242, 247] width 61 height 15
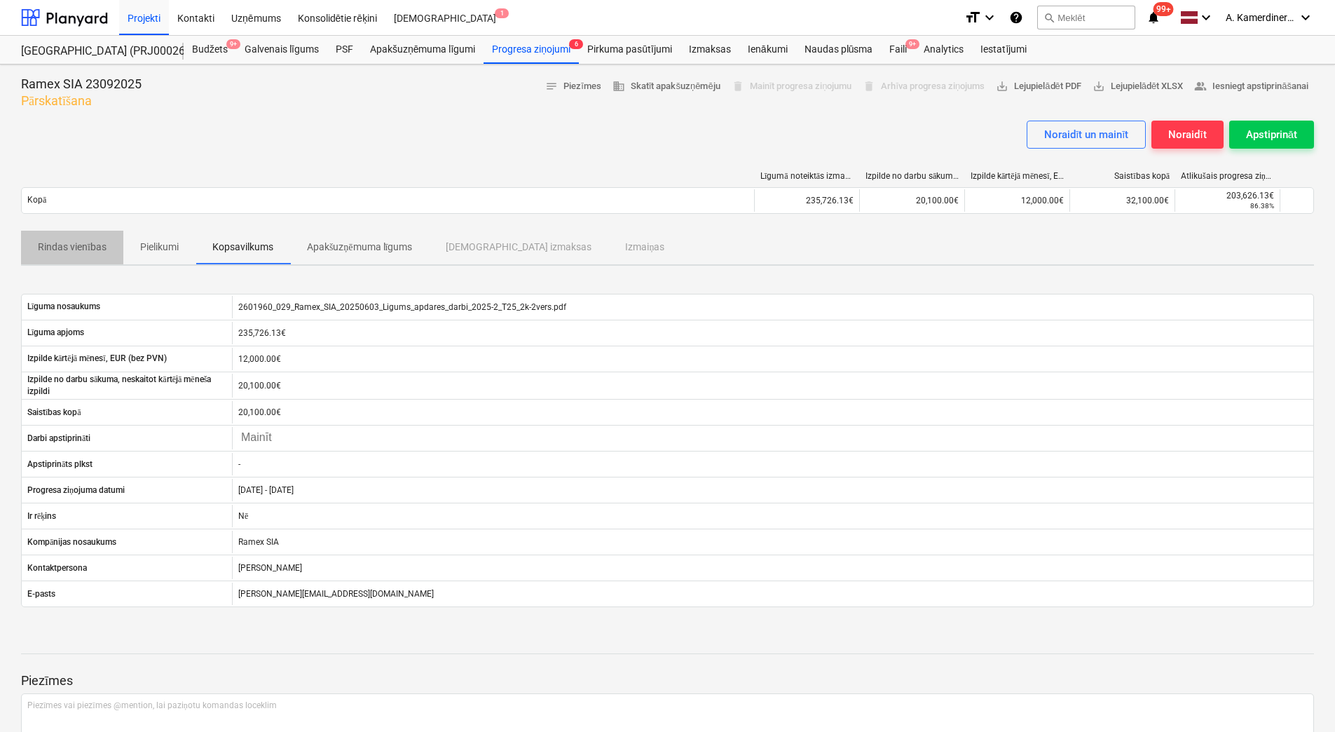
click at [46, 243] on p "Rindas vienības" at bounding box center [72, 247] width 69 height 15
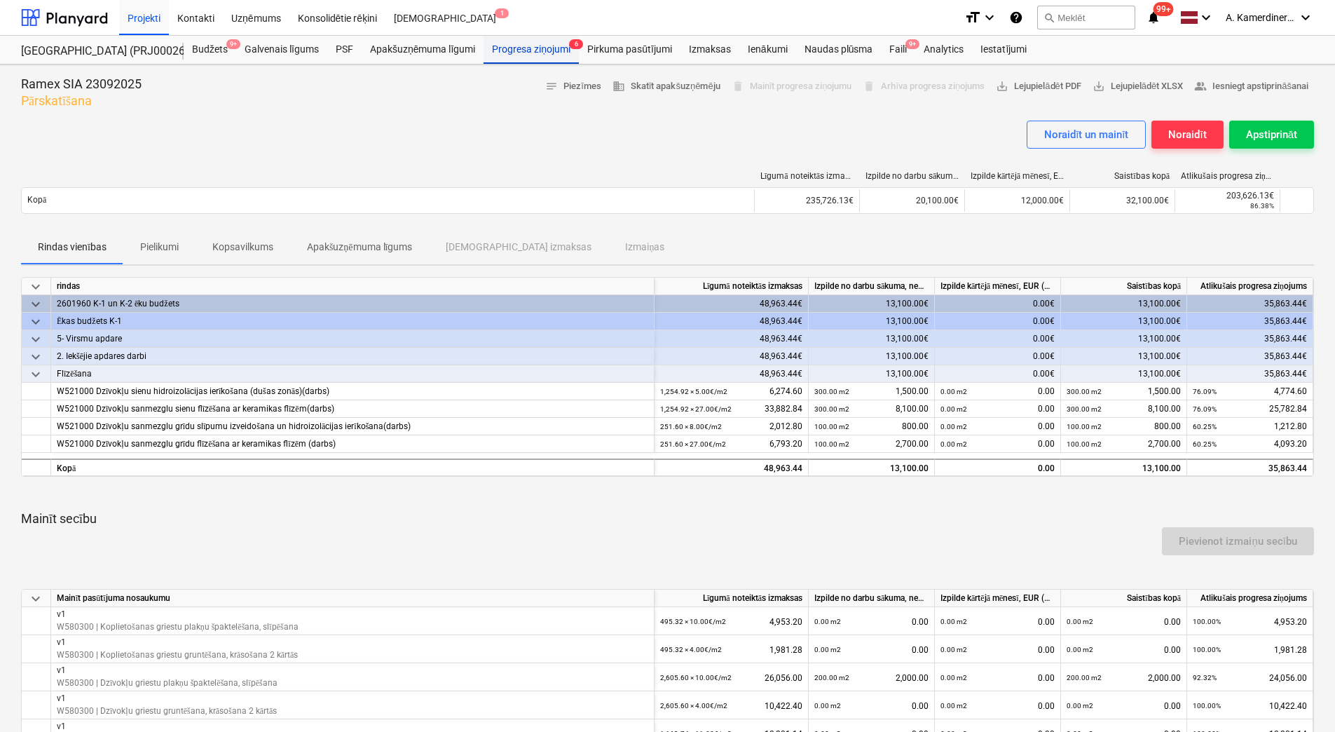
click at [546, 48] on div "Progresa ziņojumi 6" at bounding box center [531, 50] width 95 height 28
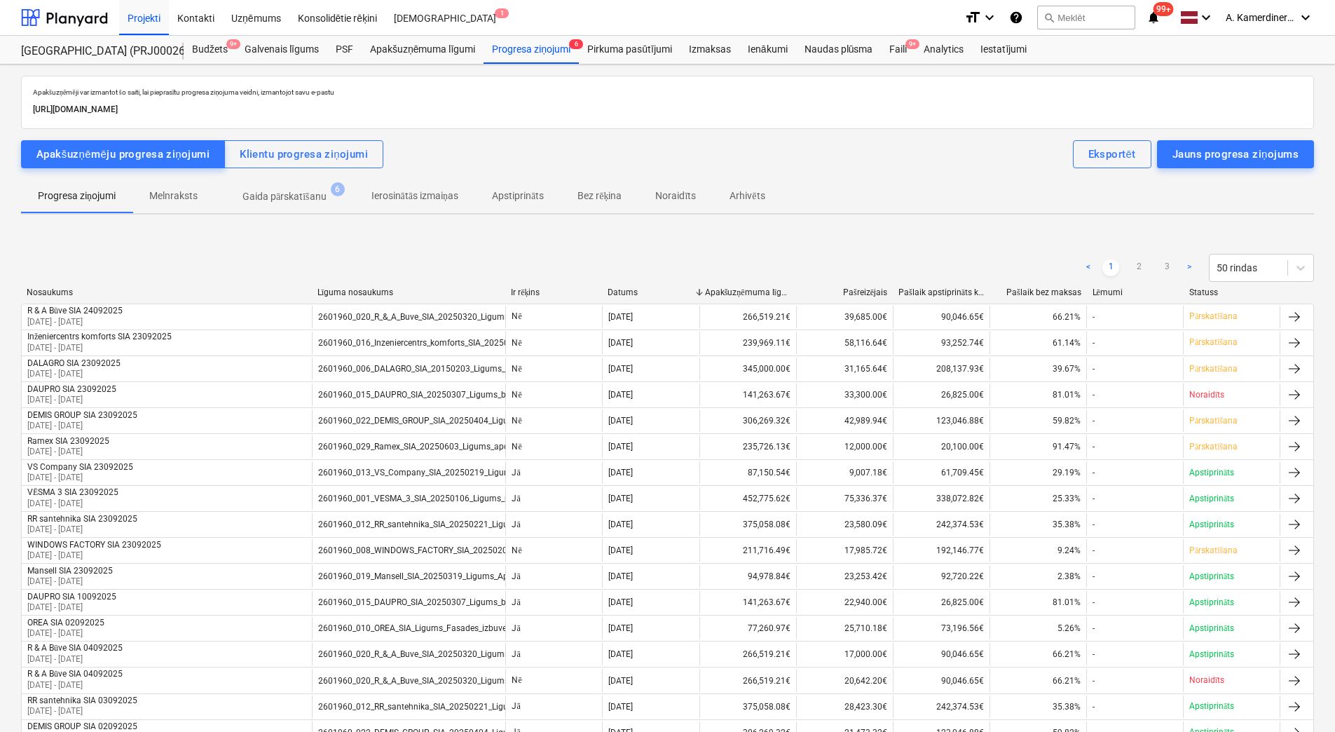
click at [287, 200] on p "Gaida pārskatīšanu" at bounding box center [284, 196] width 84 height 15
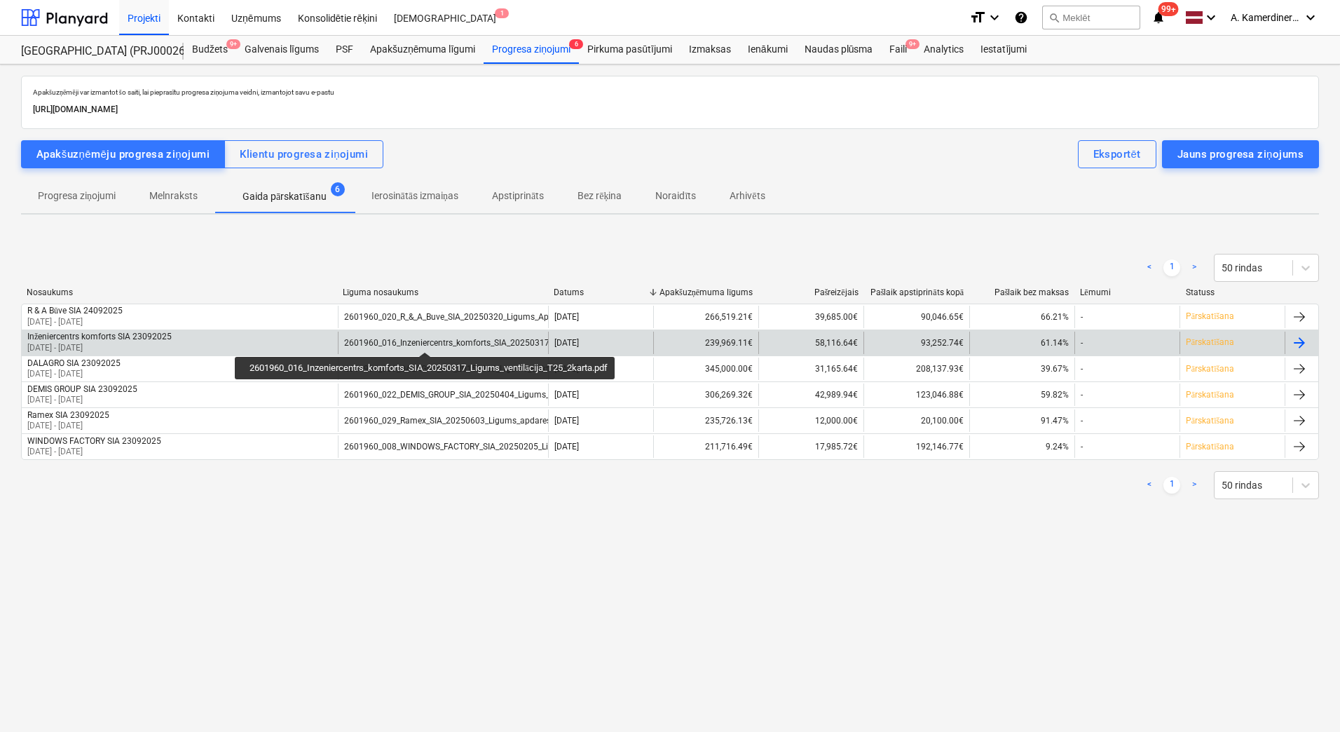
click at [425, 339] on div "2601960_016_Inzeniercentrs_komforts_SIA_20250317_Ligums_ventilācija_T25_2karta.…" at bounding box center [513, 343] width 338 height 11
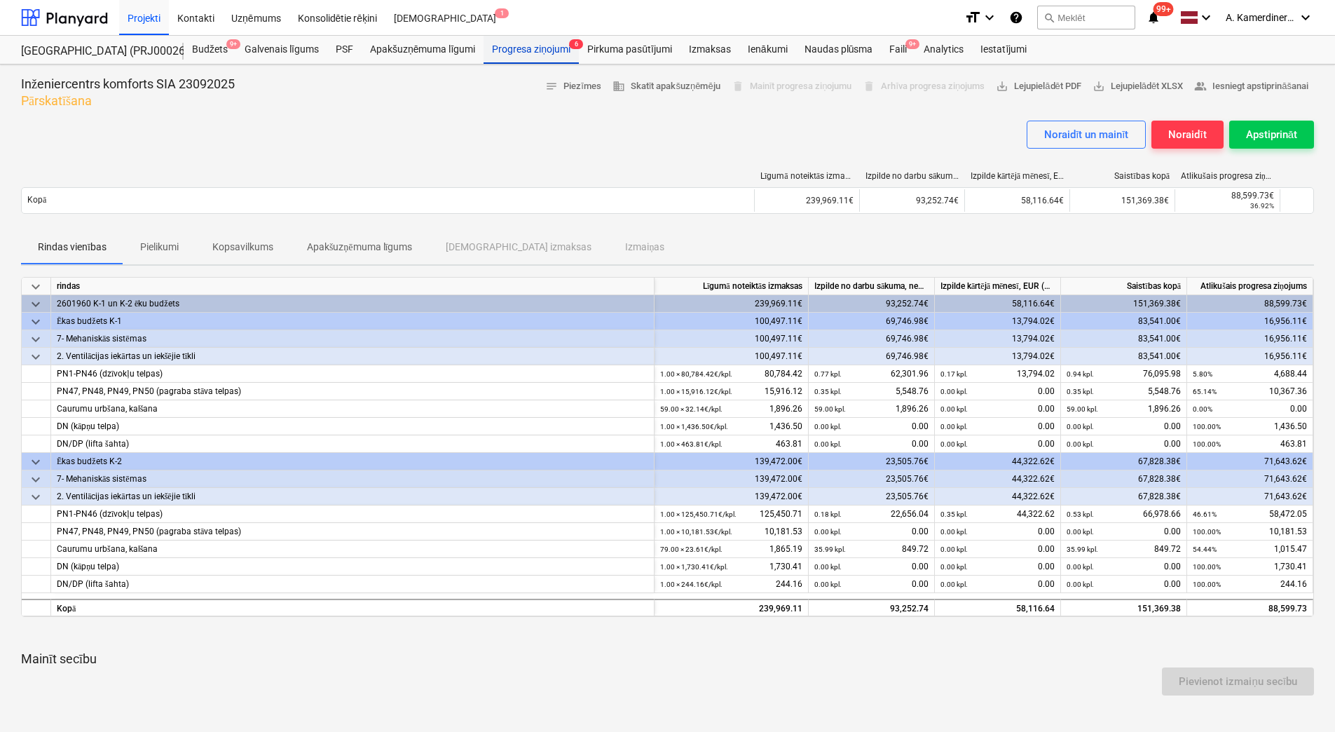
click at [500, 41] on div "Progresa ziņojumi 6" at bounding box center [531, 50] width 95 height 28
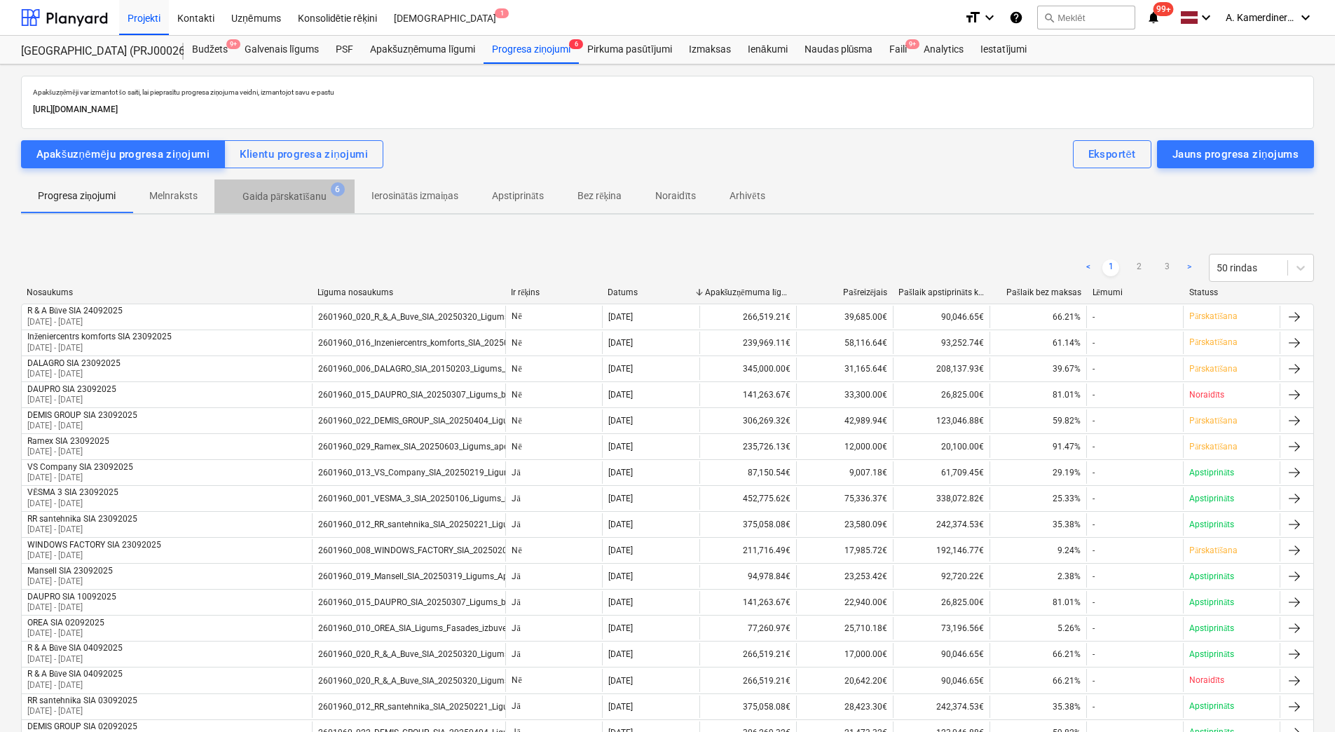
click at [308, 193] on p "Gaida pārskatīšanu" at bounding box center [284, 196] width 84 height 15
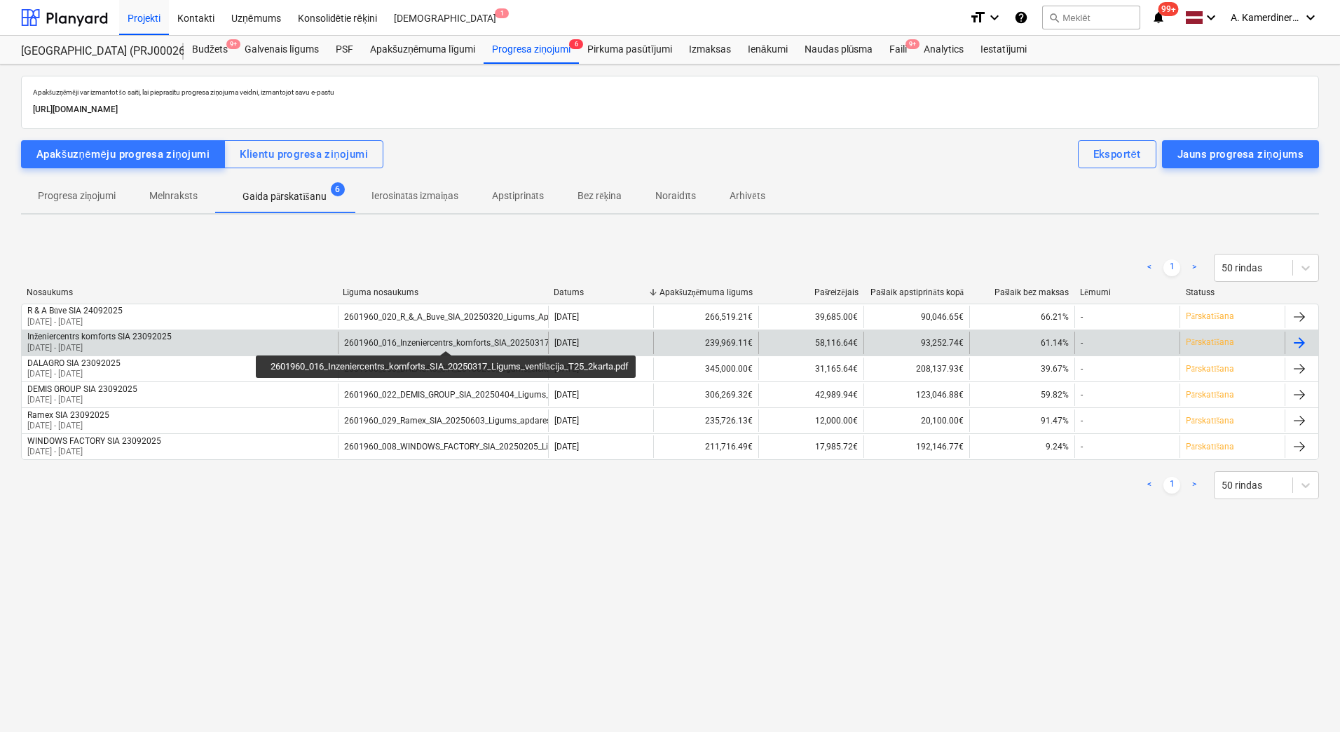
click at [446, 338] on div "2601960_016_Inzeniercentrs_komforts_SIA_20250317_Ligums_ventilācija_T25_2karta.…" at bounding box center [513, 343] width 338 height 11
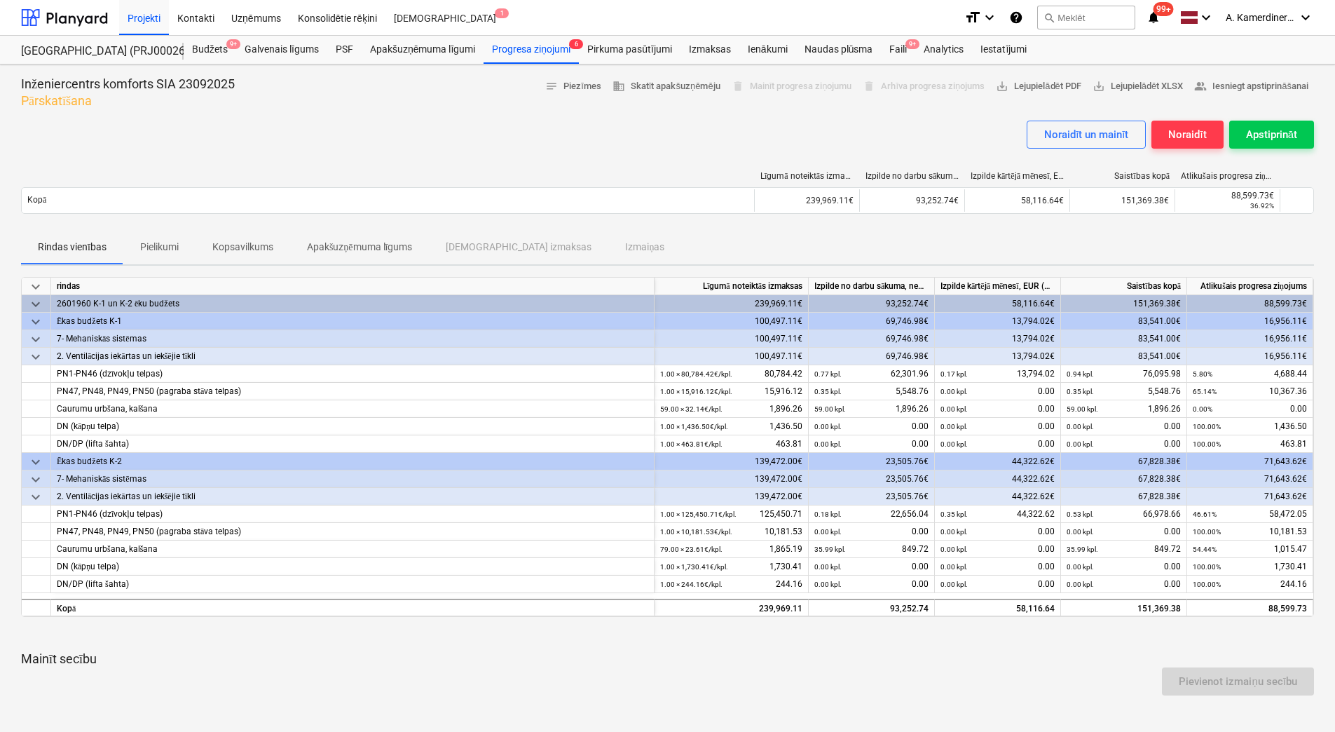
click at [251, 250] on p "Kopsavilkums" at bounding box center [242, 247] width 61 height 15
click at [552, 57] on div "Progresa ziņojumi 6" at bounding box center [531, 50] width 95 height 28
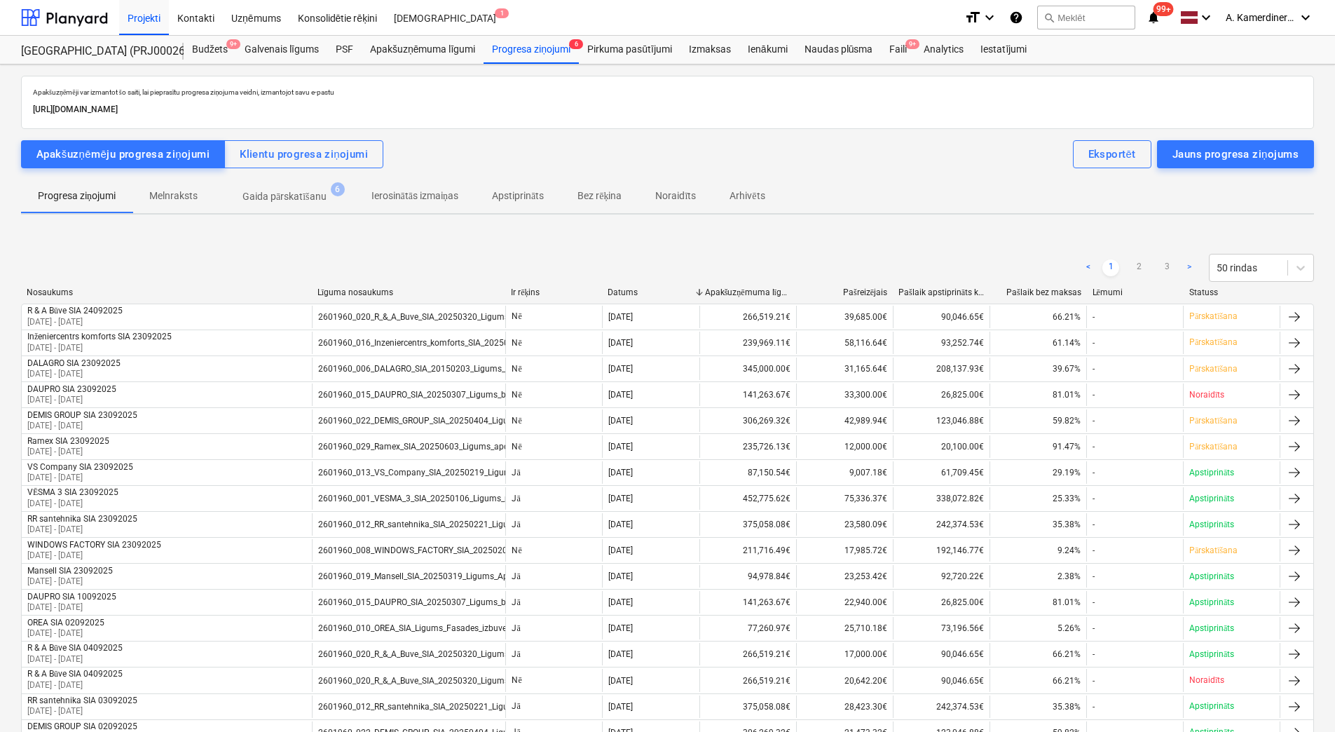
click at [306, 189] on p "Gaida pārskatīšanu" at bounding box center [284, 196] width 84 height 15
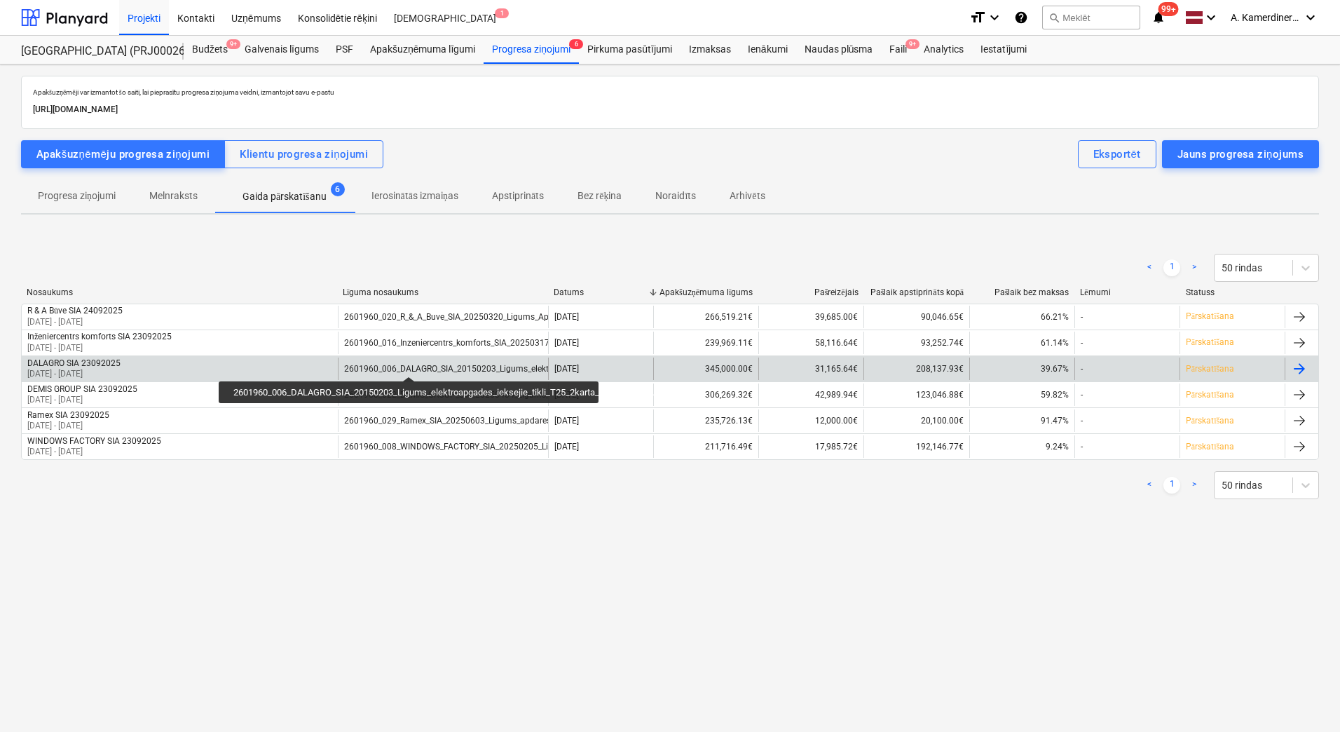
click at [409, 364] on div "2601960_006_DALAGRO_SIA_20150203_Ligums_elektroapgades_ieksejie_tikli_T25_2kart…" at bounding box center [549, 369] width 410 height 10
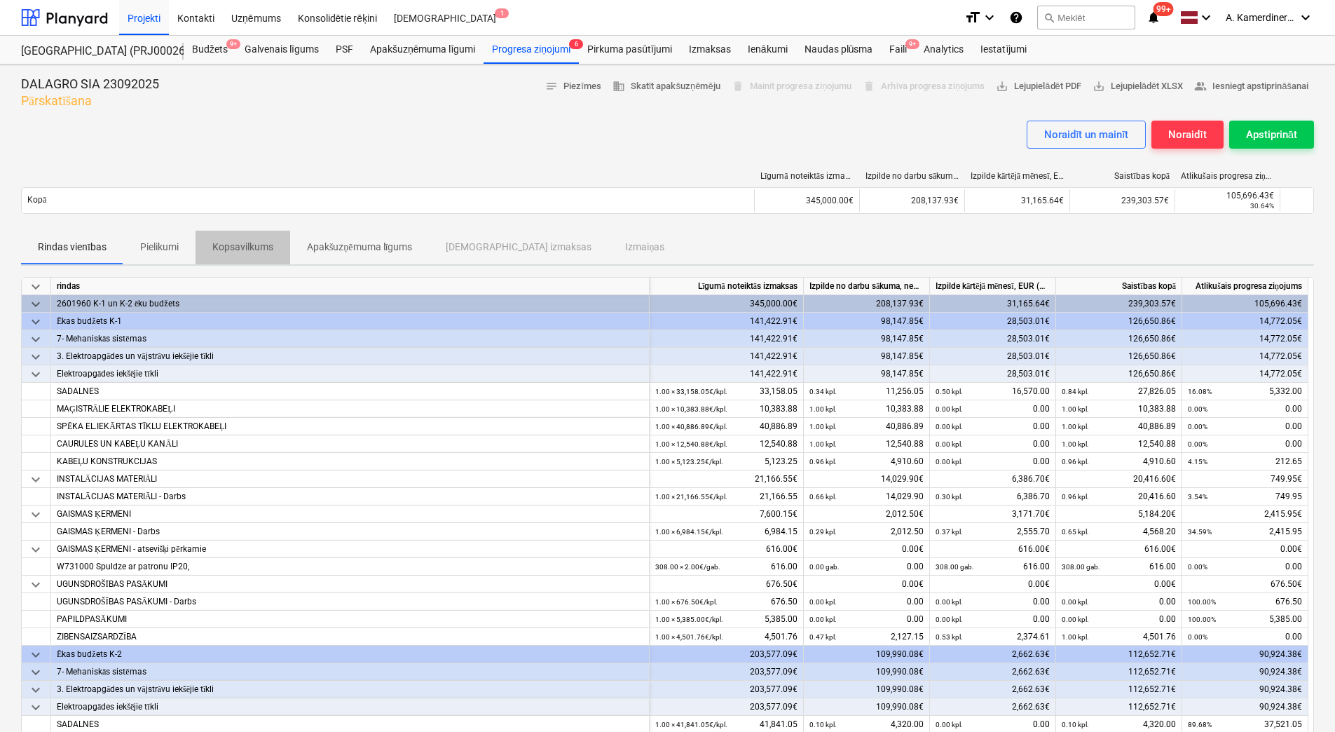
click at [257, 236] on span "Kopsavilkums" at bounding box center [243, 246] width 95 height 23
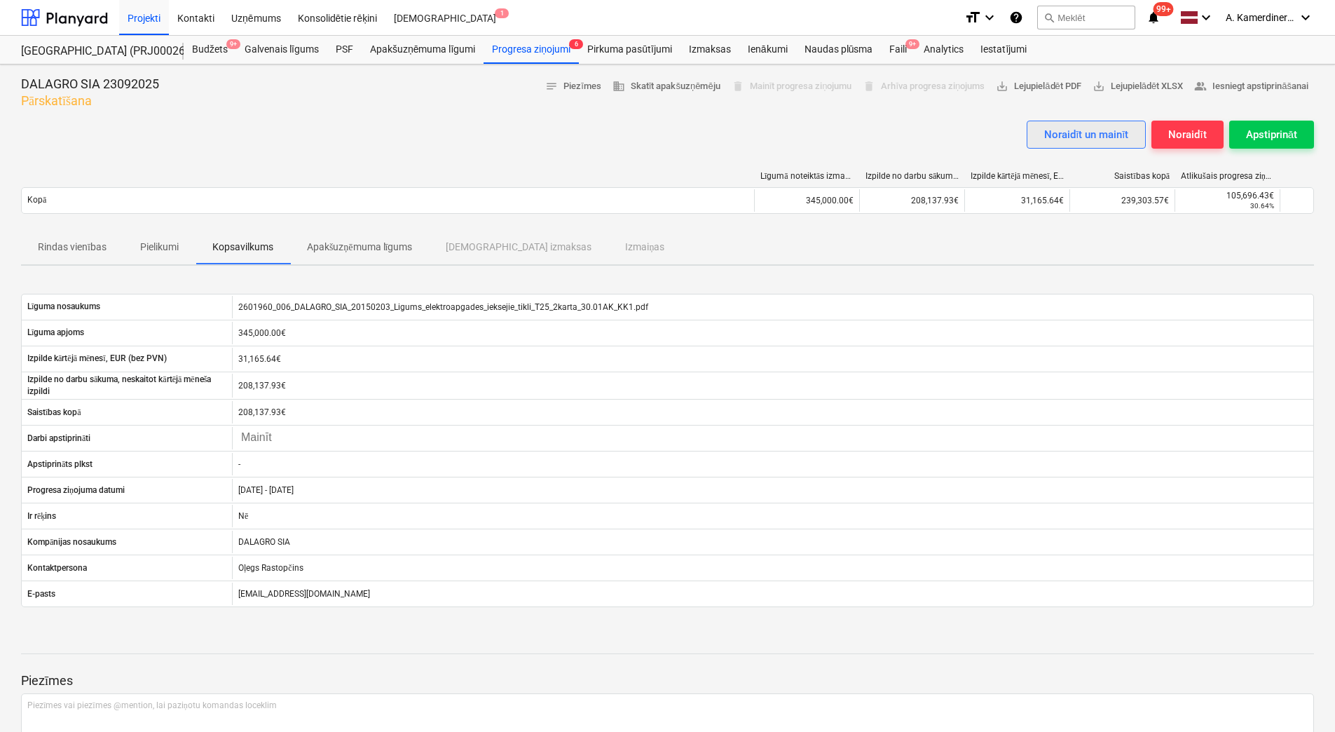
click at [1096, 139] on div "Noraidīt un mainīt" at bounding box center [1086, 134] width 84 height 18
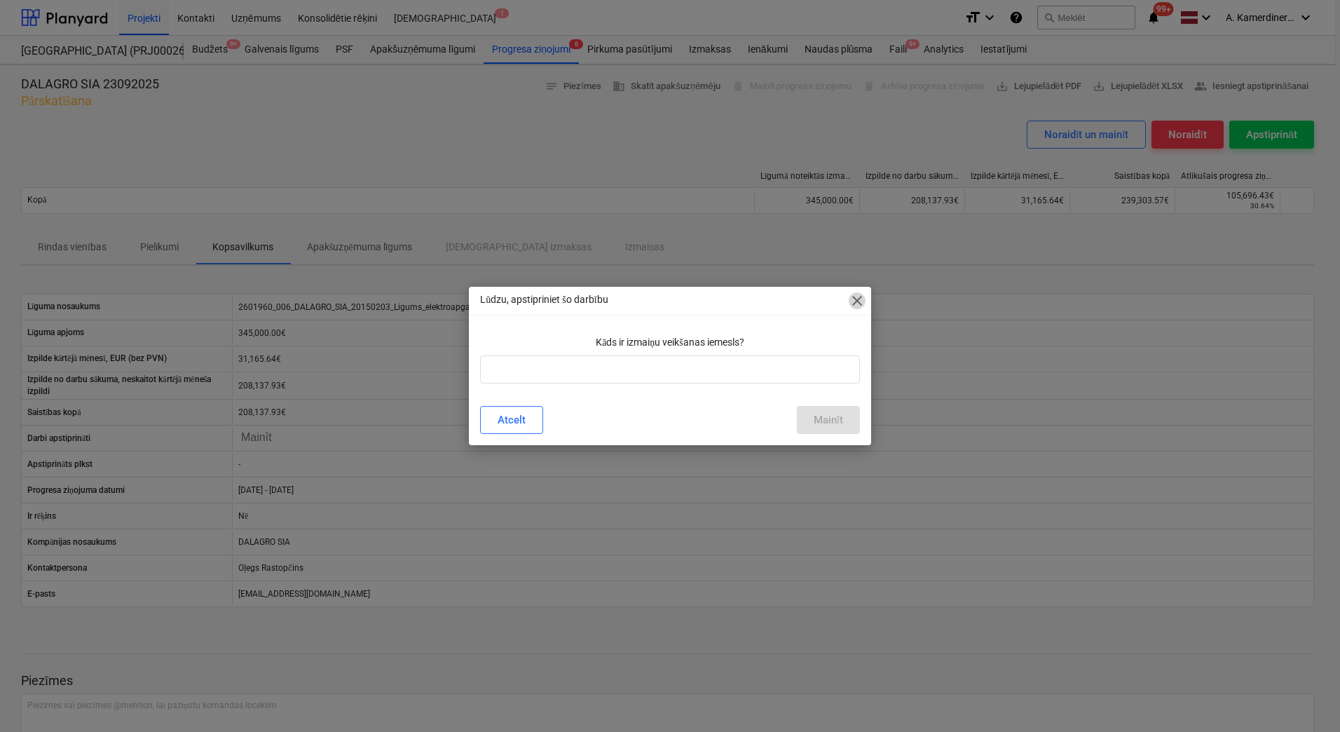
click at [854, 306] on span "close" at bounding box center [857, 300] width 17 height 17
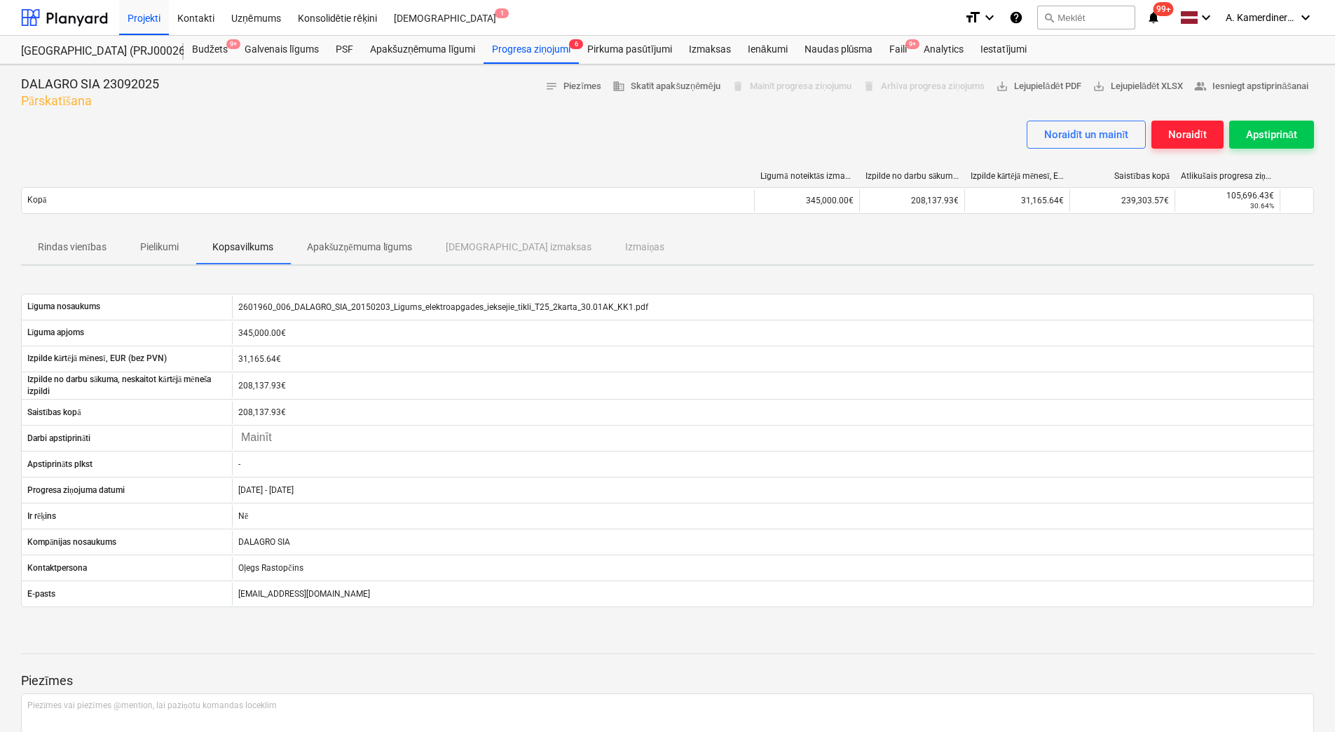
click at [1175, 127] on div "Noraidīt" at bounding box center [1187, 134] width 38 height 18
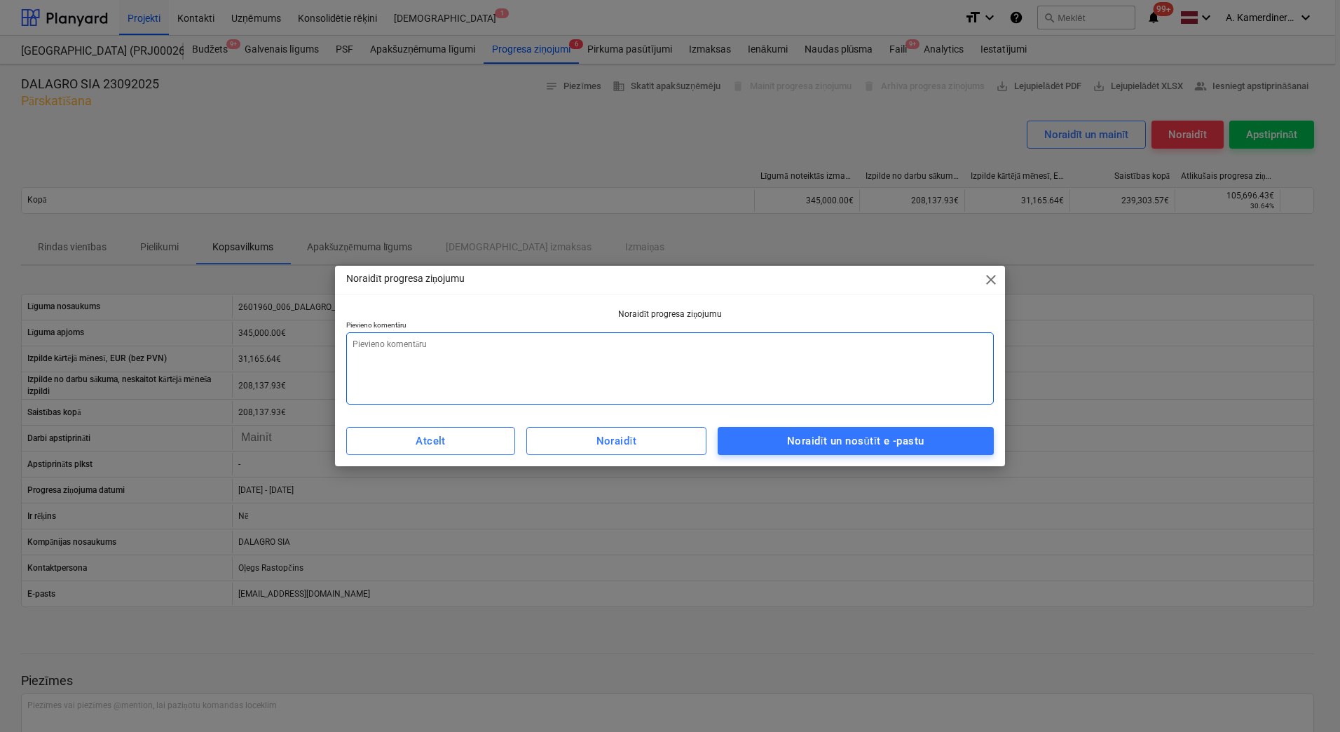
click at [408, 376] on textarea at bounding box center [670, 368] width 648 height 72
type textarea "x"
type textarea "p"
type textarea "x"
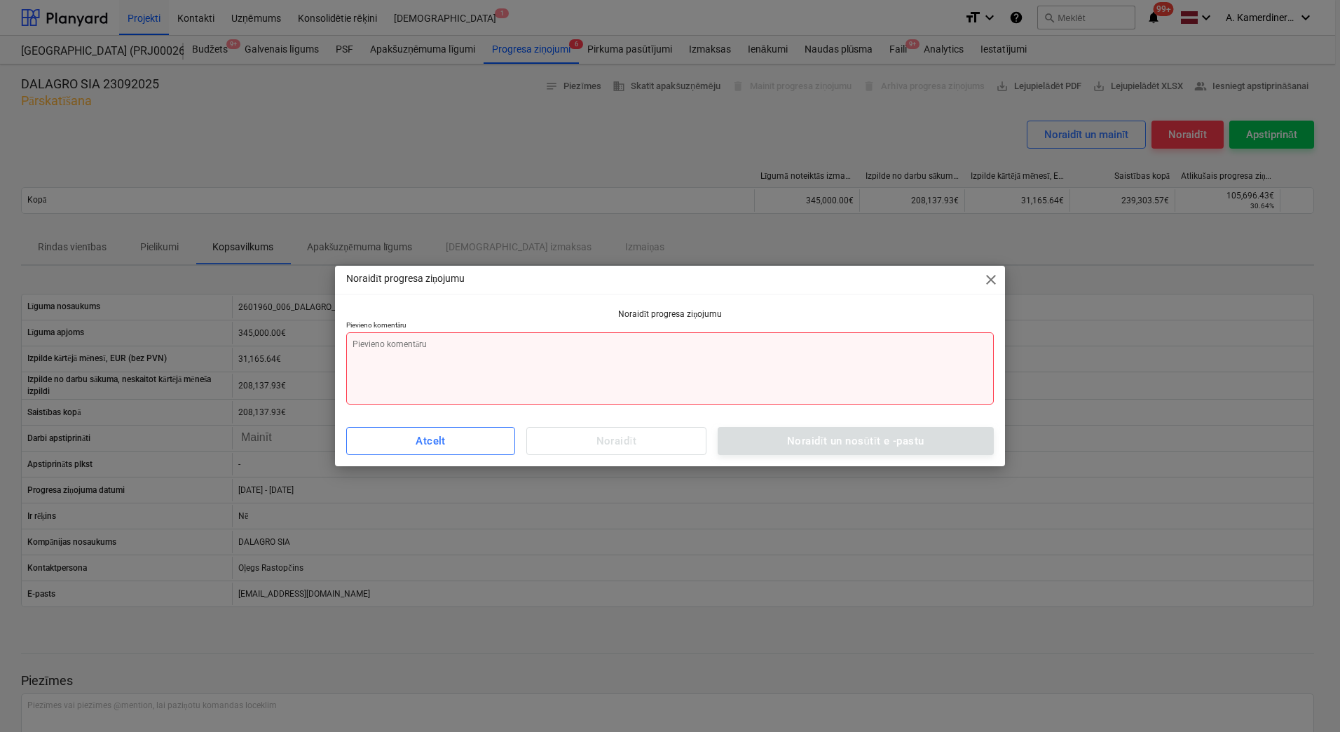
type textarea "x"
type textarea "z"
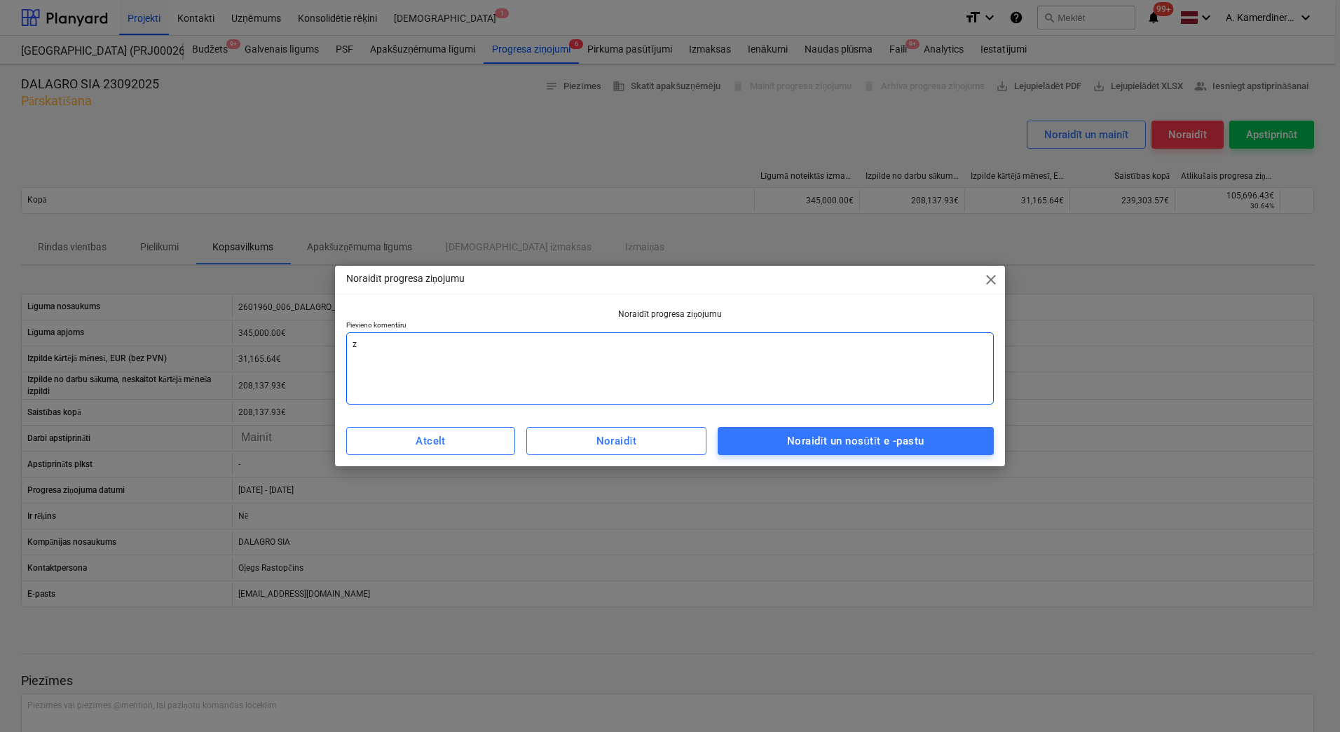
type textarea "x"
type textarea "zi"
type textarea "x"
type textarea "ziņ"
type textarea "x"
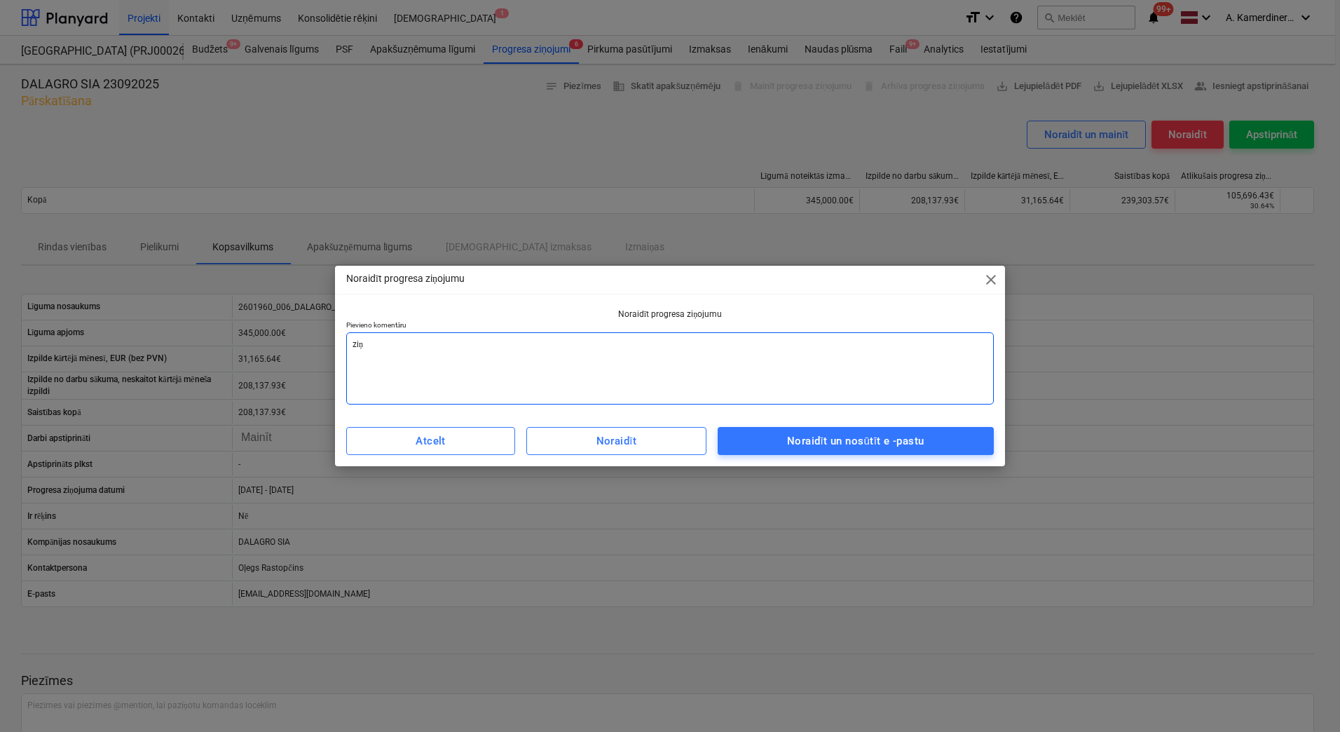
type textarea "ziņo"
type textarea "x"
type textarea "ziņoj"
type textarea "x"
type textarea "ziņoju"
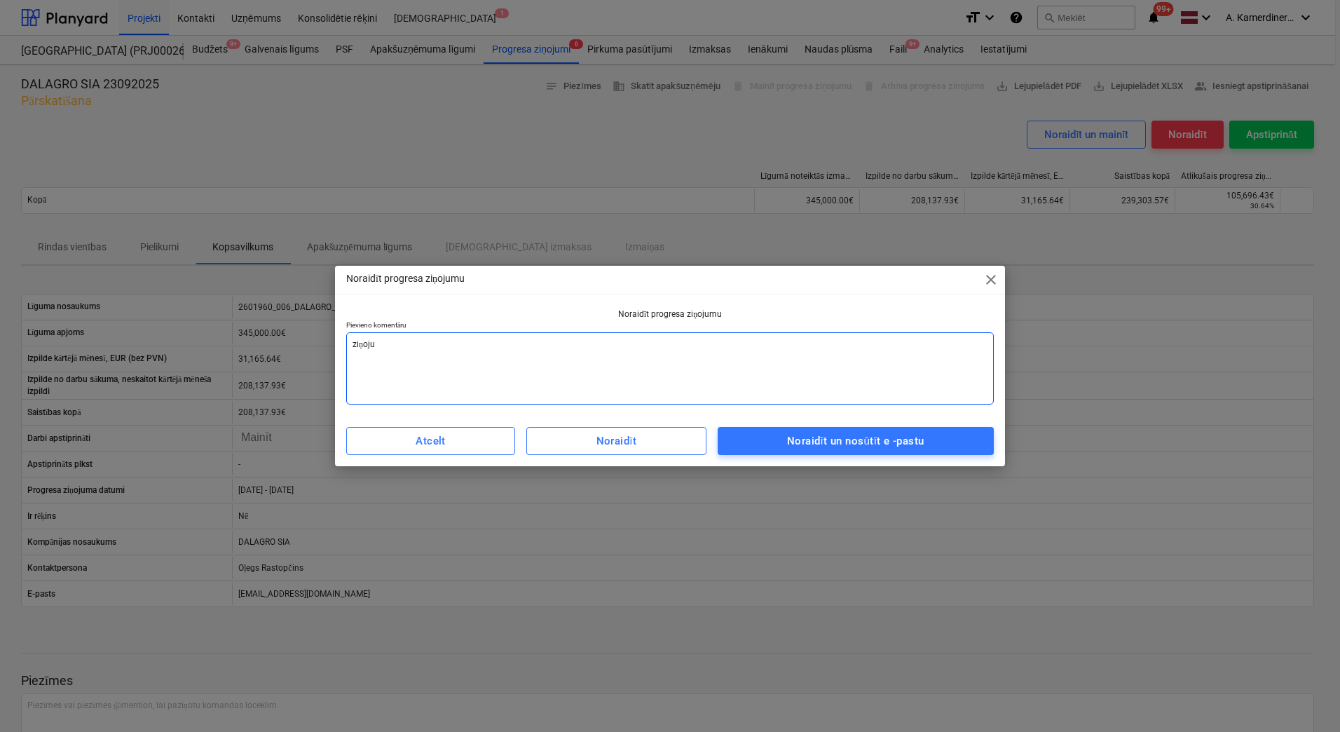
type textarea "x"
type textarea "ziņojum"
type textarea "x"
type textarea "ziņojumi"
type textarea "x"
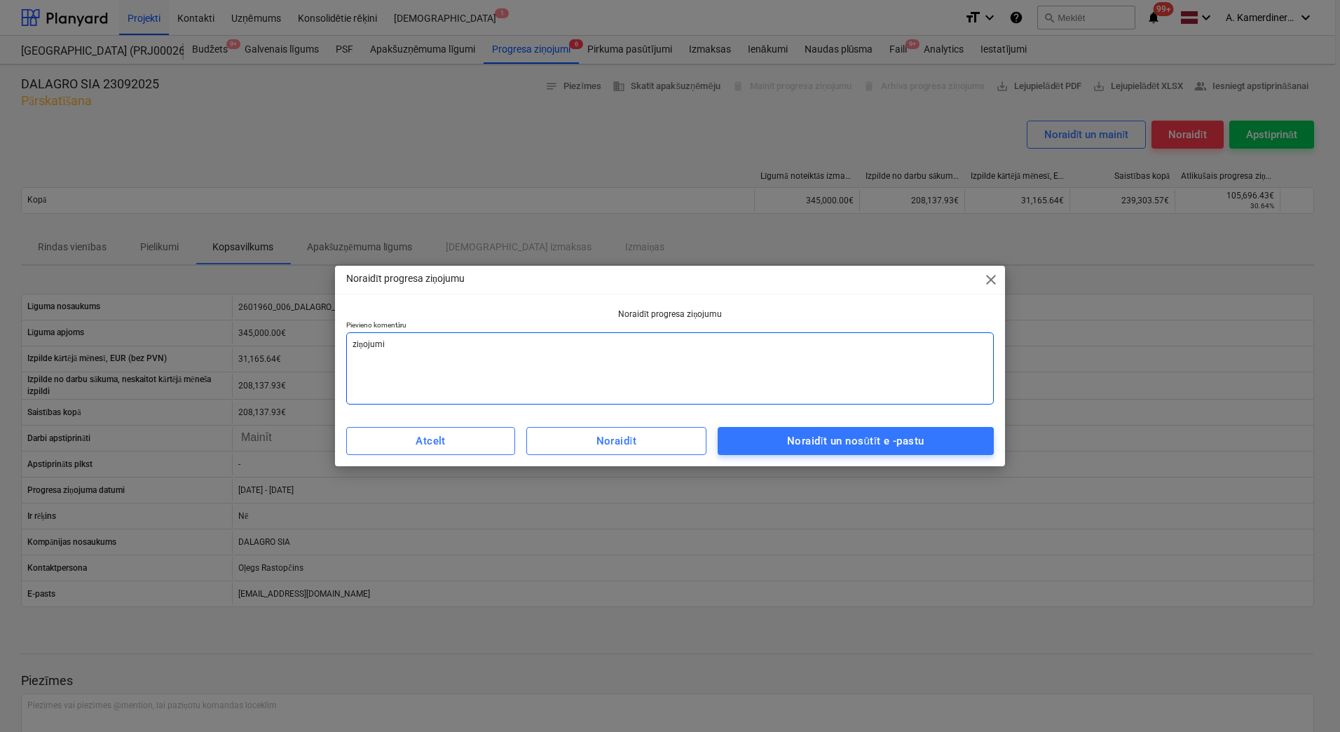
type textarea "ziņojumi"
type textarea "x"
type textarea "ziņojumi"
type textarea "x"
type textarea "ziņojum"
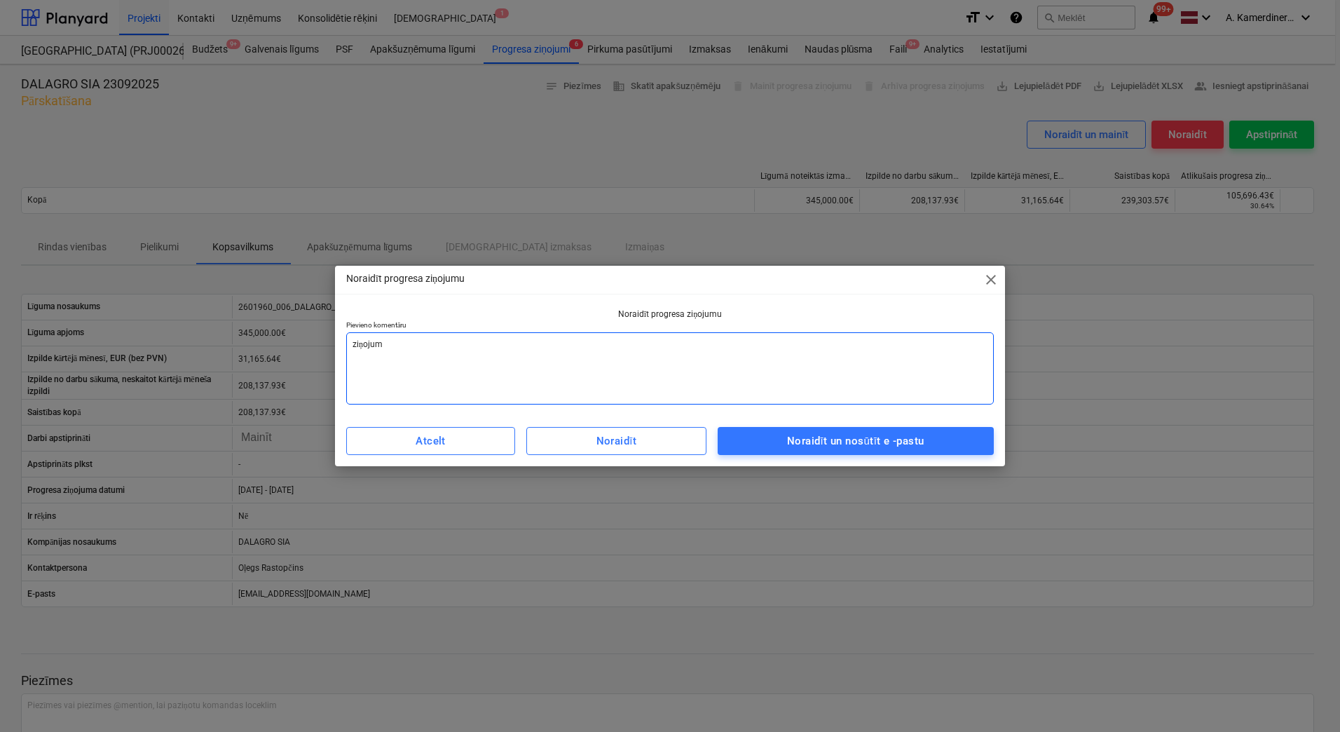
type textarea "x"
type textarea "ziņojuma"
type textarea "x"
type textarea "ziņojuma"
type textarea "x"
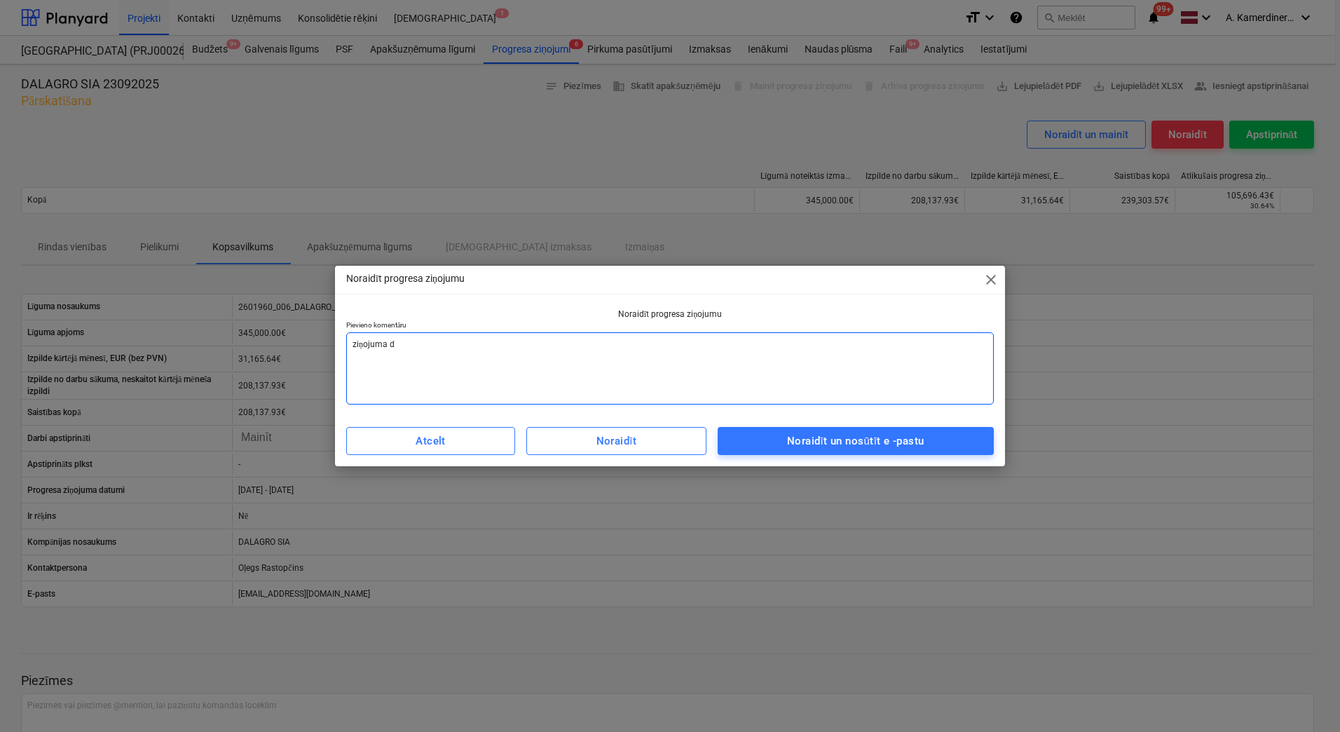
type textarea "ziņojuma da"
type textarea "x"
type textarea "ziņojuma dat"
type textarea "x"
type textarea "ziņojuma datu"
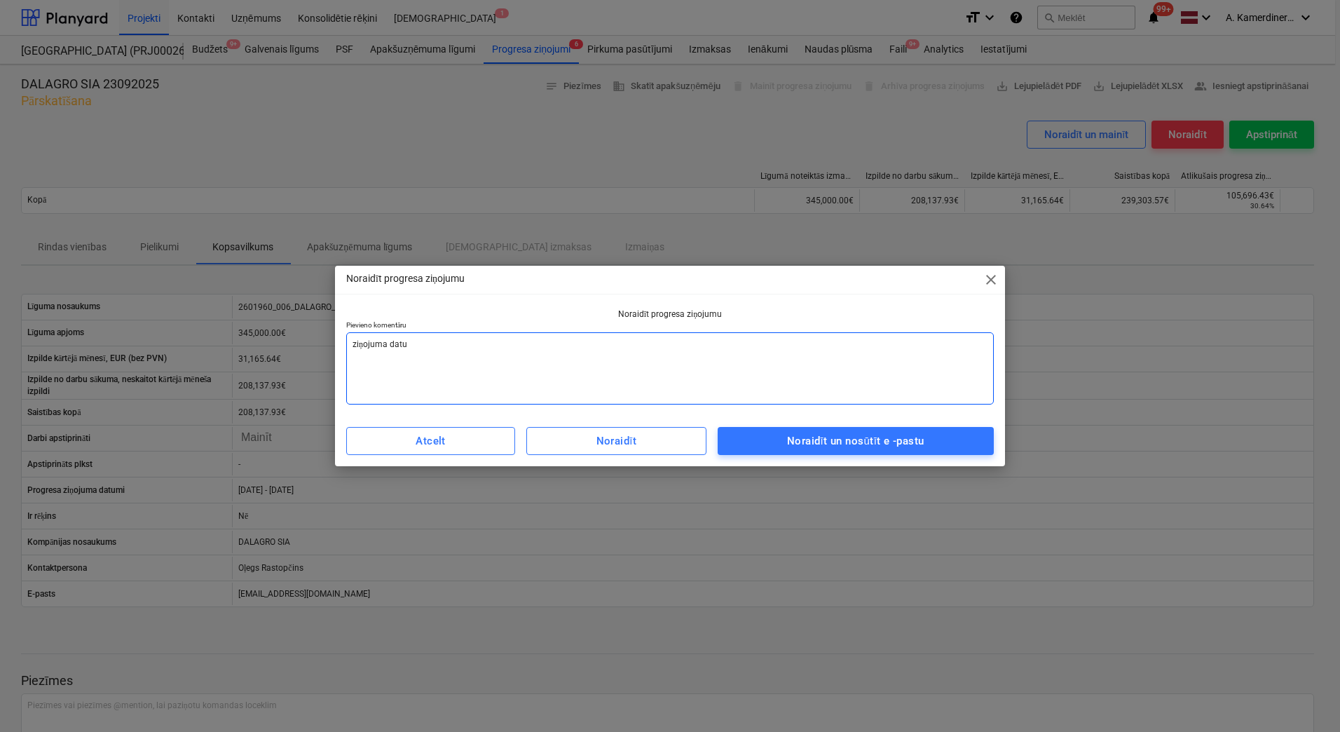
type textarea "x"
type textarea "ziņojuma datum"
type textarea "x"
type textarea "ziņojuma datumi"
type textarea "x"
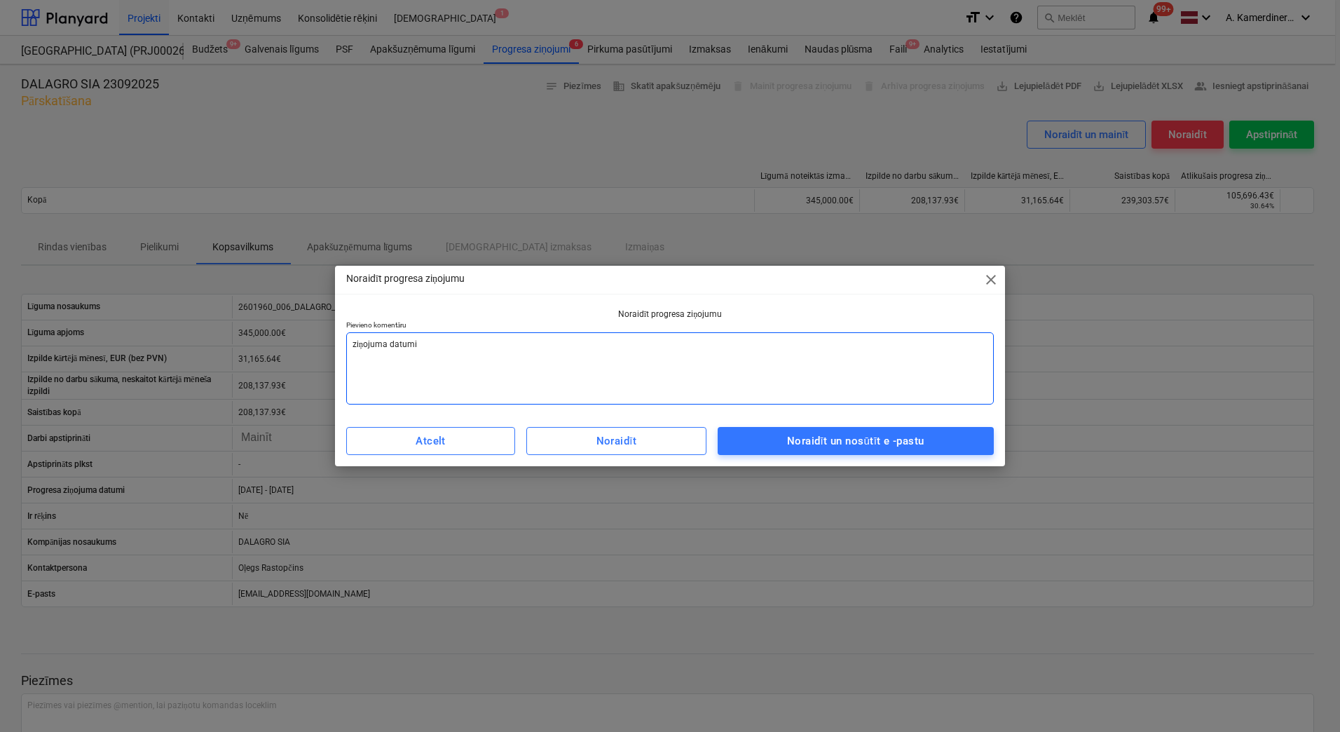
type textarea "ziņojuma datumi"
type textarea "x"
type textarea "ziņojuma datumi n"
type textarea "x"
type textarea "ziņojuma datumi ne"
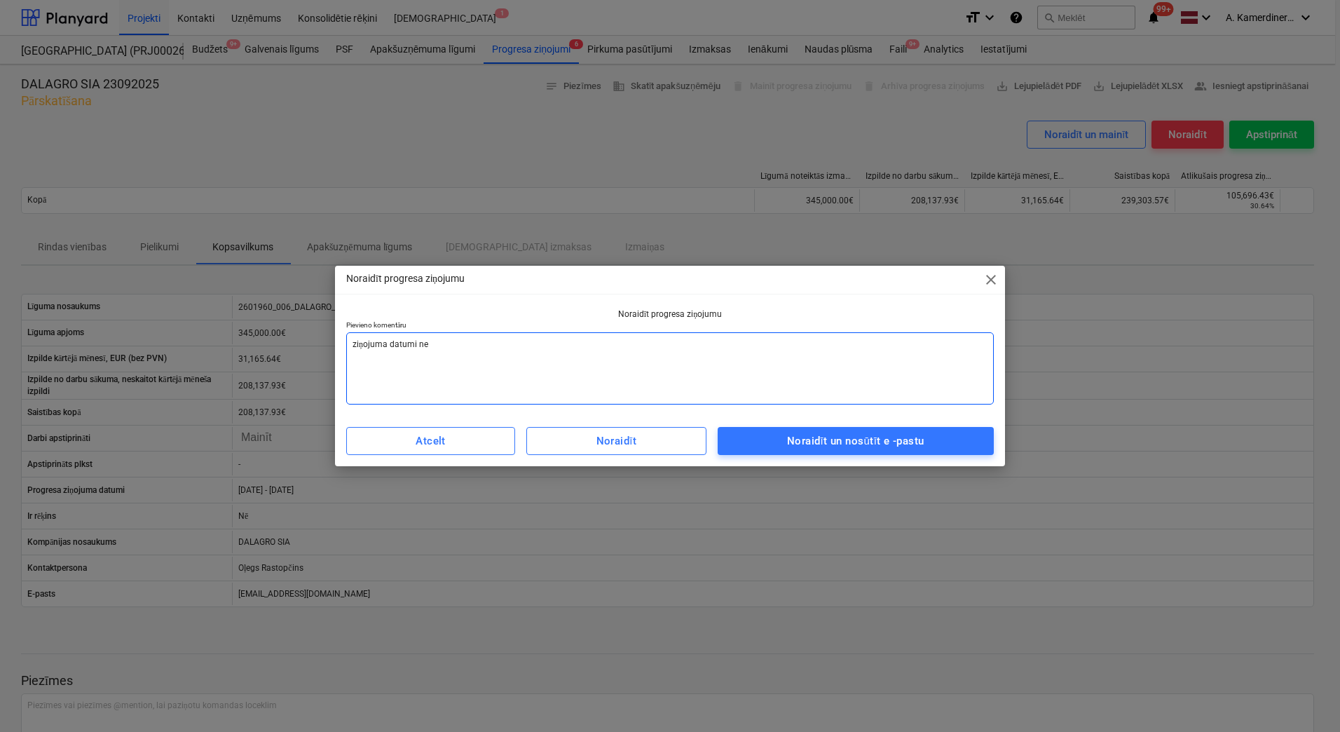
type textarea "x"
type textarea "ziņojuma datumi ned"
type textarea "x"
type textarea "ziņojuma datumi nedri"
type textarea "x"
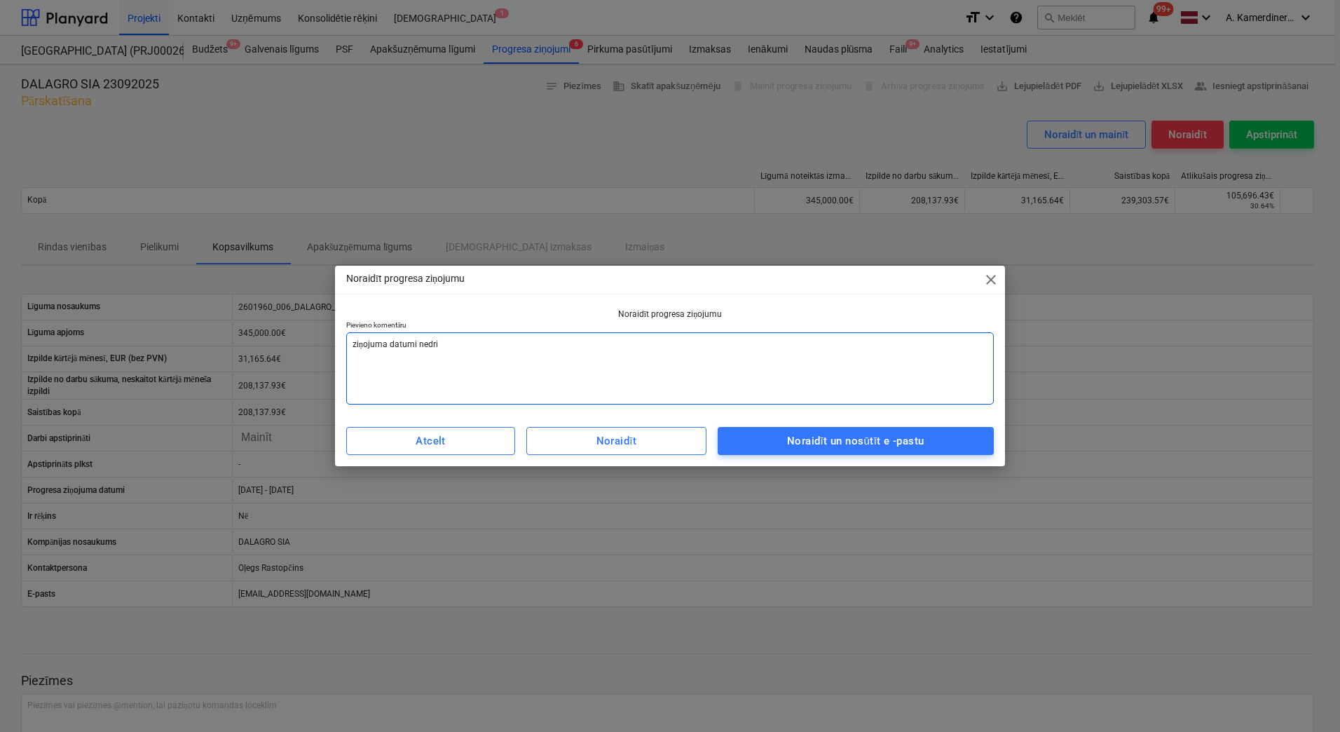
type textarea "ziņojuma datumi nedrik"
type textarea "x"
type textarea "ziņojuma datumi nedriks"
type textarea "x"
type textarea "ziņojuma datumi nedrikst"
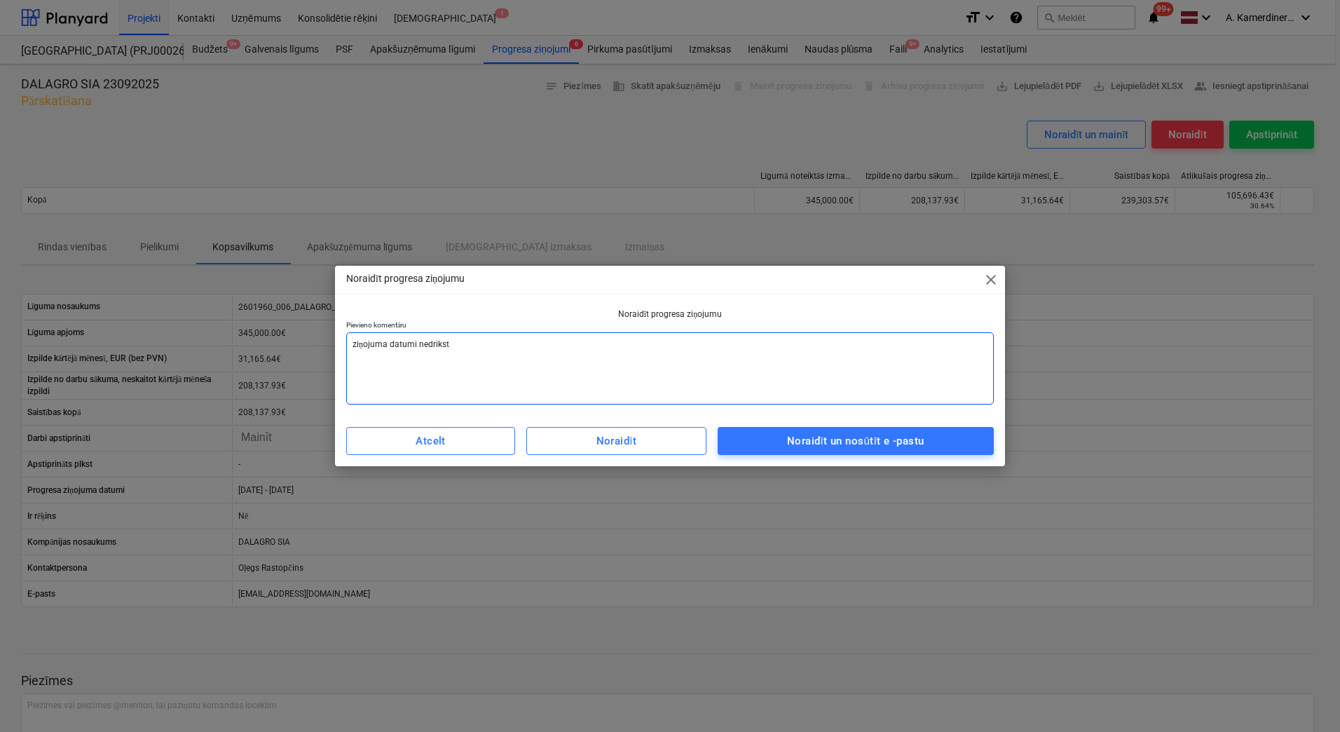
type textarea "x"
type textarea "ziņojuma datumi nedrikst"
type textarea "x"
type textarea "ziņojuma datumi nedrikst b"
type textarea "x"
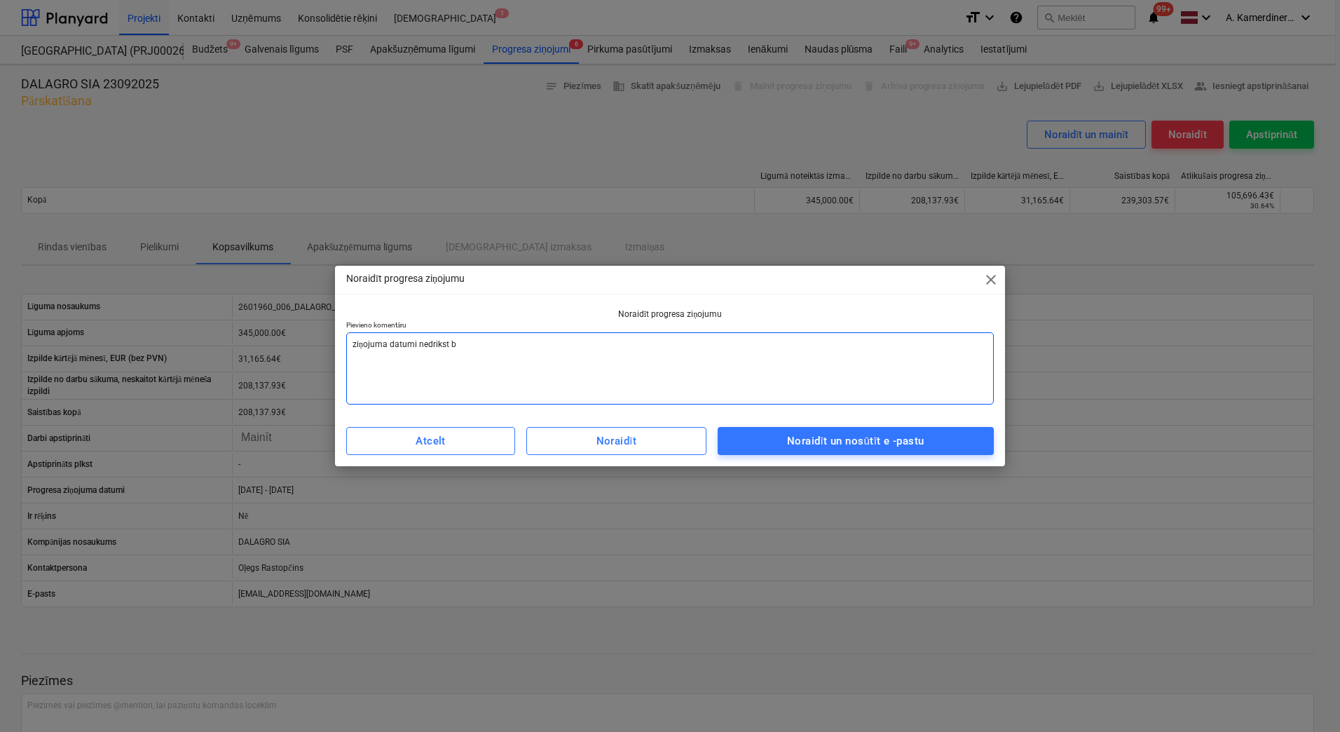
type textarea "ziņojuma datumi nedrikst bū"
type textarea "x"
type textarea "ziņojuma datumi nedrikst būt"
type textarea "x"
type textarea "ziņojuma datumi nedrikst būt"
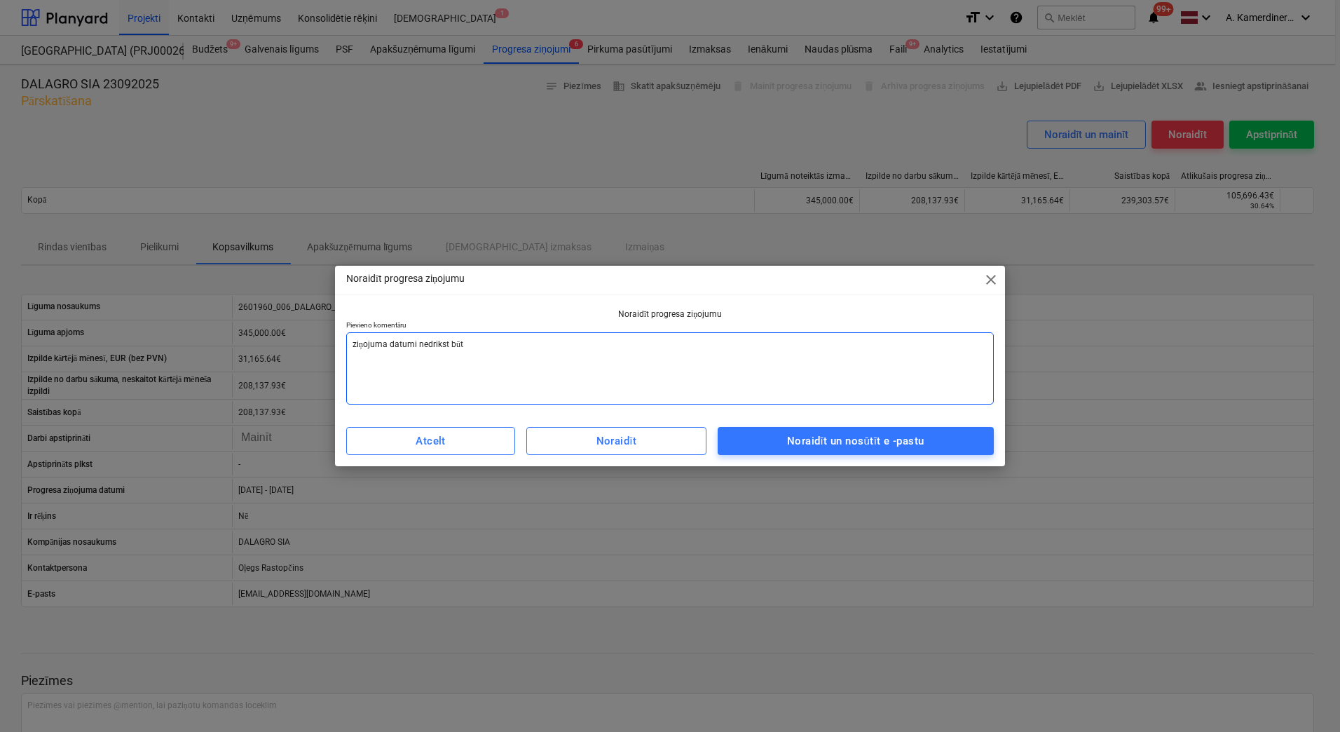
type textarea "x"
type textarea "ziņojuma datumi nedrikst būt n"
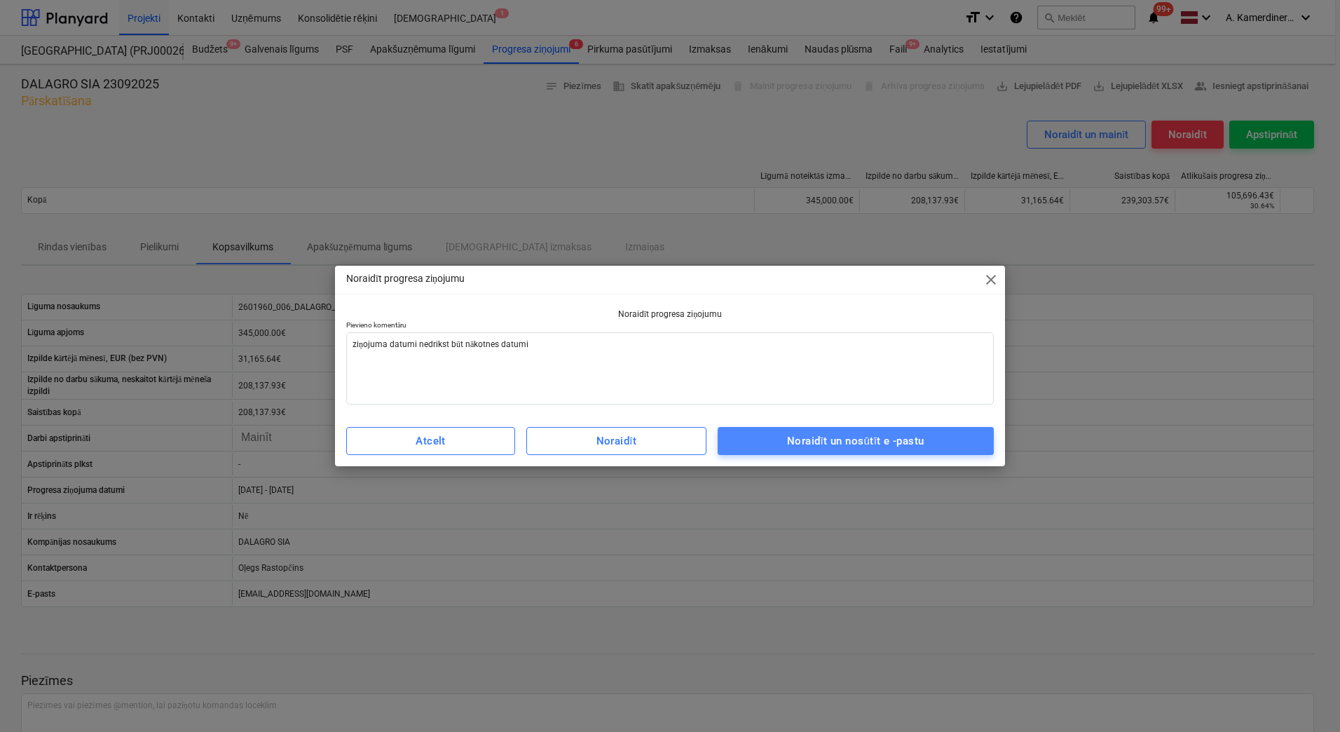
click at [844, 438] on div "Noraidīt un nosūtīt e -pastu" at bounding box center [855, 441] width 137 height 18
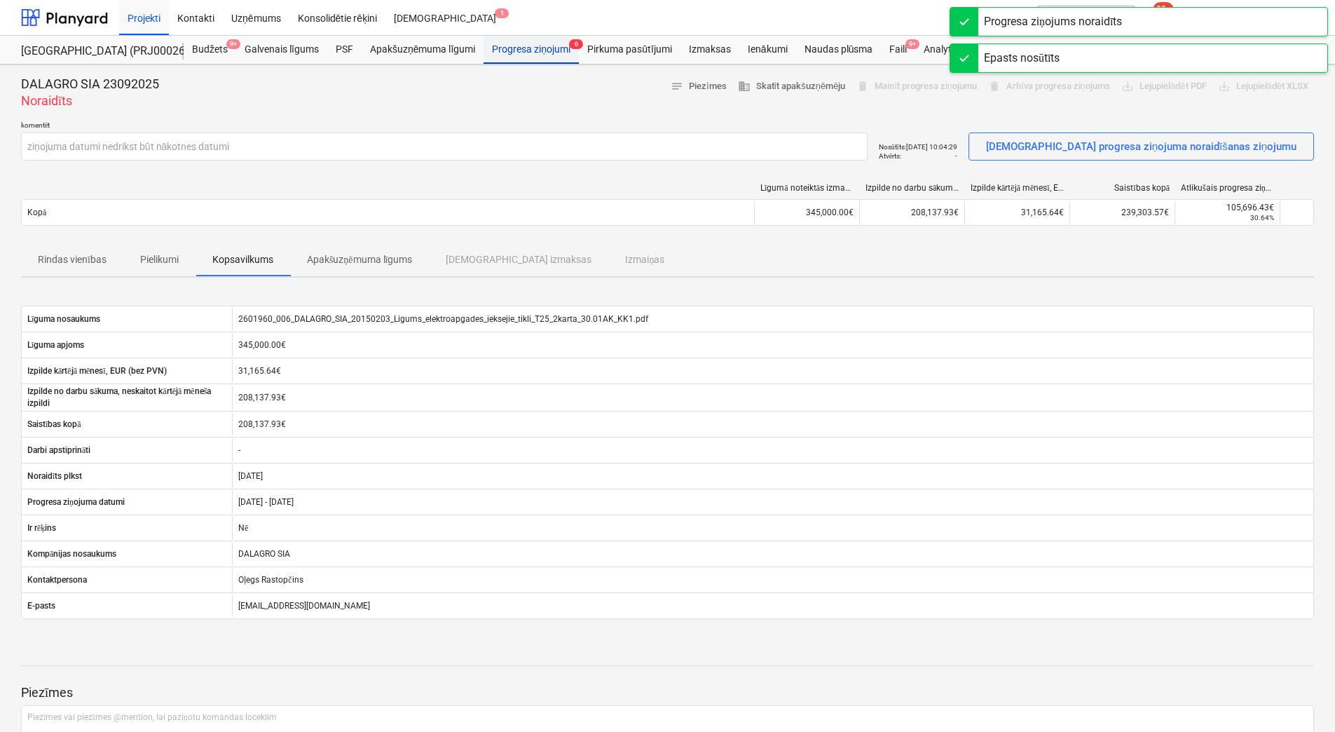
click at [538, 50] on div "Progresa ziņojumi 6" at bounding box center [531, 50] width 95 height 28
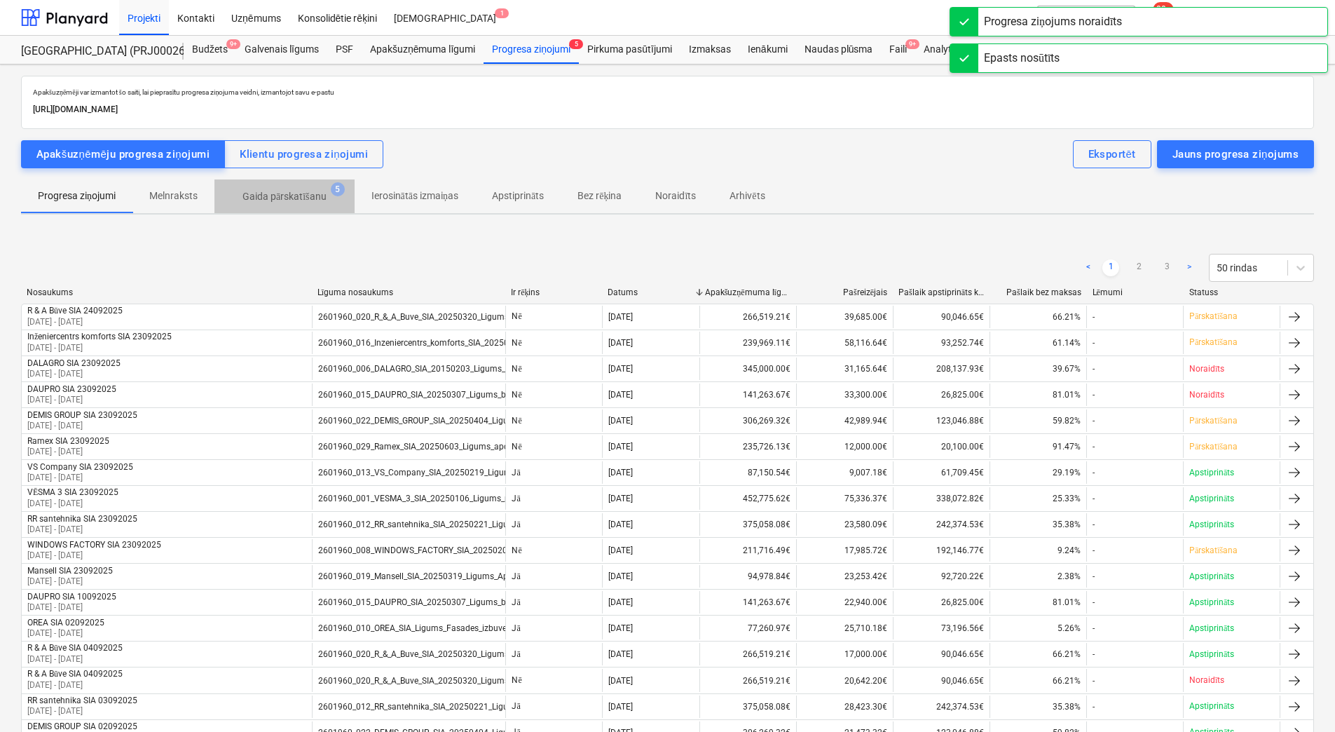
click at [285, 195] on p "Gaida pārskatīšanu" at bounding box center [284, 196] width 84 height 15
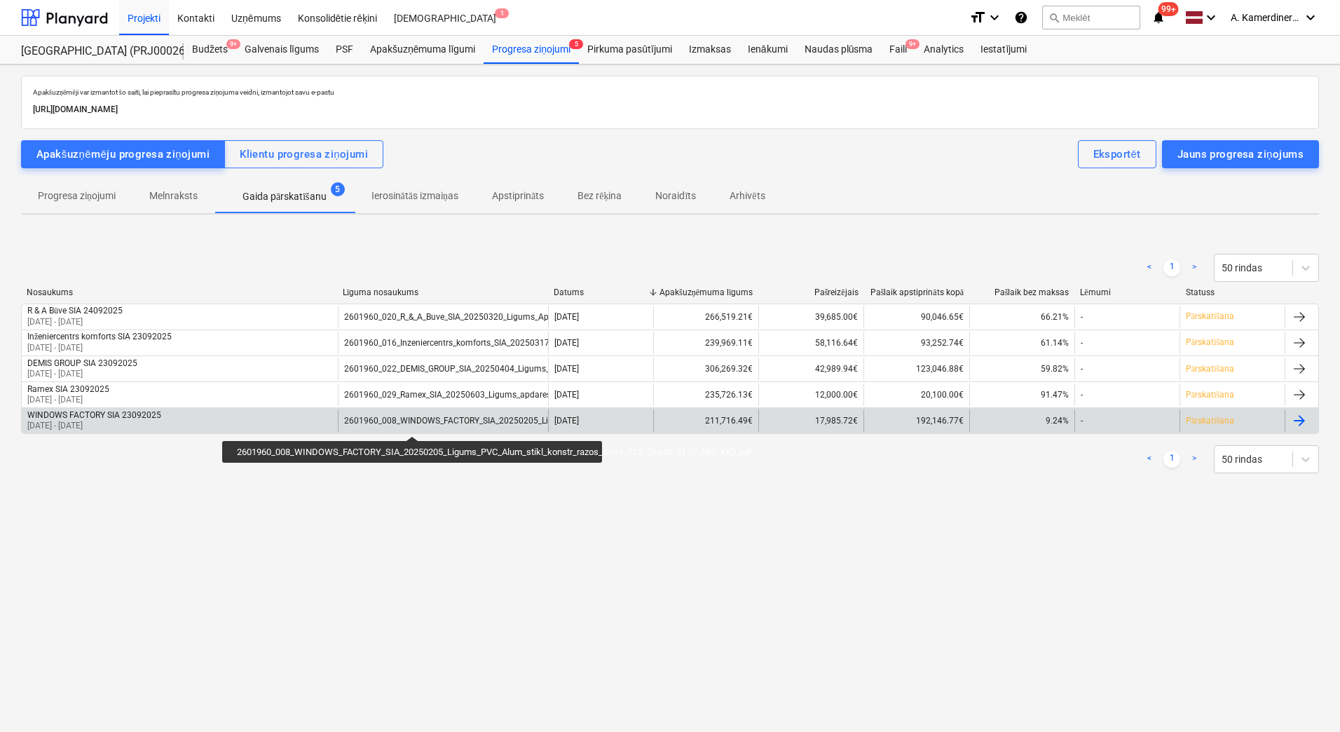
click at [412, 423] on div "2601960_008_WINDOWS_FACTORY_SIA_20250205_Ligums_PVC_Alum_stikl_konstr_razos_mon…" at bounding box center [588, 421] width 488 height 10
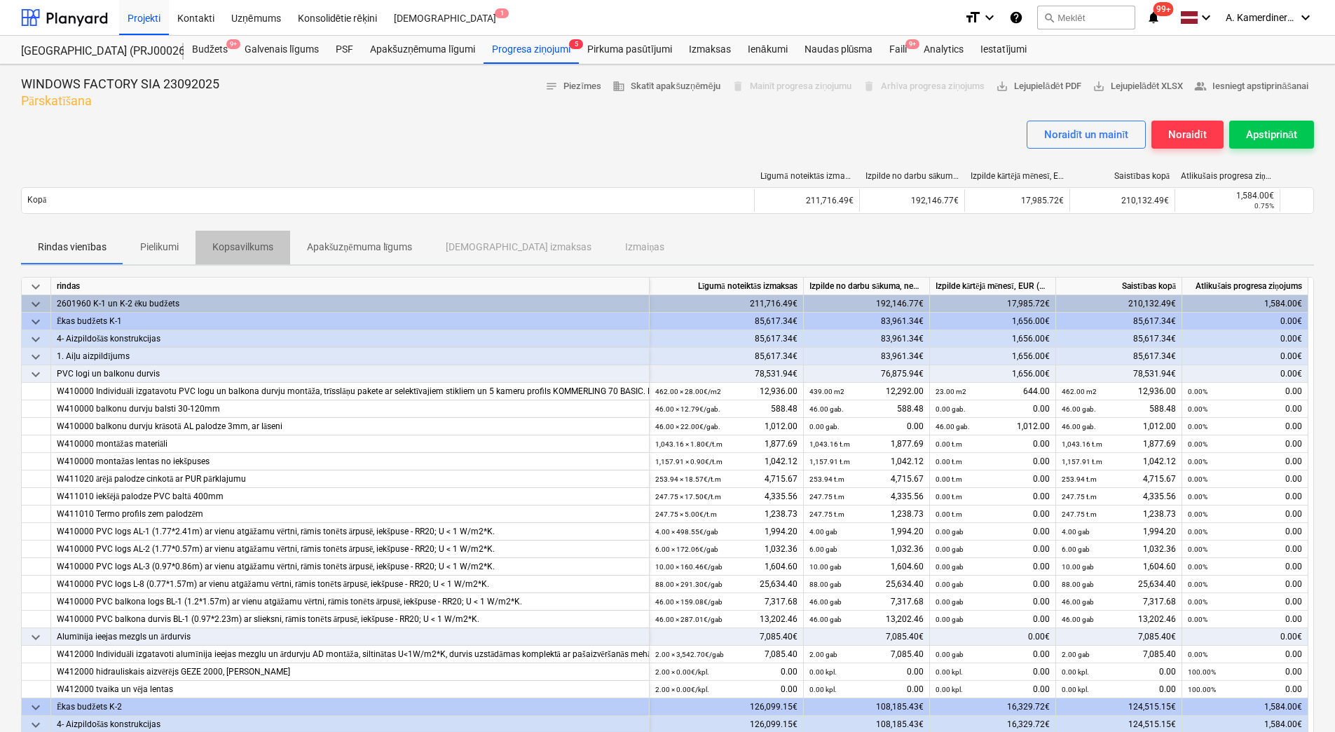
click at [229, 248] on p "Kopsavilkums" at bounding box center [242, 247] width 61 height 15
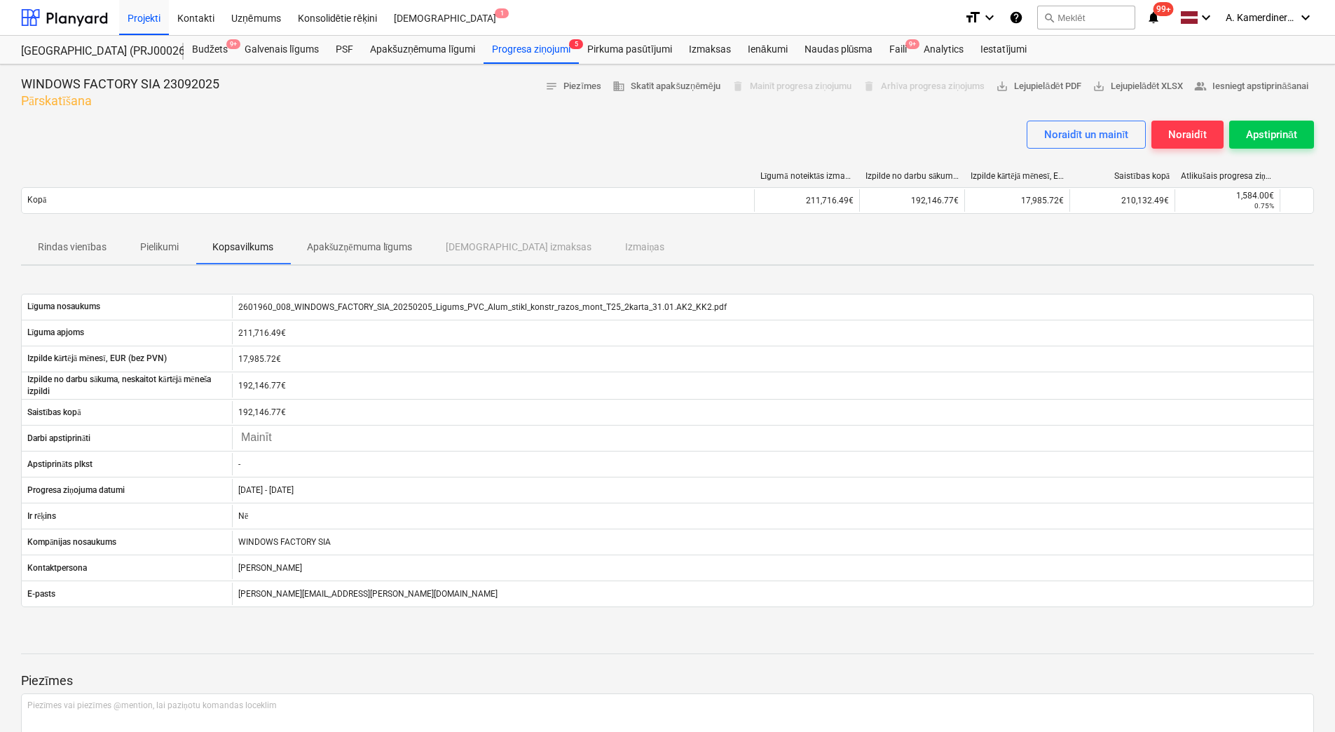
click at [91, 252] on p "Rindas vienības" at bounding box center [72, 247] width 69 height 15
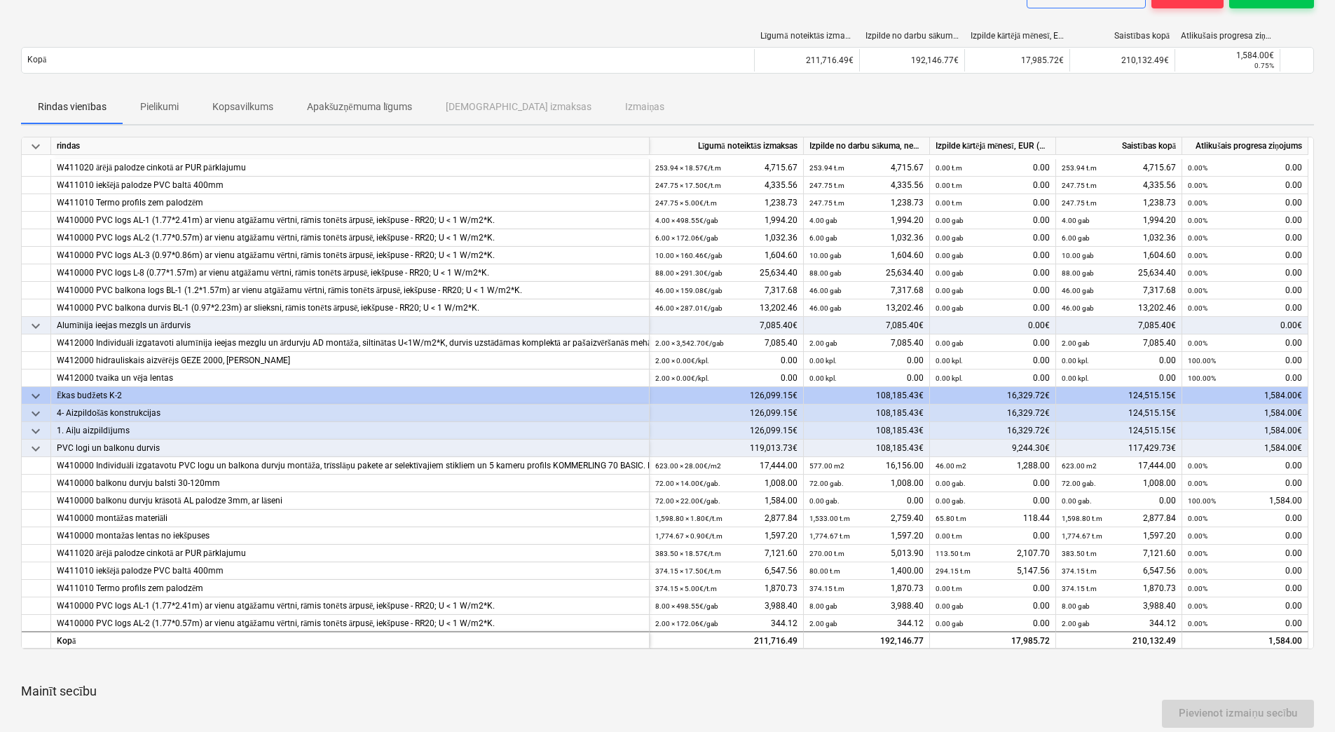
scroll to position [280, 0]
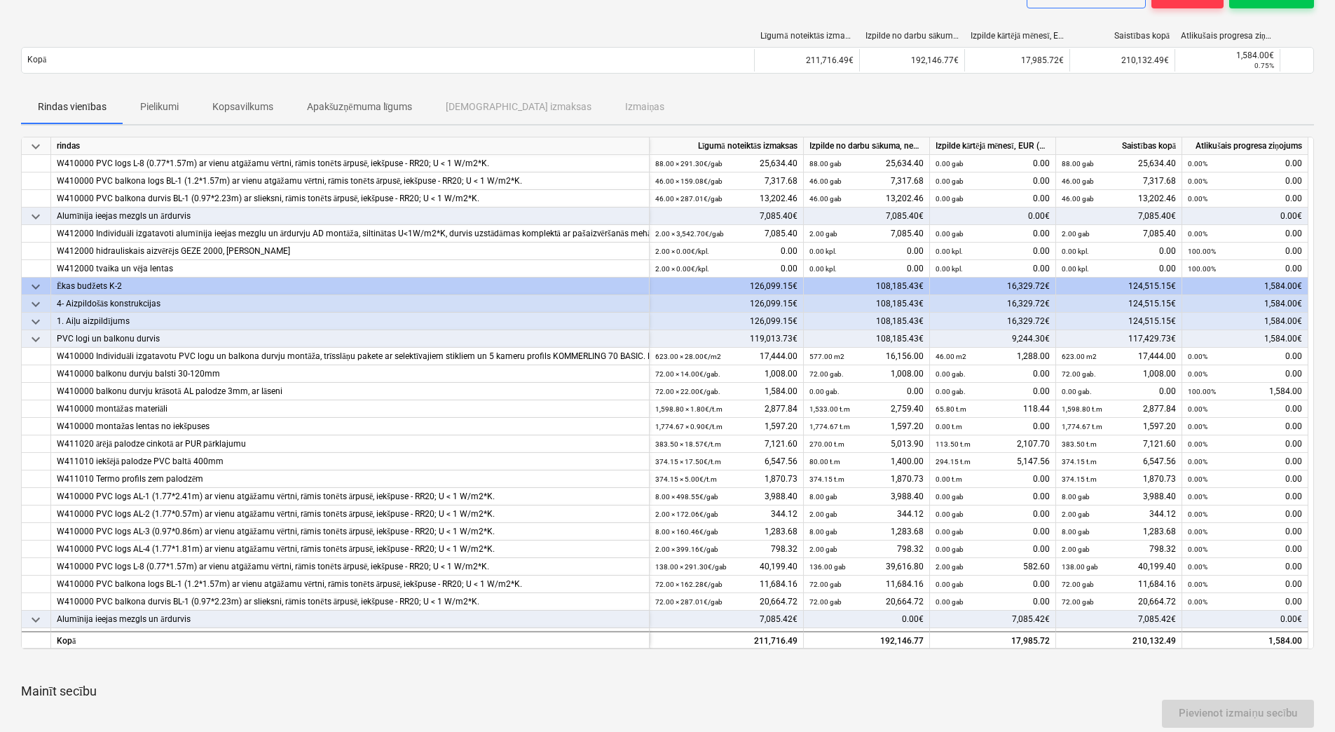
click at [39, 335] on span "keyboard_arrow_down" at bounding box center [35, 339] width 17 height 17
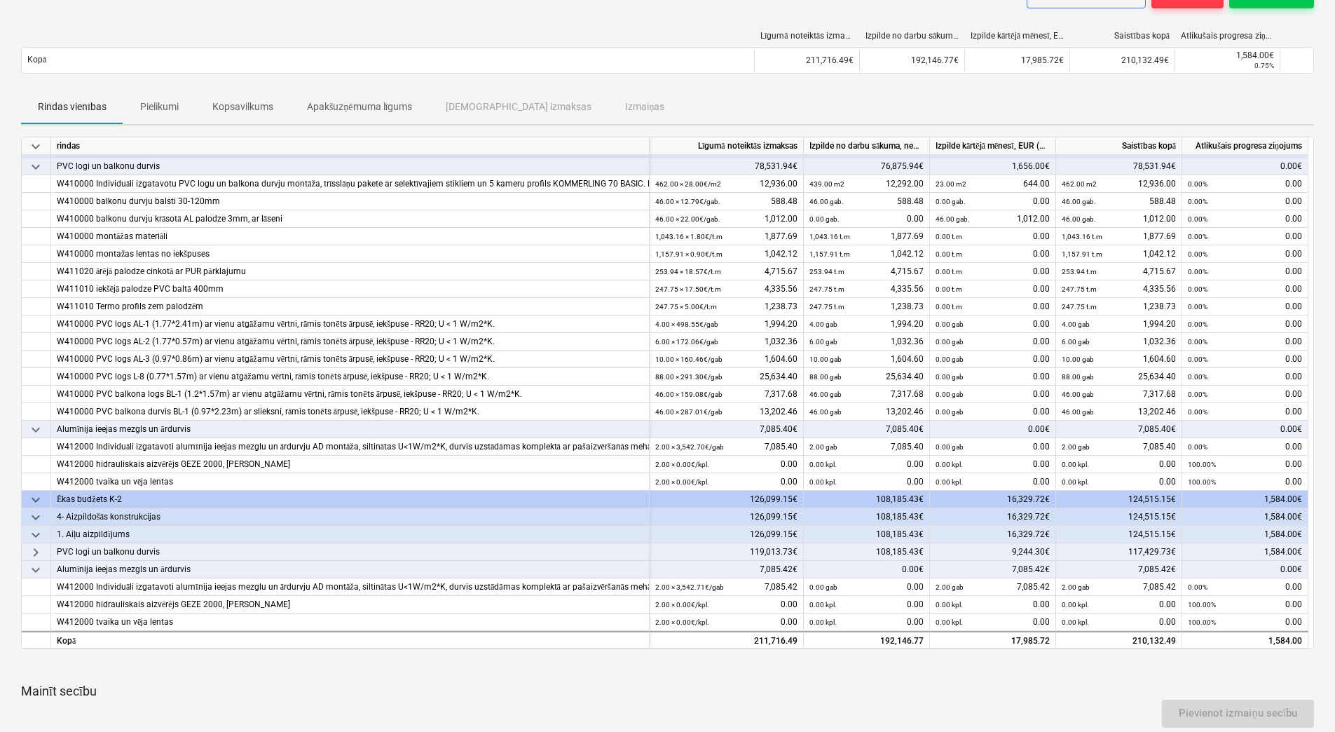
scroll to position [0, 0]
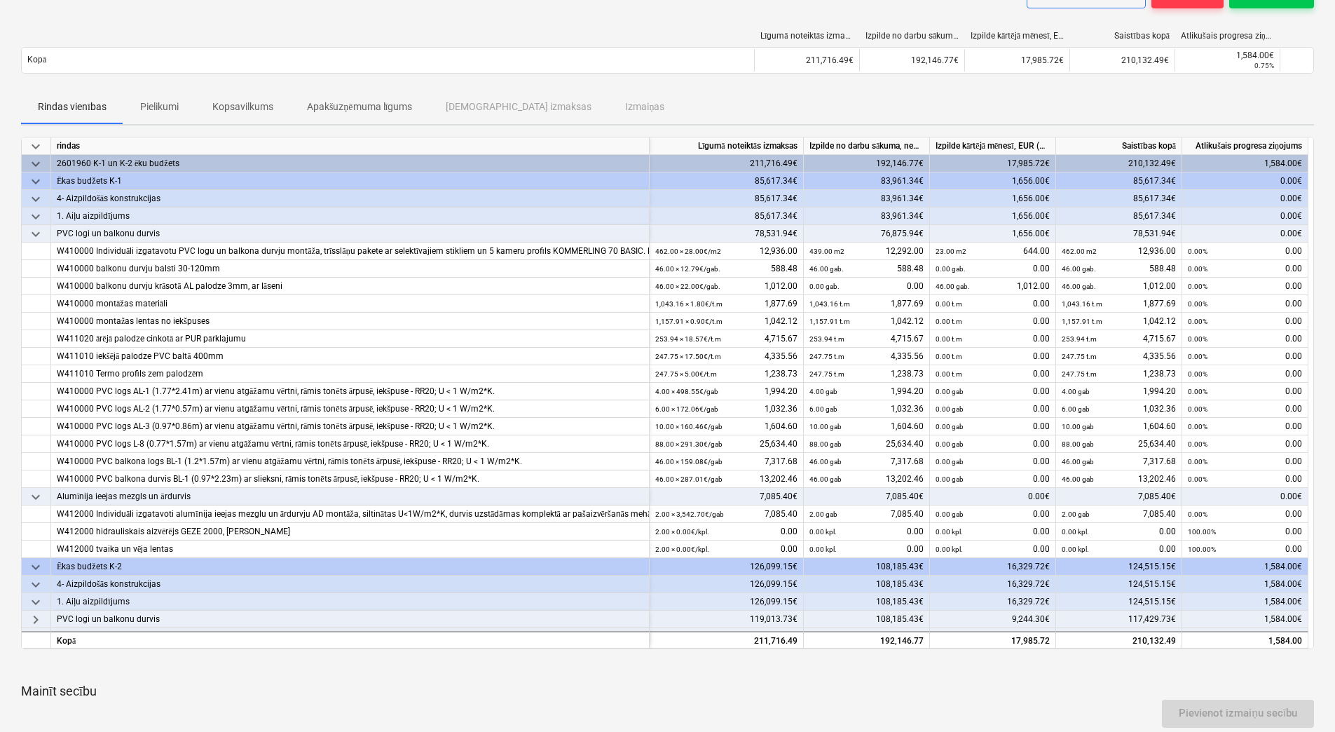
click at [40, 233] on span "keyboard_arrow_down" at bounding box center [35, 234] width 17 height 17
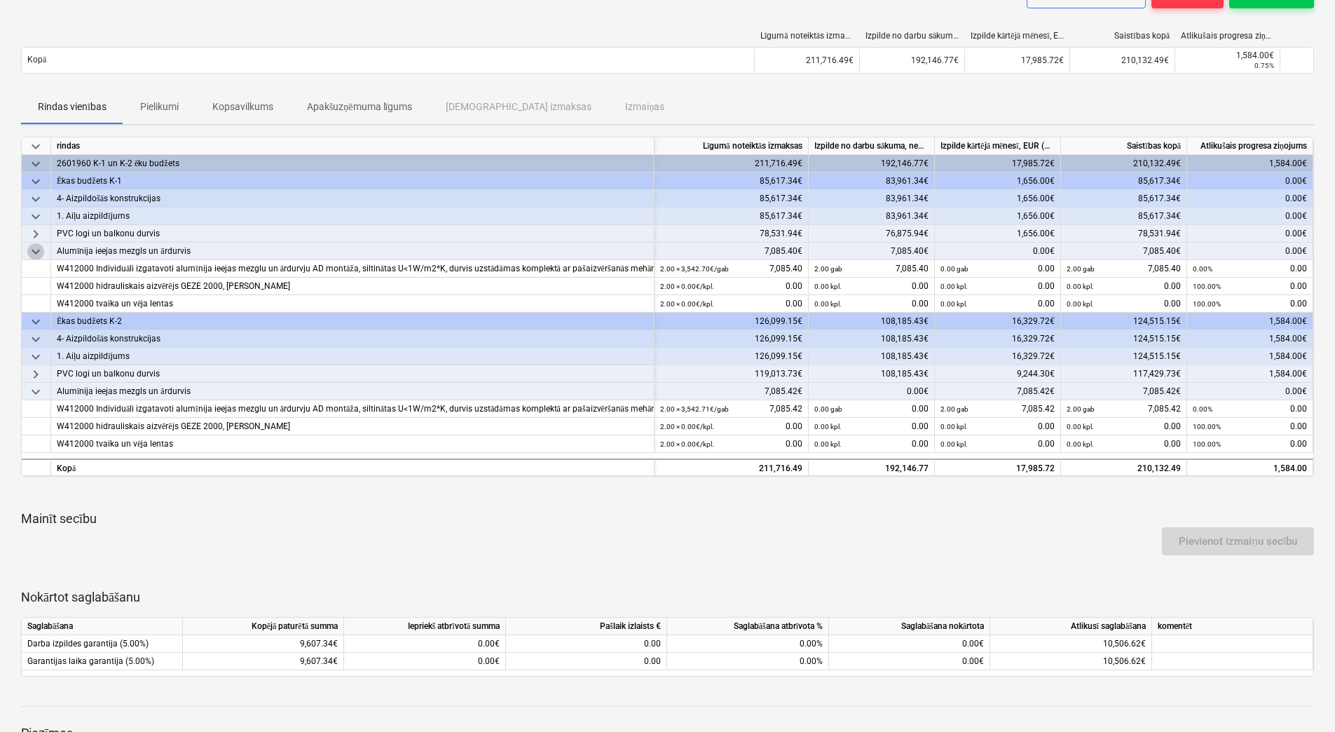
click at [40, 250] on span "keyboard_arrow_down" at bounding box center [35, 251] width 17 height 17
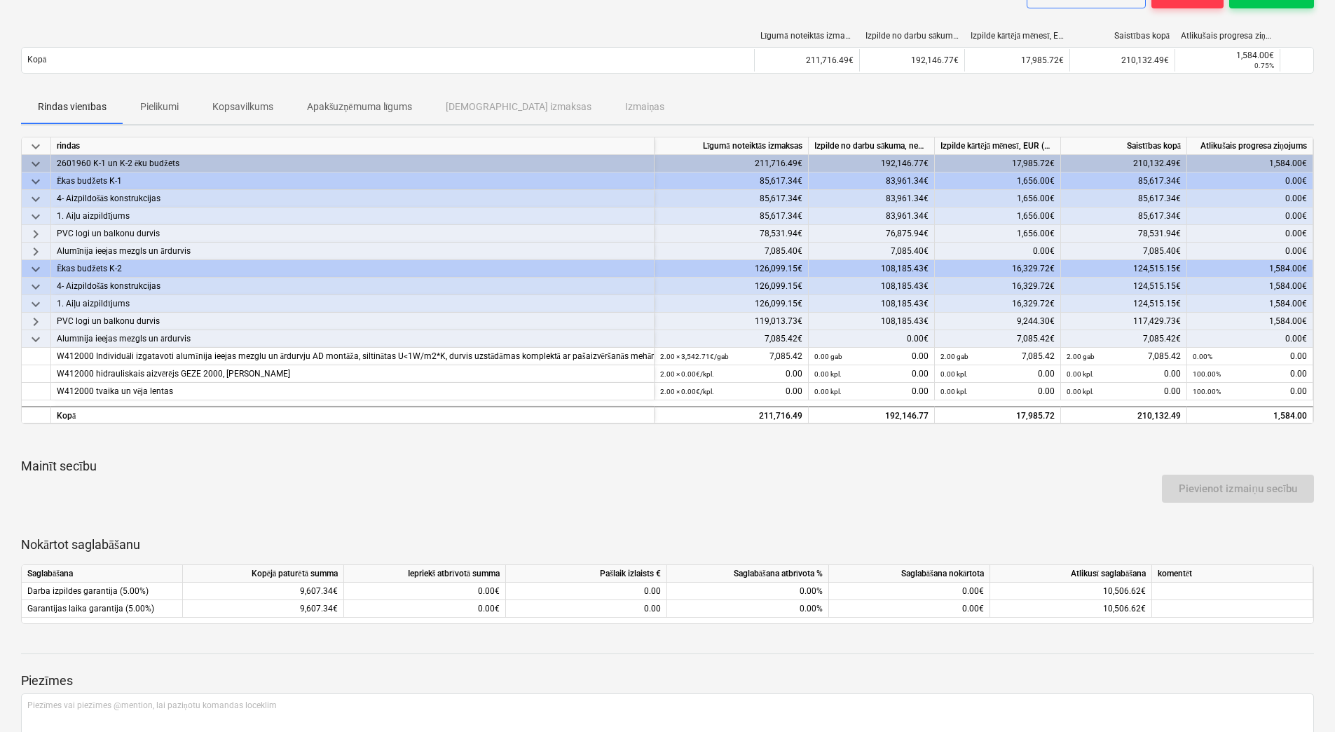
click at [32, 338] on span "keyboard_arrow_down" at bounding box center [35, 339] width 17 height 17
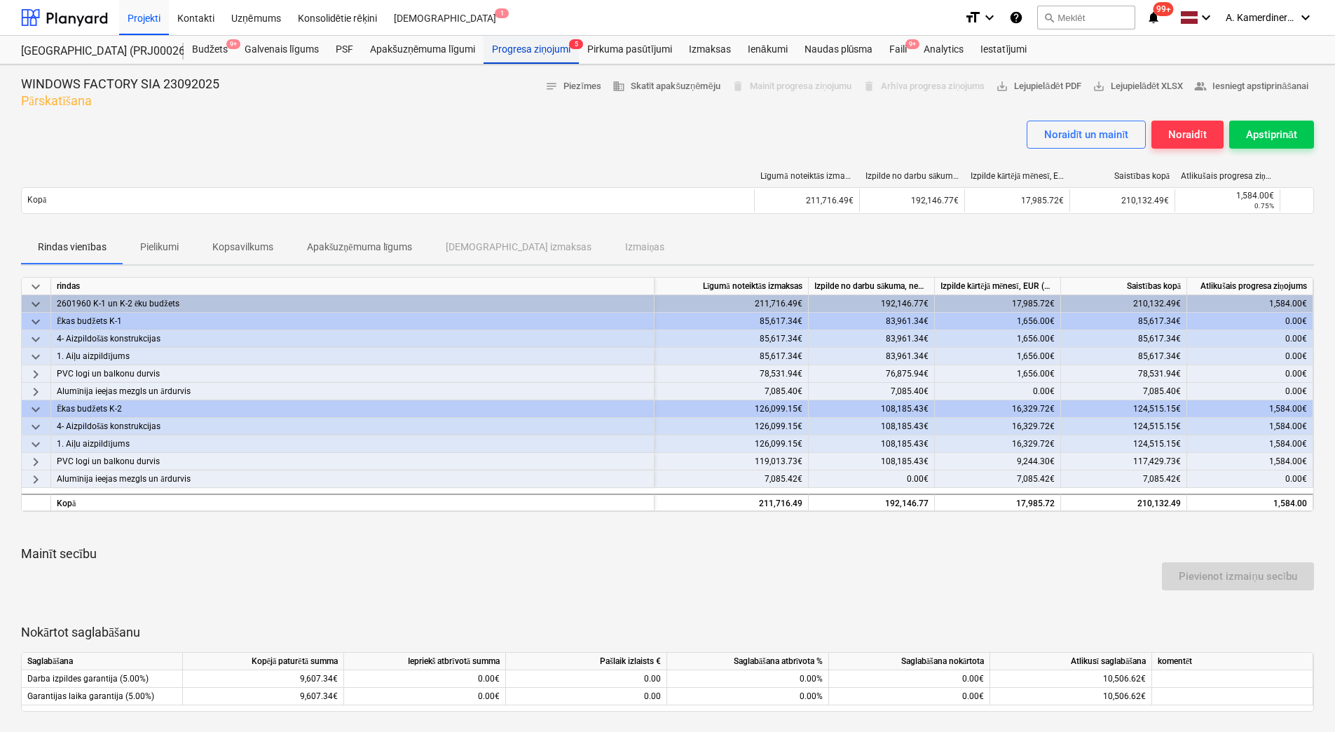
click at [532, 53] on div "Progresa ziņojumi 5" at bounding box center [531, 50] width 95 height 28
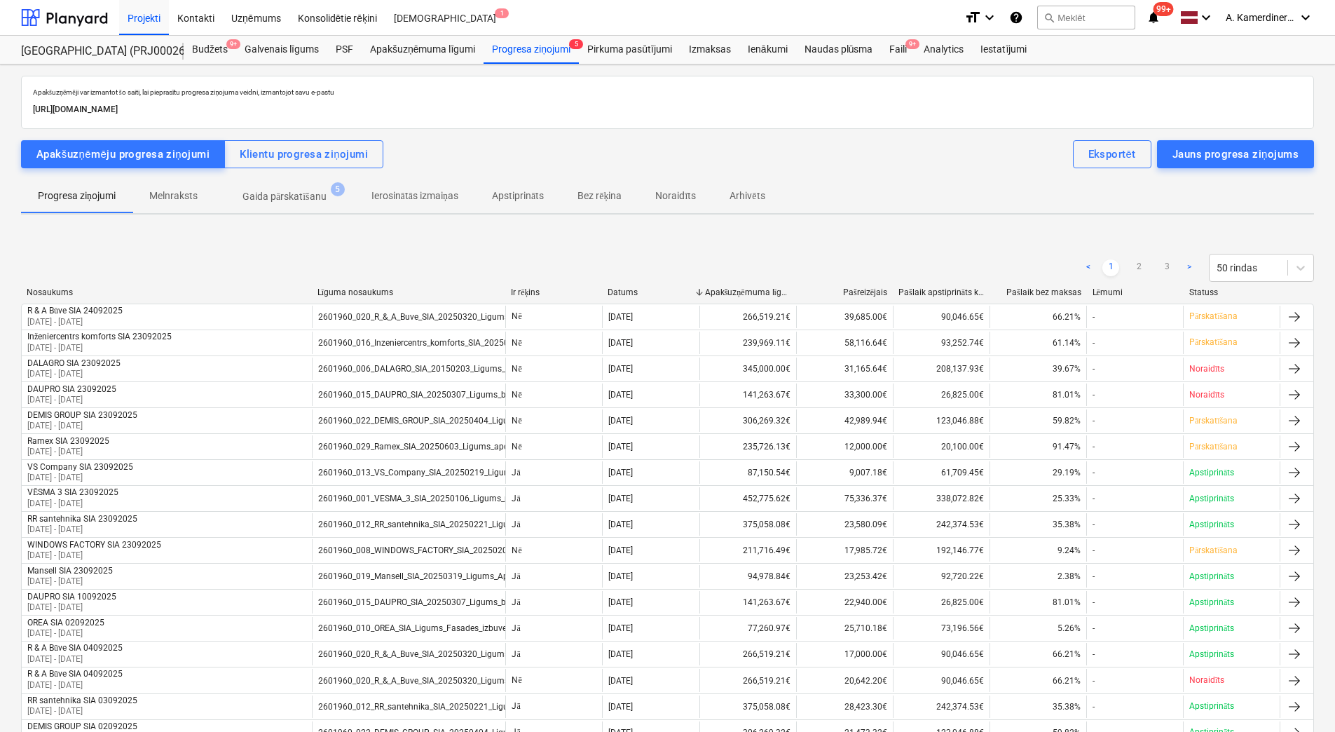
click at [278, 194] on p "Gaida pārskatīšanu" at bounding box center [284, 196] width 84 height 15
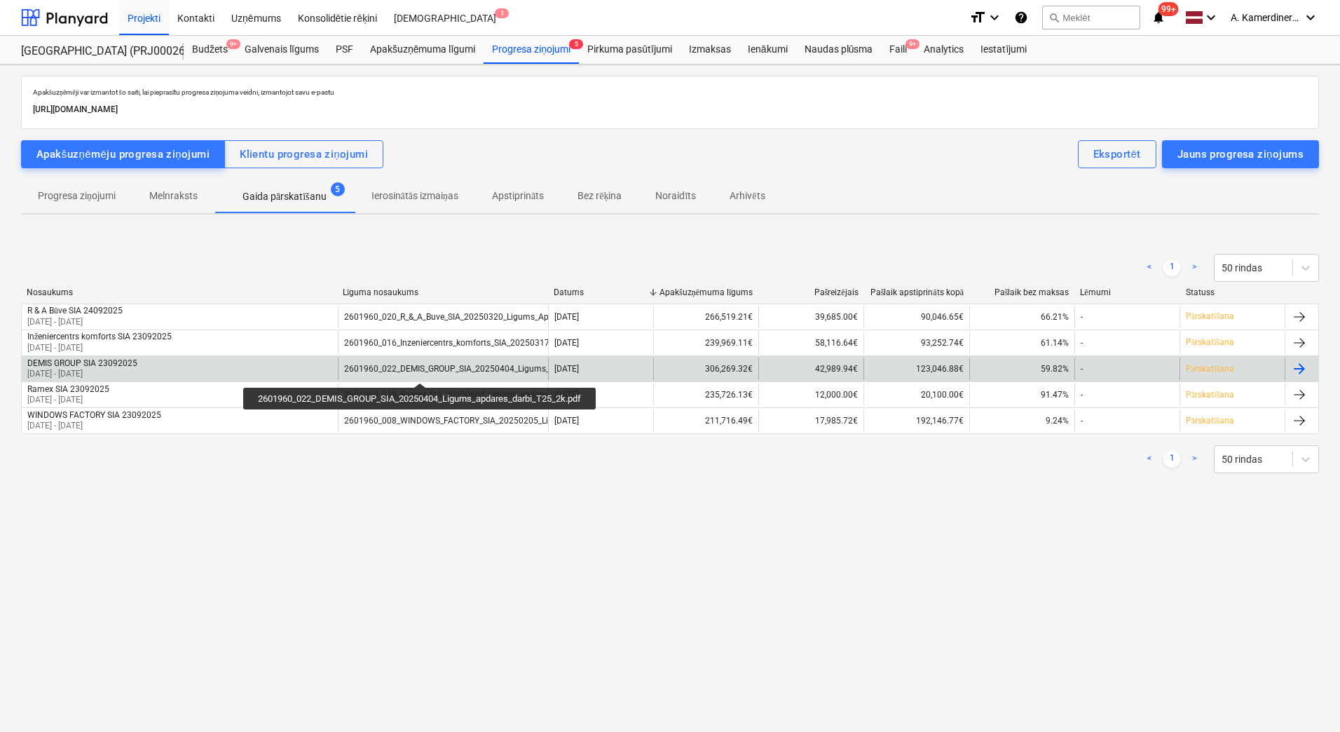
click at [422, 370] on div "2601960_022_DEMIS_GROUP_SIA_20250404_Ligums_apdares_darbi_T25_2k.pdf" at bounding box center [496, 369] width 305 height 10
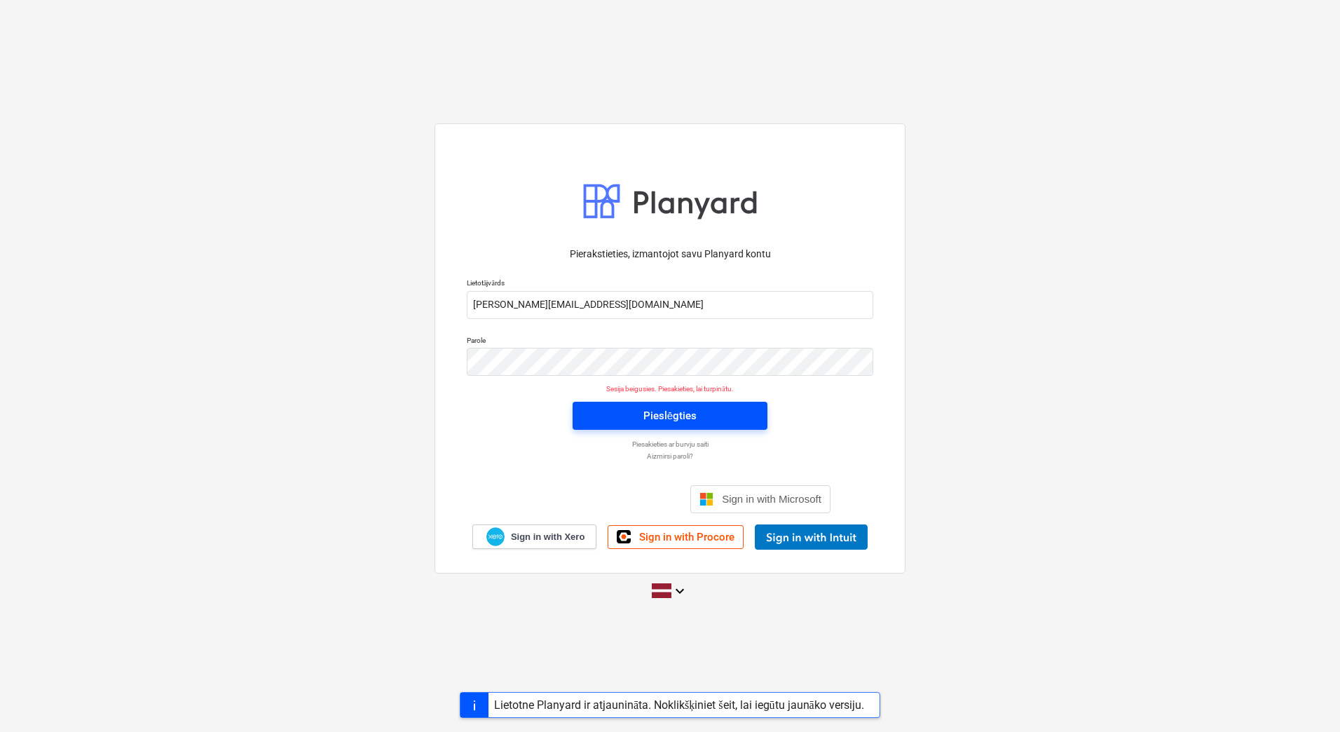
click at [658, 417] on div "Pieslēgties" at bounding box center [669, 415] width 53 height 18
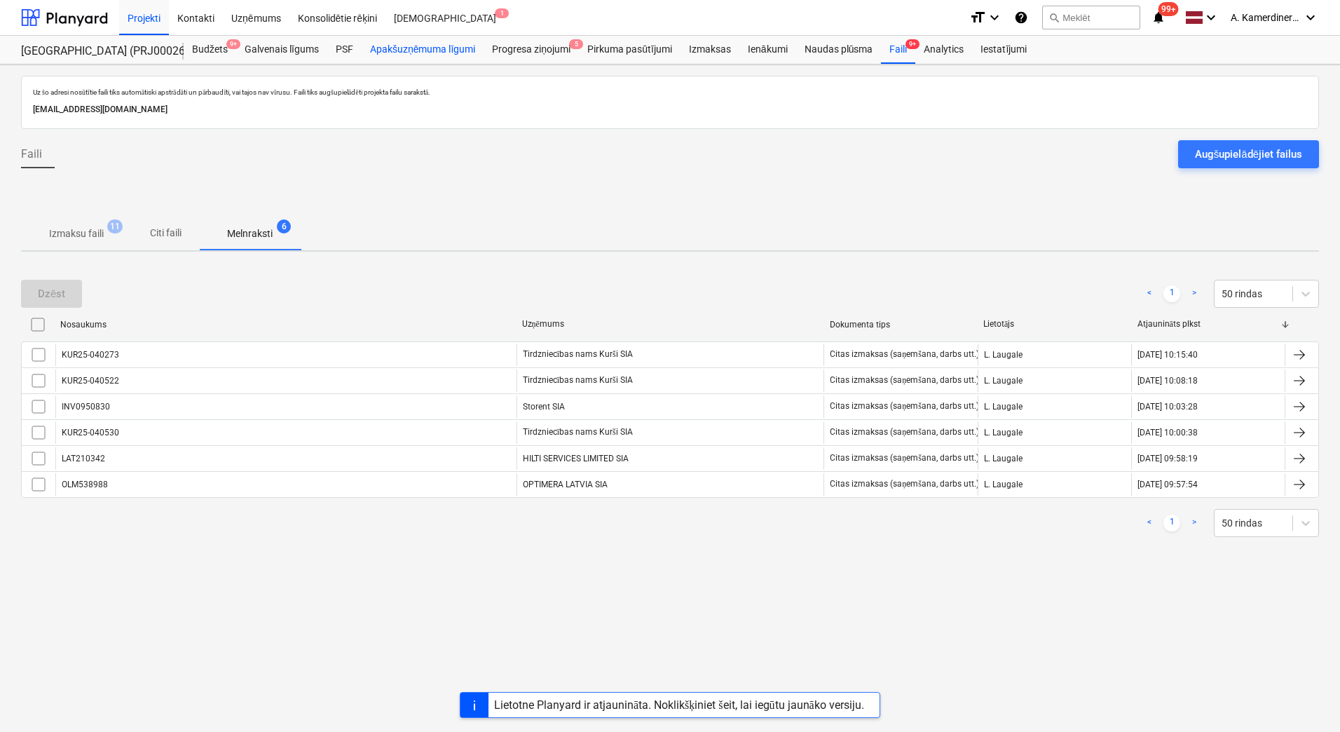
click at [436, 48] on div "Apakšuzņēmuma līgumi" at bounding box center [423, 50] width 122 height 28
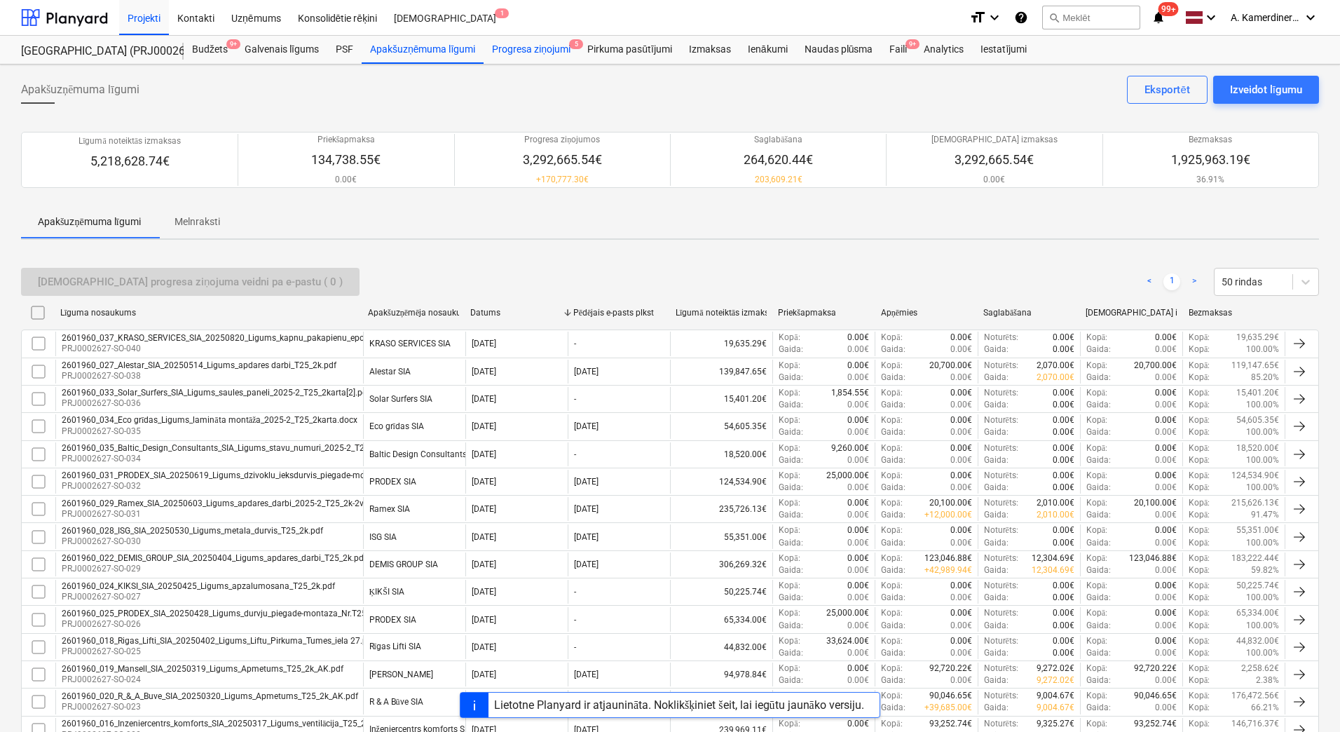
click at [521, 53] on div "Progresa ziņojumi 5" at bounding box center [531, 50] width 95 height 28
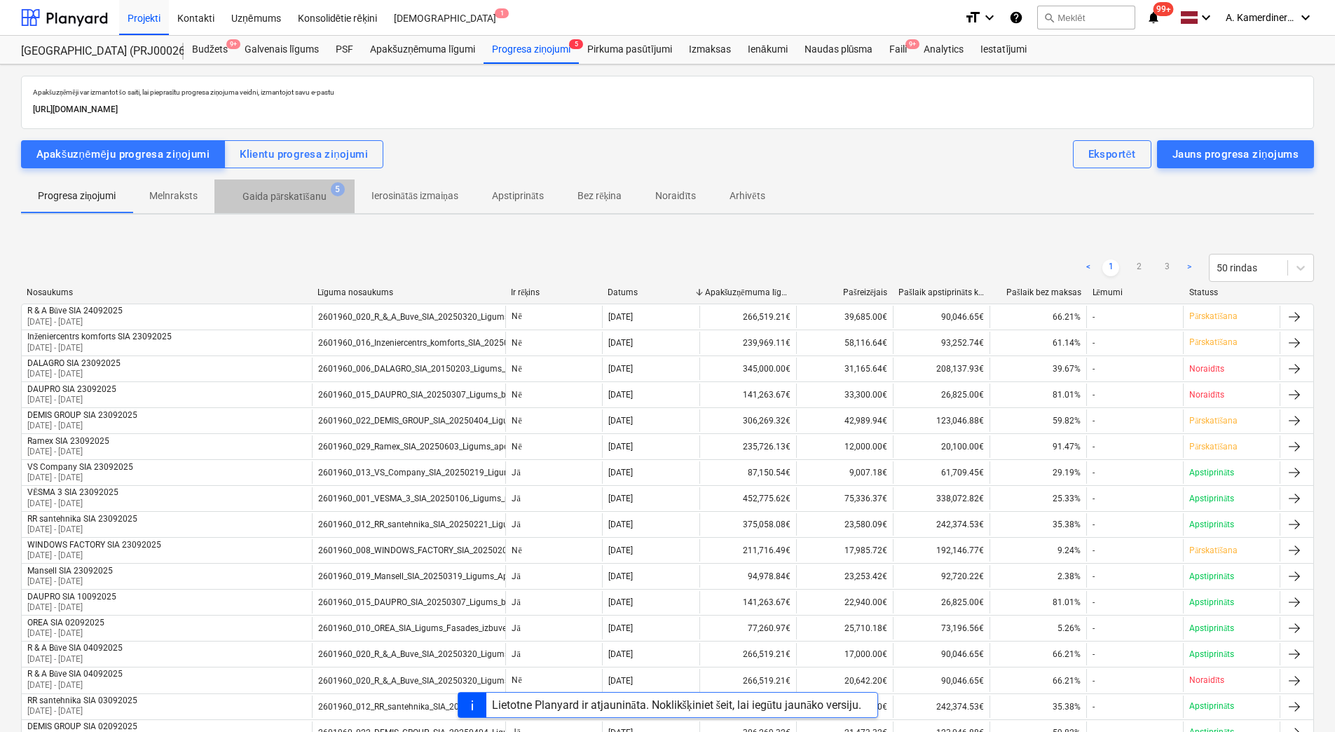
click at [303, 193] on p "Gaida pārskatīšanu" at bounding box center [284, 196] width 84 height 15
